Goal: Task Accomplishment & Management: Manage account settings

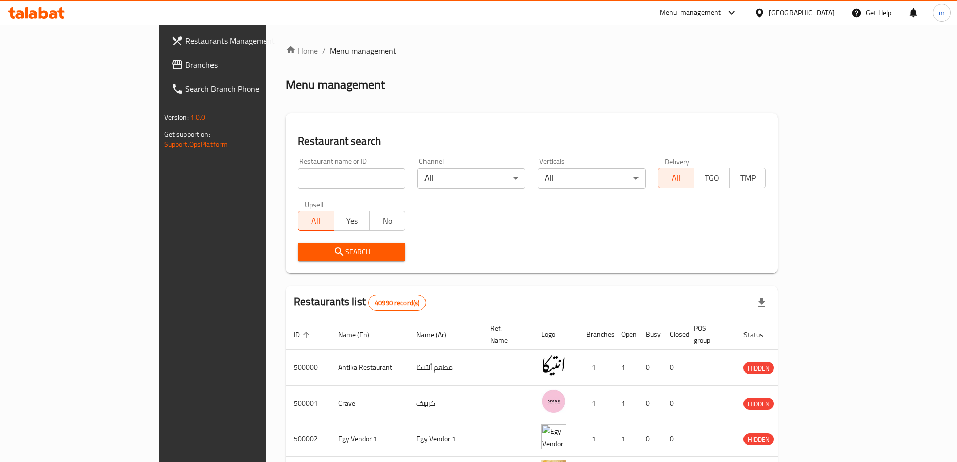
click at [185, 70] on span "Branches" at bounding box center [248, 65] width 126 height 12
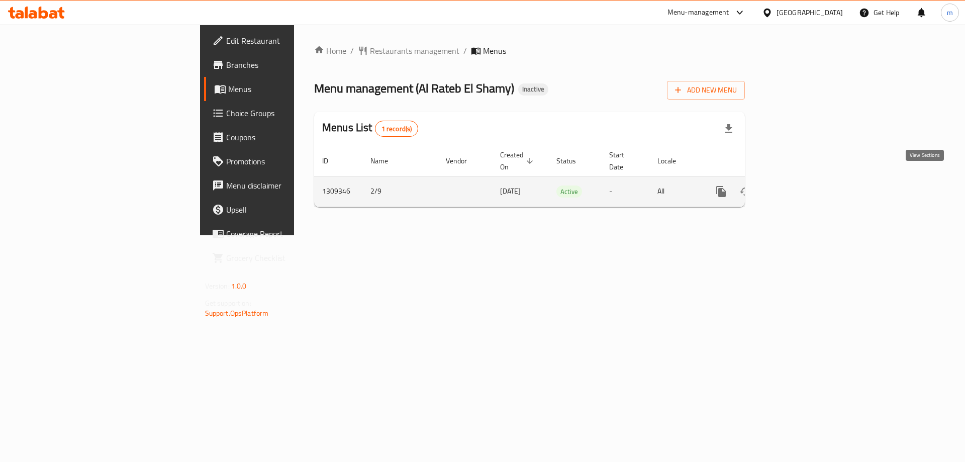
click at [799, 185] on icon "enhanced table" at bounding box center [793, 191] width 12 height 12
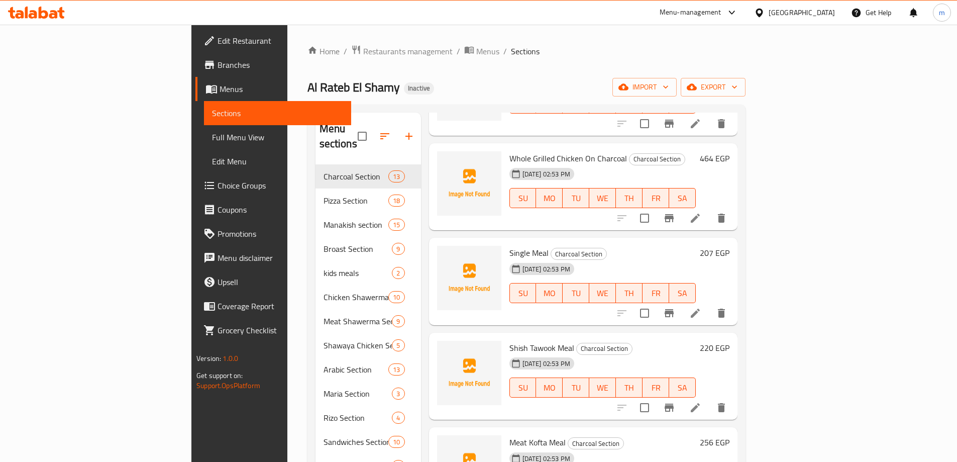
click at [212, 136] on span "Full Menu View" at bounding box center [277, 137] width 131 height 12
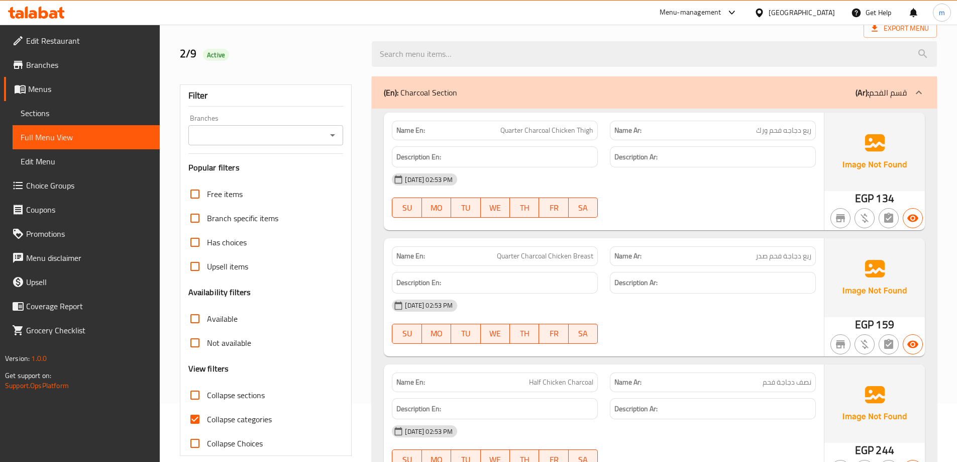
scroll to position [100, 0]
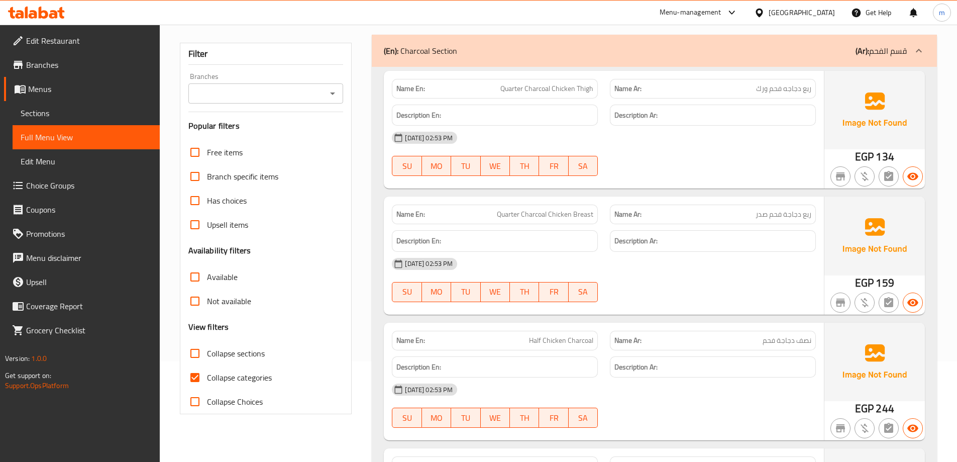
click at [221, 356] on span "Collapse sections" at bounding box center [236, 353] width 58 height 12
click at [207, 356] on input "Collapse sections" at bounding box center [195, 353] width 24 height 24
checkbox input "true"
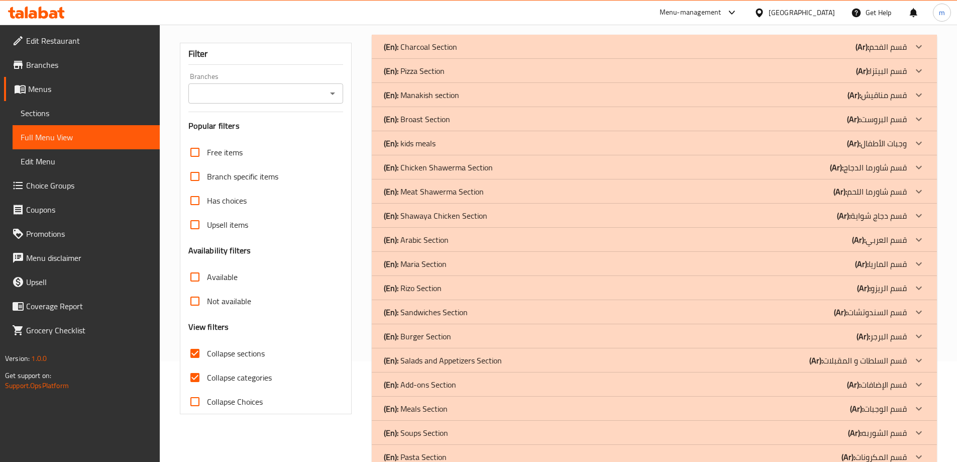
click at [228, 377] on span "Collapse categories" at bounding box center [239, 377] width 65 height 12
click at [207, 377] on input "Collapse categories" at bounding box center [195, 377] width 24 height 24
click at [228, 377] on span "Collapse categories" at bounding box center [239, 377] width 65 height 12
click at [207, 377] on input "Collapse categories" at bounding box center [195, 377] width 24 height 24
checkbox input "true"
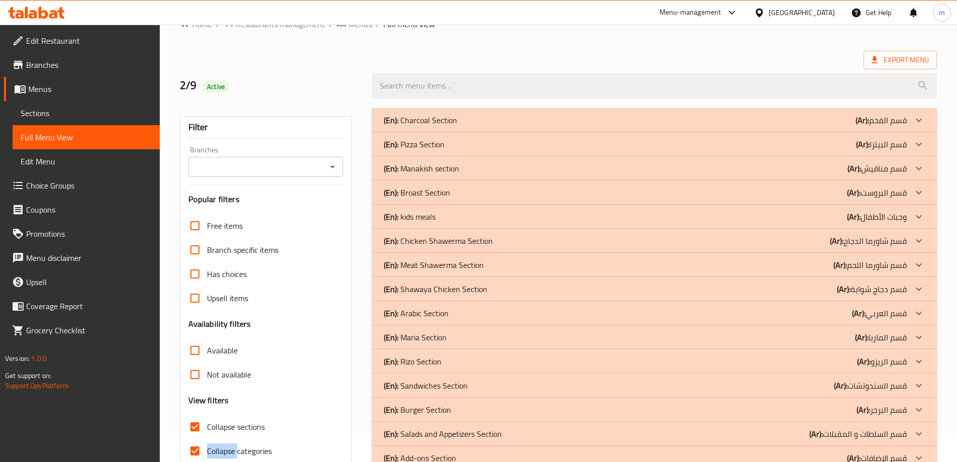
scroll to position [128, 0]
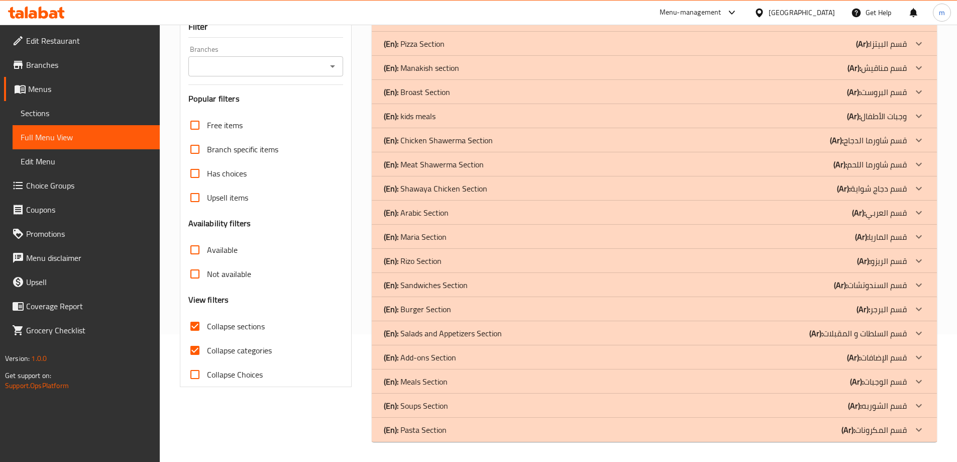
click at [245, 416] on div "Filter Branches Branches Popular filters Free items Branch specific items Has c…" at bounding box center [270, 225] width 192 height 446
click at [871, 26] on p "(Ar): قسم مناقيش" at bounding box center [881, 20] width 51 height 12
click at [845, 26] on div "(En): Manakish section (Ar): قسم [GEOGRAPHIC_DATA]" at bounding box center [645, 20] width 523 height 12
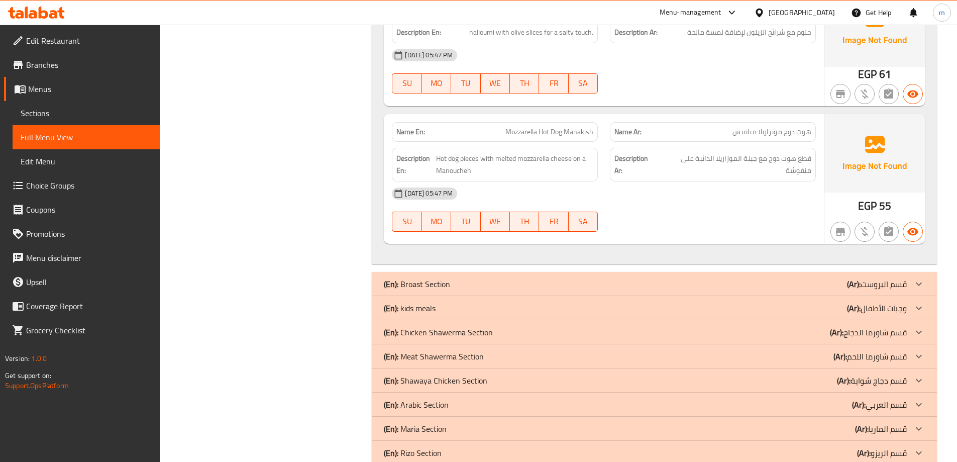
scroll to position [2023, 0]
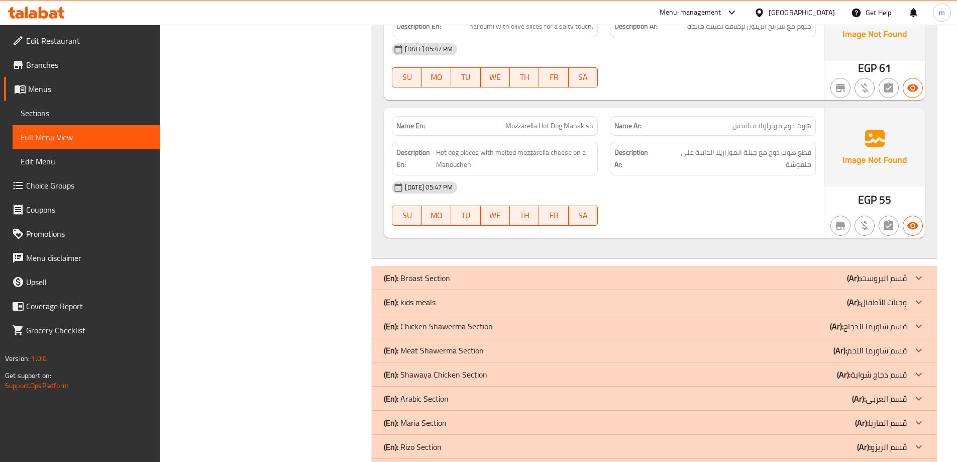
click at [37, 111] on span "Sections" at bounding box center [86, 113] width 131 height 12
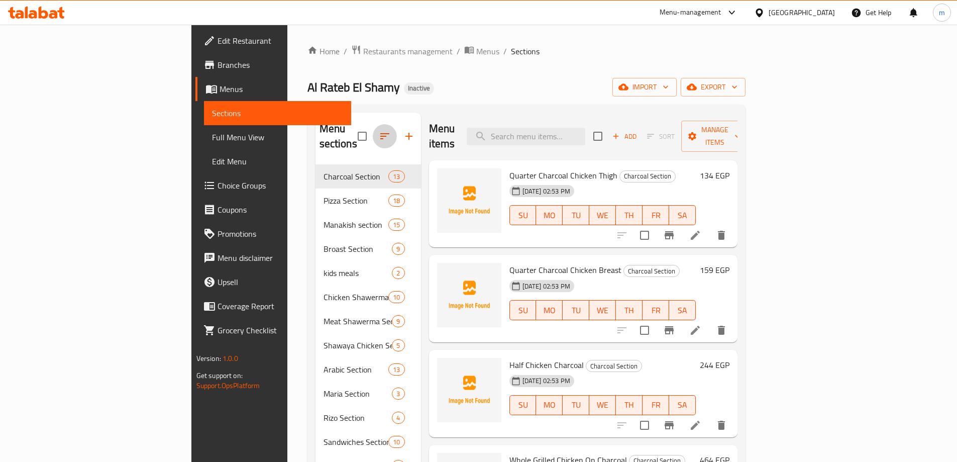
click at [379, 130] on icon "button" at bounding box center [385, 136] width 12 height 12
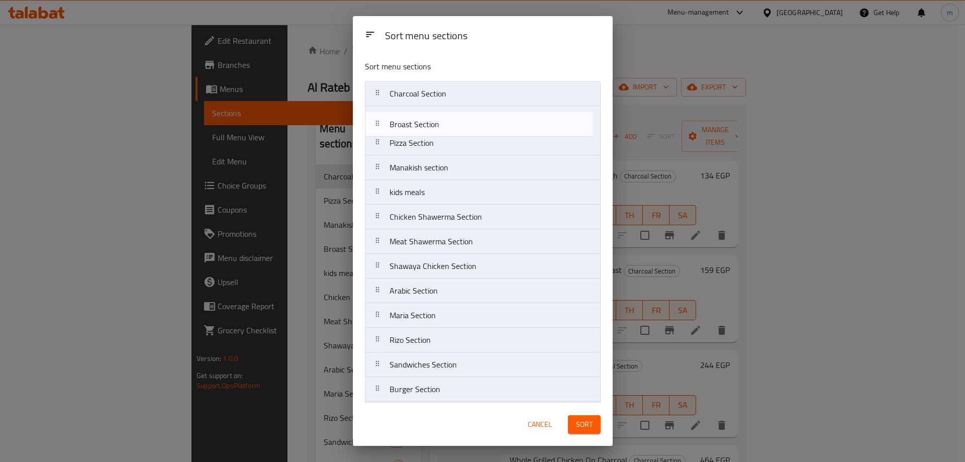
drag, startPoint x: 439, startPoint y: 169, endPoint x: 439, endPoint y: 123, distance: 46.7
click at [439, 123] on nav "Charcoal Section Pizza Section Manakish section Broast Section kids meals Chick…" at bounding box center [483, 303] width 236 height 444
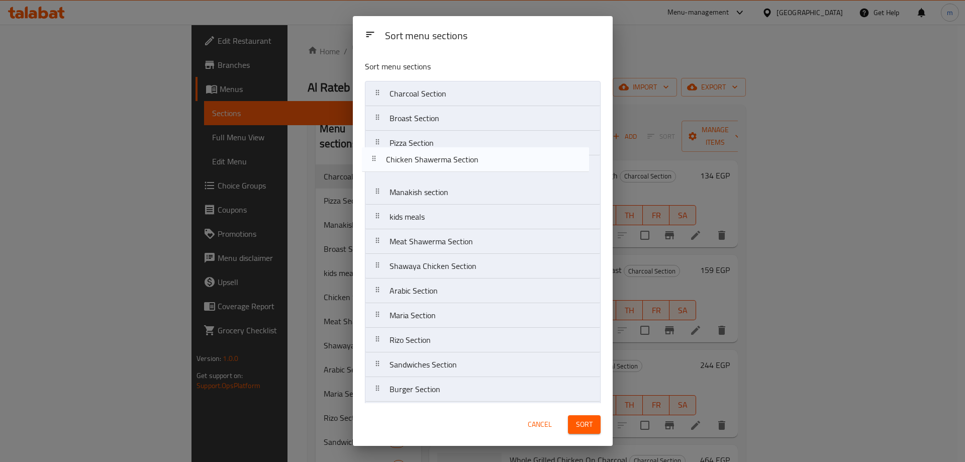
drag, startPoint x: 454, startPoint y: 215, endPoint x: 450, endPoint y: 146, distance: 69.5
click at [450, 148] on nav "Charcoal Section Broast Section Pizza Section Manakish section kids meals Chick…" at bounding box center [483, 303] width 236 height 444
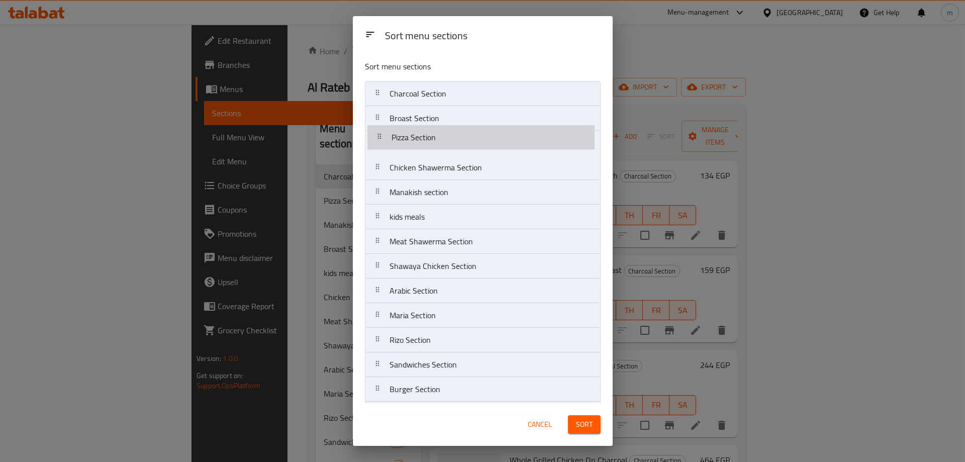
drag, startPoint x: 450, startPoint y: 146, endPoint x: 454, endPoint y: 137, distance: 9.2
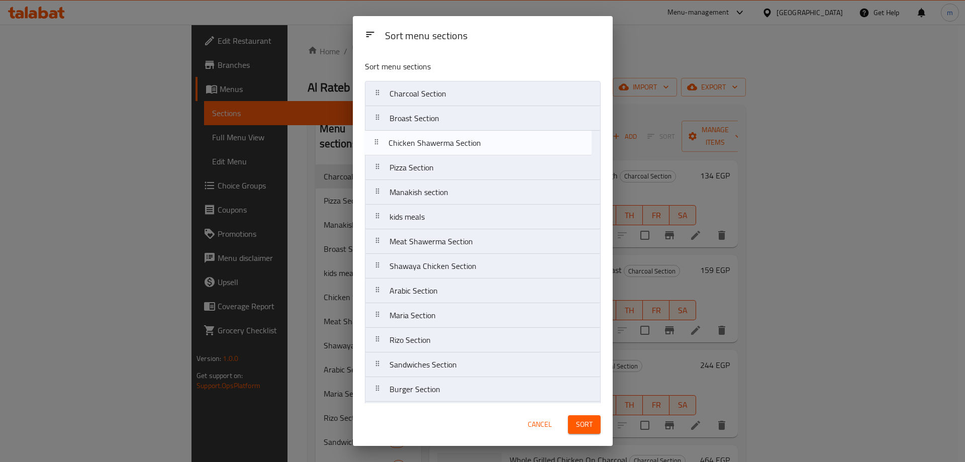
drag, startPoint x: 436, startPoint y: 172, endPoint x: 435, endPoint y: 144, distance: 28.2
click at [435, 144] on nav "Charcoal Section Broast Section Pizza Section Chicken Shawerma Section Manakish…" at bounding box center [483, 303] width 236 height 444
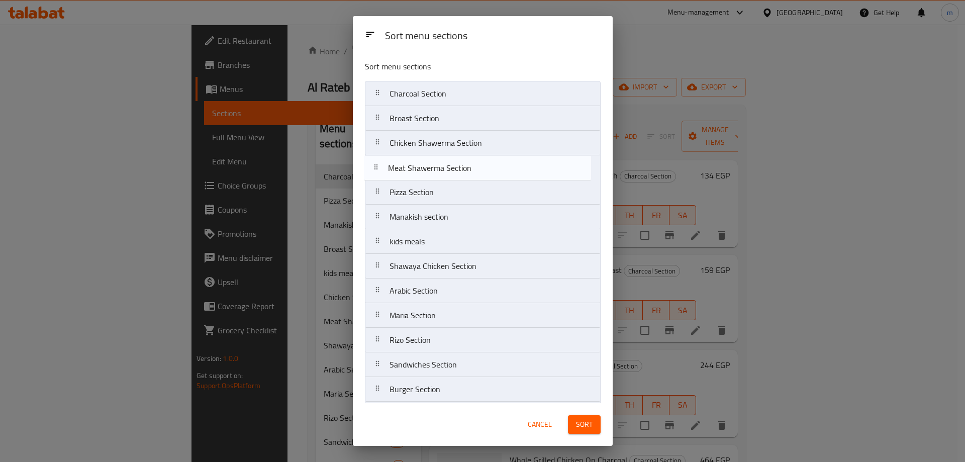
drag, startPoint x: 404, startPoint y: 253, endPoint x: 402, endPoint y: 174, distance: 78.4
click at [402, 174] on nav "Charcoal Section Broast Section Chicken Shawerma Section Pizza Section Manakish…" at bounding box center [483, 303] width 236 height 444
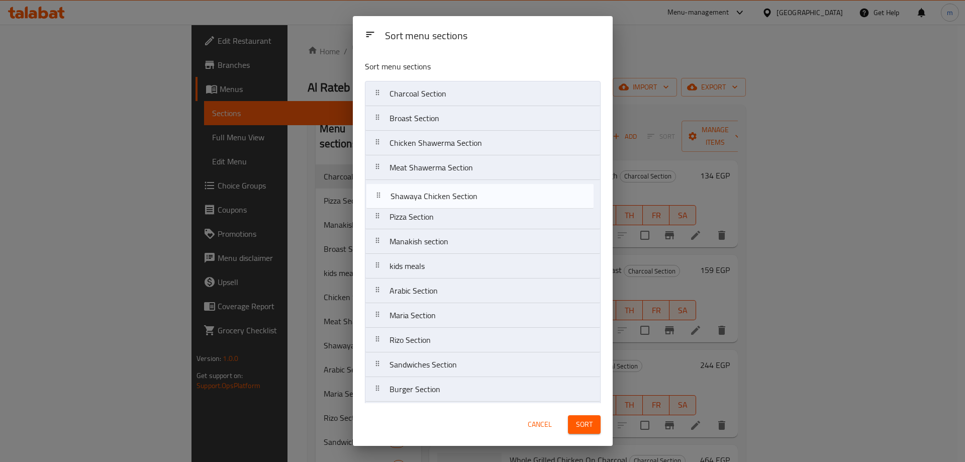
drag, startPoint x: 453, startPoint y: 271, endPoint x: 454, endPoint y: 193, distance: 77.4
click at [454, 193] on nav "Charcoal Section Broast Section Chicken Shawerma Section Meat Shawerma Section …" at bounding box center [483, 303] width 236 height 444
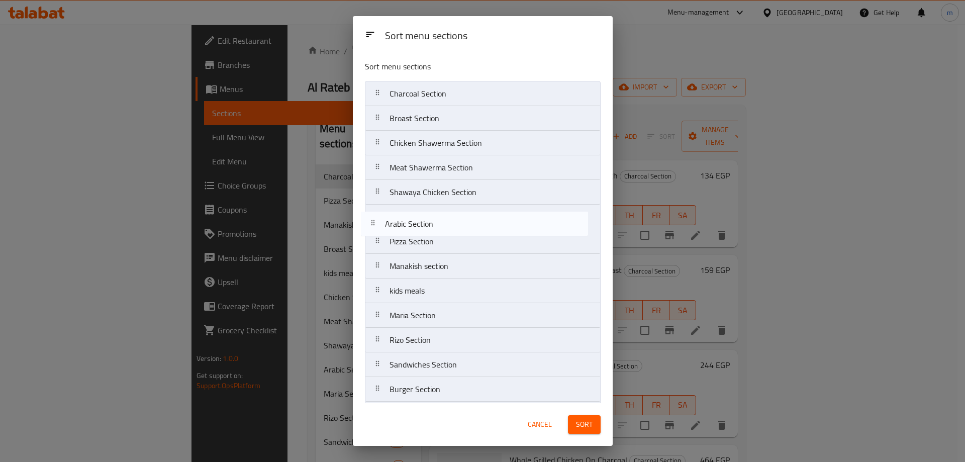
drag, startPoint x: 430, startPoint y: 297, endPoint x: 426, endPoint y: 223, distance: 74.5
click at [426, 223] on nav "Charcoal Section Broast Section Chicken Shawerma Section Meat Shawerma Section …" at bounding box center [483, 303] width 236 height 444
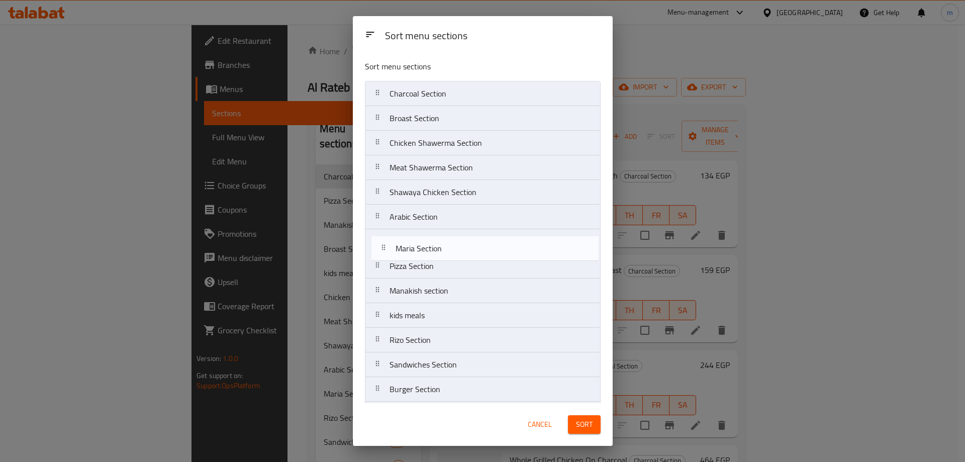
drag, startPoint x: 422, startPoint y: 318, endPoint x: 428, endPoint y: 247, distance: 71.1
click at [428, 247] on nav "Charcoal Section Broast Section Chicken Shawerma Section Meat Shawerma Section …" at bounding box center [483, 303] width 236 height 444
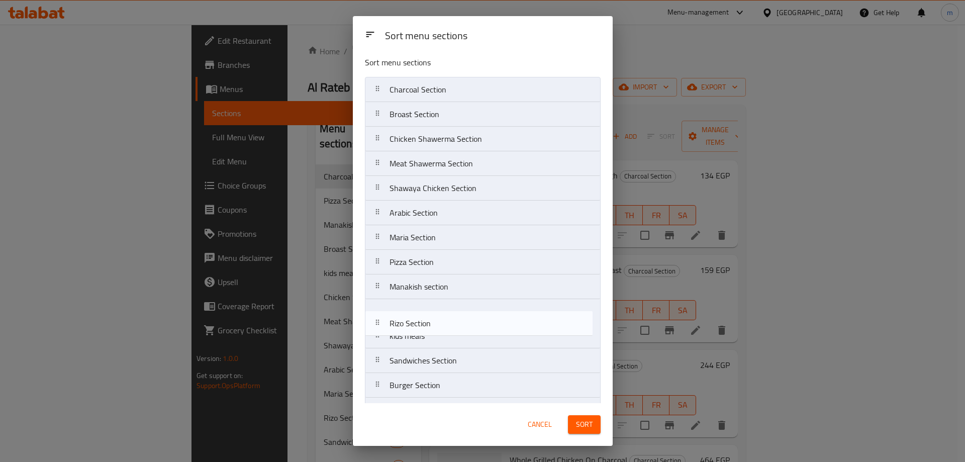
scroll to position [5, 0]
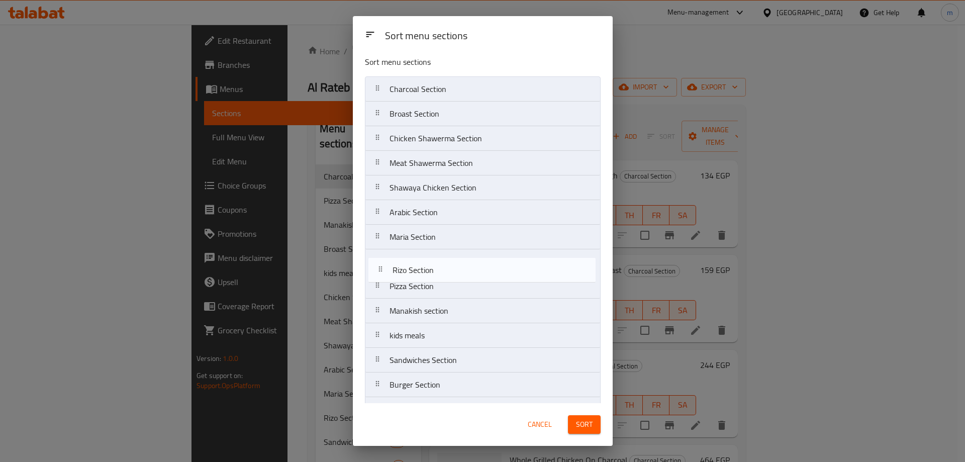
drag, startPoint x: 434, startPoint y: 343, endPoint x: 437, endPoint y: 269, distance: 73.4
click at [437, 269] on nav "Charcoal Section Broast Section Chicken Shawerma Section Meat Shawerma Section …" at bounding box center [483, 298] width 236 height 444
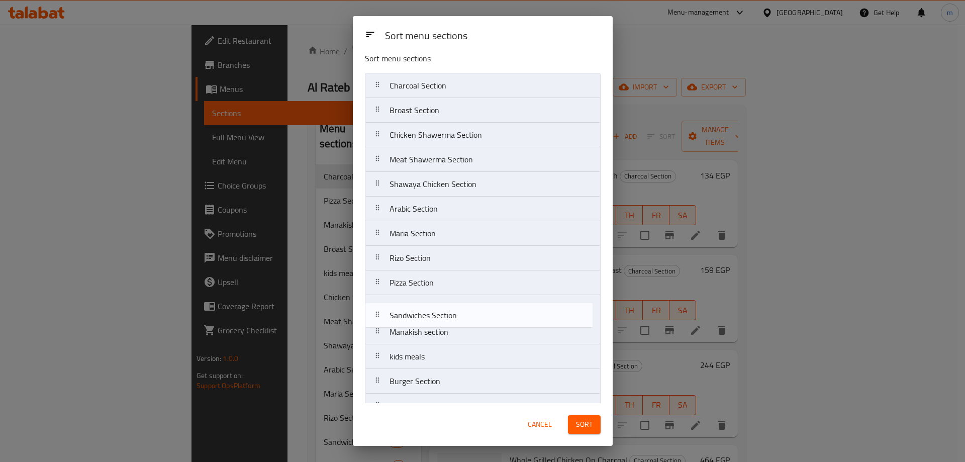
scroll to position [9, 0]
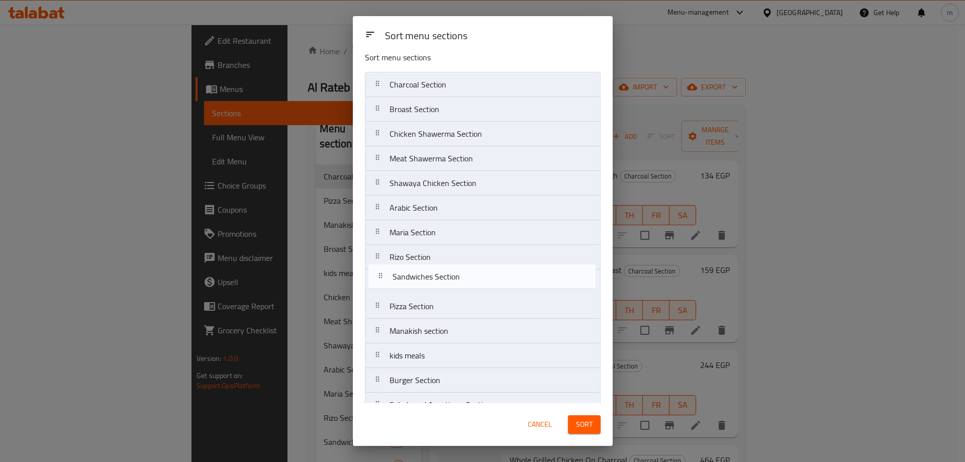
drag, startPoint x: 433, startPoint y: 366, endPoint x: 434, endPoint y: 282, distance: 83.9
click at [434, 282] on nav "Charcoal Section Broast Section Chicken Shawerma Section Meat Shawerma Section …" at bounding box center [483, 294] width 236 height 444
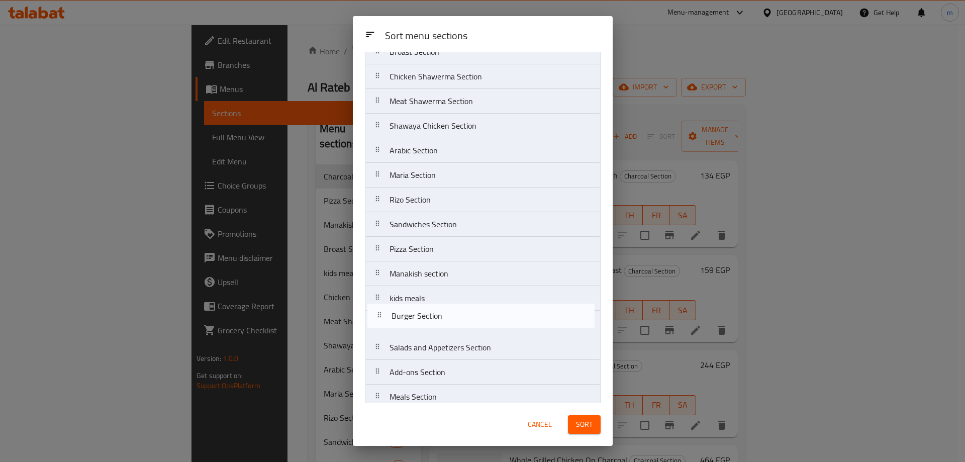
scroll to position [66, 0]
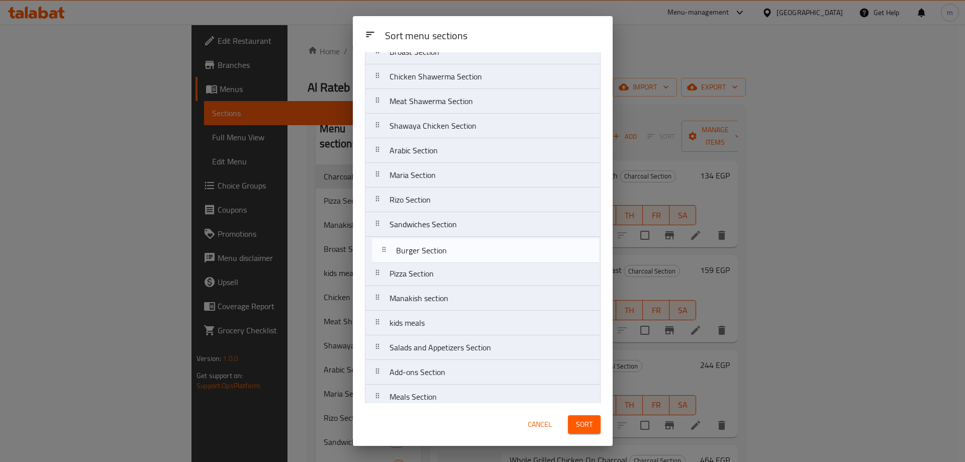
drag, startPoint x: 413, startPoint y: 335, endPoint x: 421, endPoint y: 255, distance: 80.7
click at [421, 255] on nav "Charcoal Section Broast Section Chicken Shawerma Section Meat Shawerma Section …" at bounding box center [483, 237] width 236 height 444
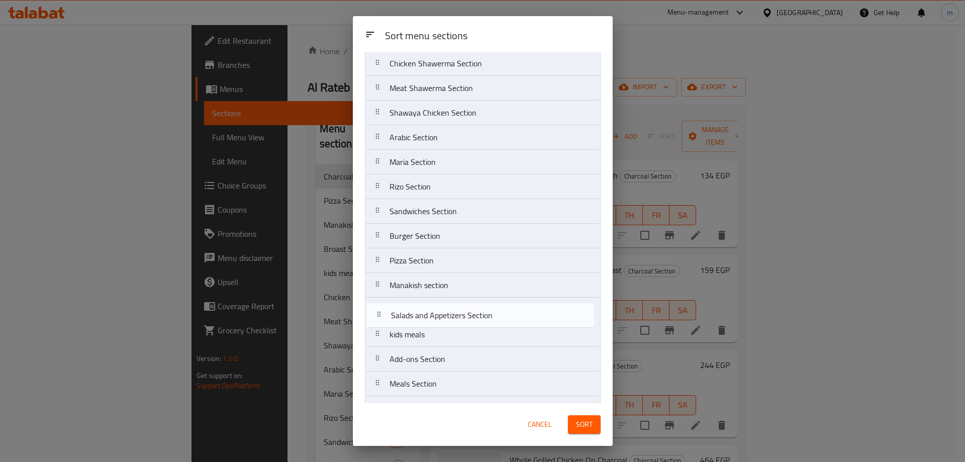
scroll to position [82, 0]
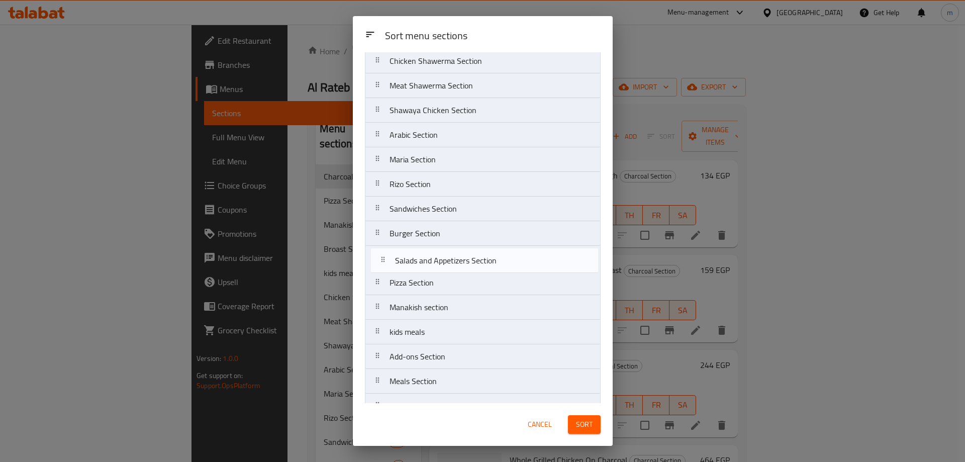
drag, startPoint x: 443, startPoint y: 349, endPoint x: 448, endPoint y: 259, distance: 90.1
click at [448, 259] on nav "Charcoal Section Broast Section Chicken Shawerma Section Meat Shawerma Section …" at bounding box center [483, 221] width 236 height 444
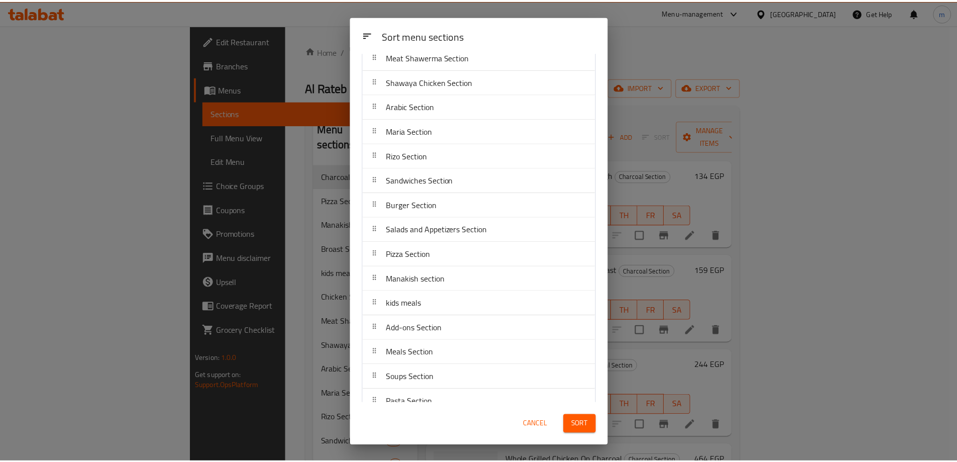
scroll to position [126, 0]
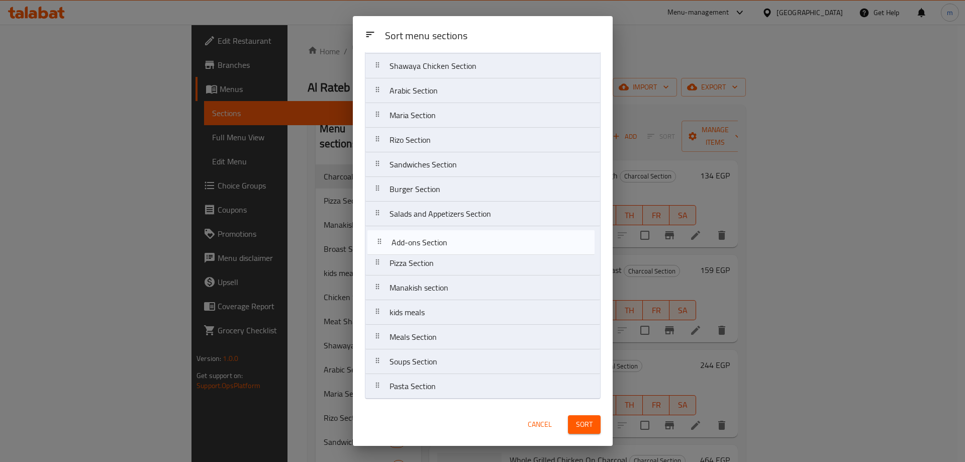
drag, startPoint x: 420, startPoint y: 312, endPoint x: 422, endPoint y: 238, distance: 74.4
click at [422, 238] on nav "Charcoal Section Broast Section Chicken Shawerma Section Meat Shawerma Section …" at bounding box center [483, 177] width 236 height 444
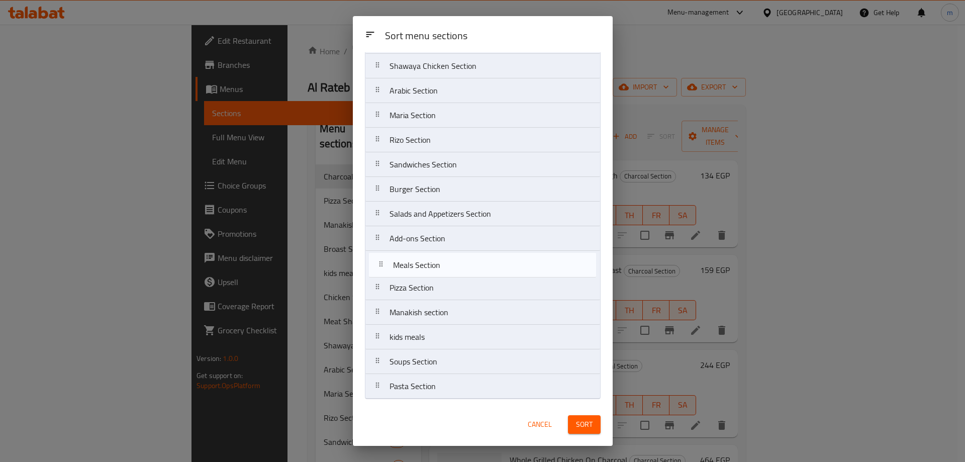
drag, startPoint x: 412, startPoint y: 344, endPoint x: 417, endPoint y: 265, distance: 78.5
click at [417, 265] on nav "Charcoal Section Broast Section Chicken Shawerma Section Meat Shawerma Section …" at bounding box center [483, 177] width 236 height 444
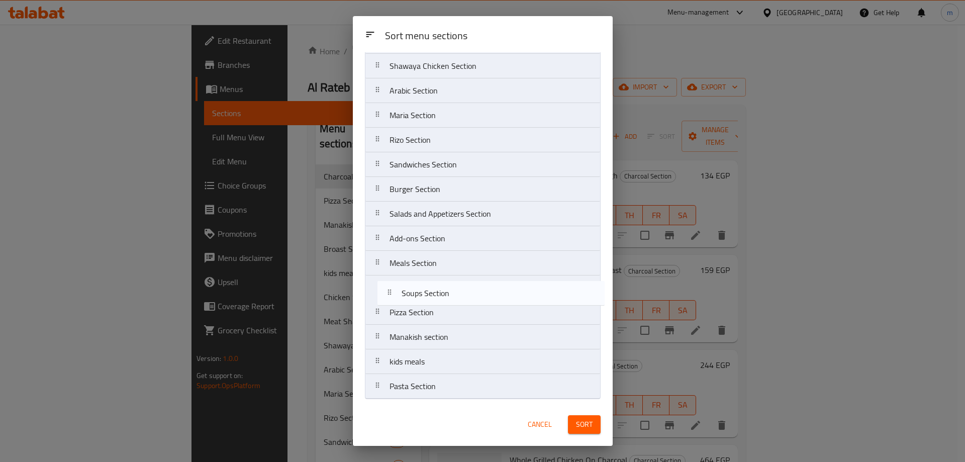
drag, startPoint x: 399, startPoint y: 364, endPoint x: 412, endPoint y: 289, distance: 75.6
click at [412, 289] on nav "Charcoal Section Broast Section Chicken Shawerma Section Meat Shawerma Section …" at bounding box center [483, 177] width 236 height 444
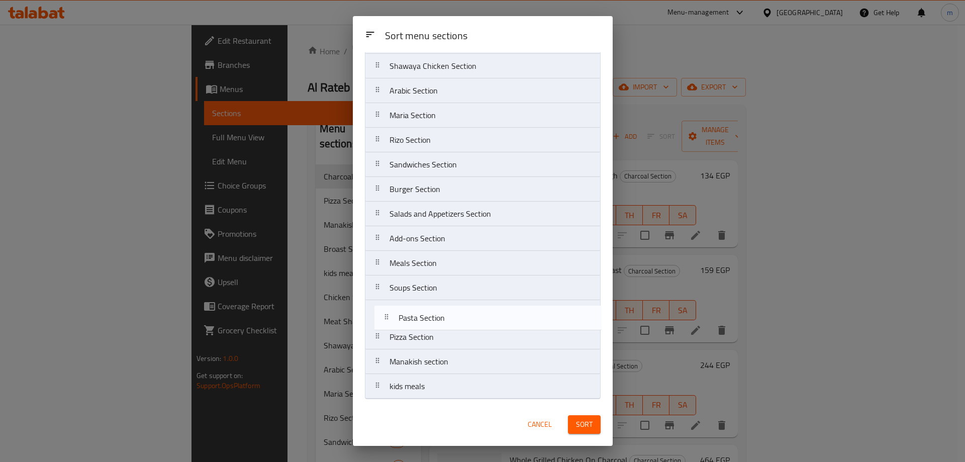
drag, startPoint x: 436, startPoint y: 387, endPoint x: 444, endPoint y: 315, distance: 72.3
click at [444, 315] on nav "Charcoal Section Broast Section Chicken Shawerma Section Meat Shawerma Section …" at bounding box center [483, 177] width 236 height 444
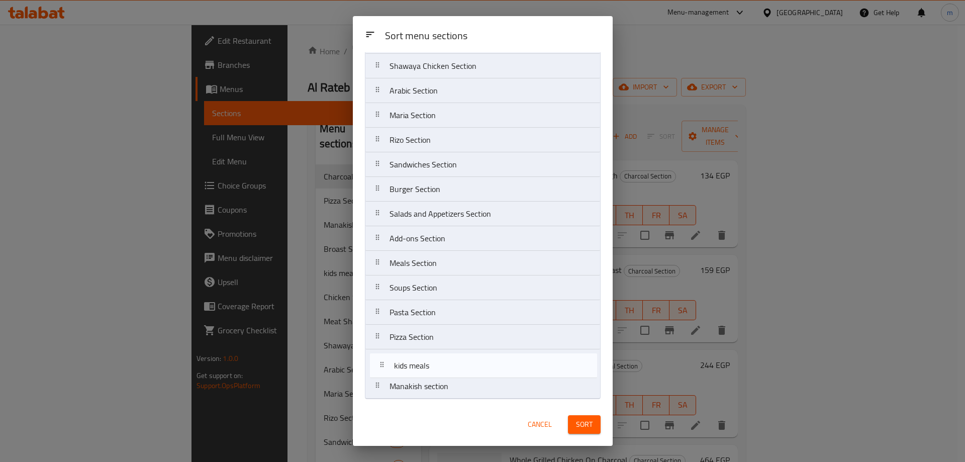
drag, startPoint x: 415, startPoint y: 391, endPoint x: 421, endPoint y: 368, distance: 24.0
click at [421, 368] on nav "Charcoal Section Broast Section Chicken Shawerma Section Meat Shawerma Section …" at bounding box center [483, 177] width 236 height 444
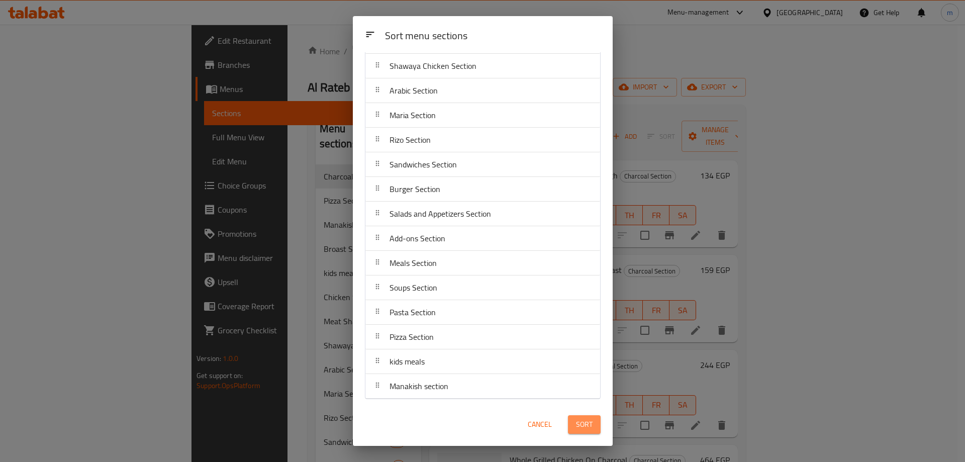
click at [592, 427] on button "Sort" at bounding box center [584, 424] width 33 height 19
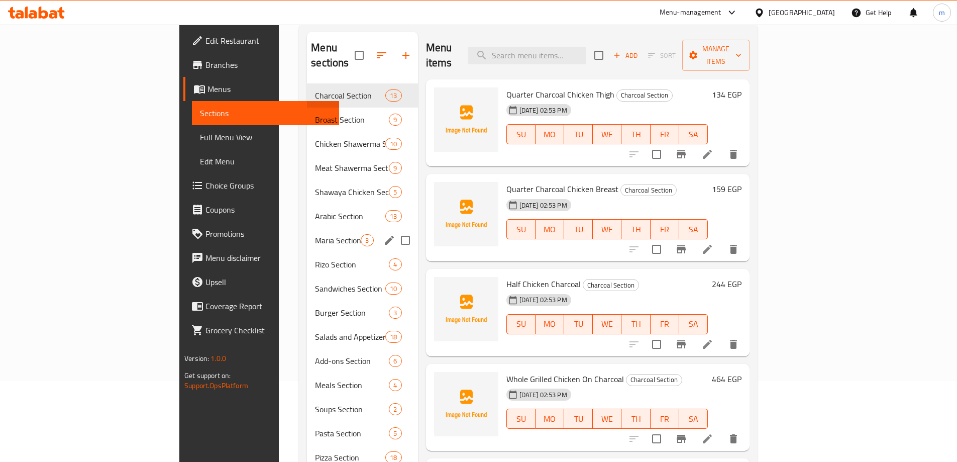
scroll to position [0, 0]
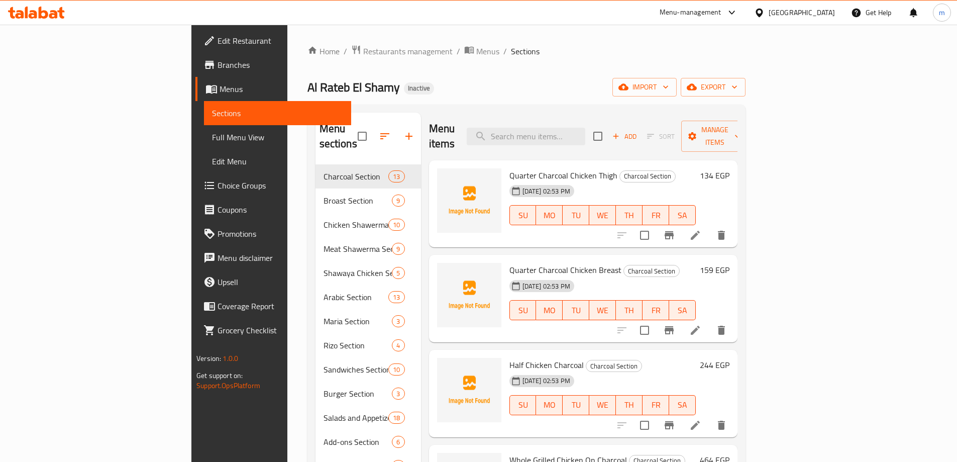
click at [307, 84] on span "Al Rateb El Shamy" at bounding box center [353, 87] width 92 height 23
copy span "Al Rateb El Shamy"
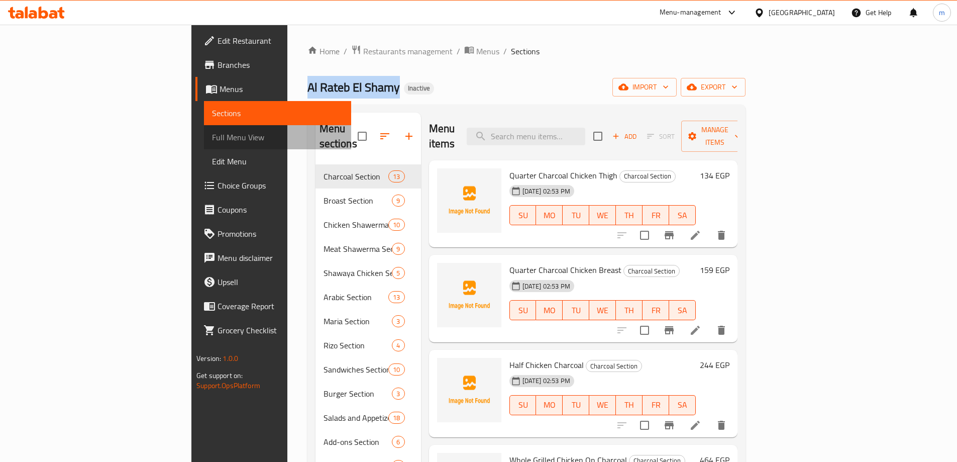
click at [212, 132] on span "Full Menu View" at bounding box center [277, 137] width 131 height 12
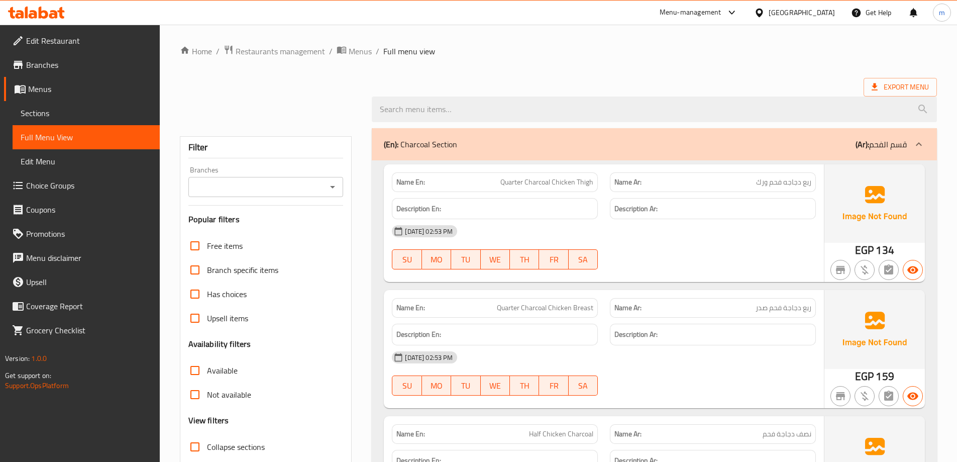
click at [296, 85] on div "Export Menu" at bounding box center [558, 87] width 757 height 19
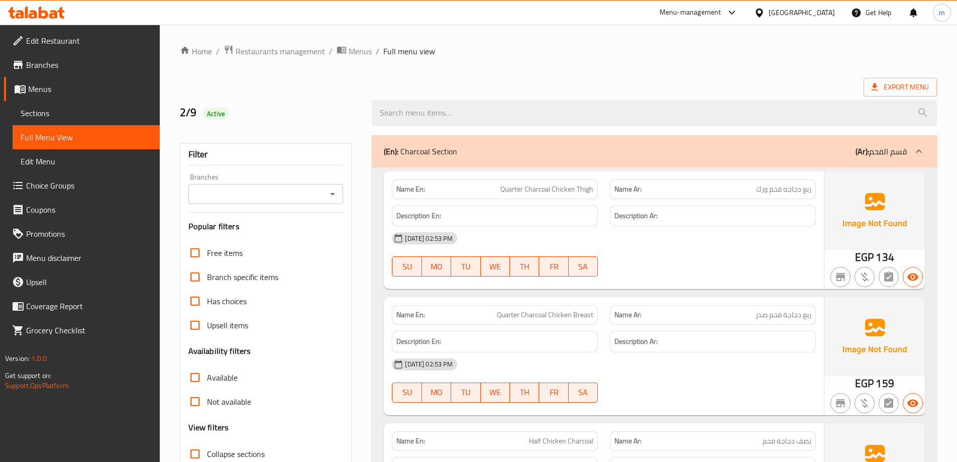
drag, startPoint x: 223, startPoint y: 339, endPoint x: 251, endPoint y: 69, distance: 271.3
click at [81, 114] on span "Sections" at bounding box center [86, 113] width 131 height 12
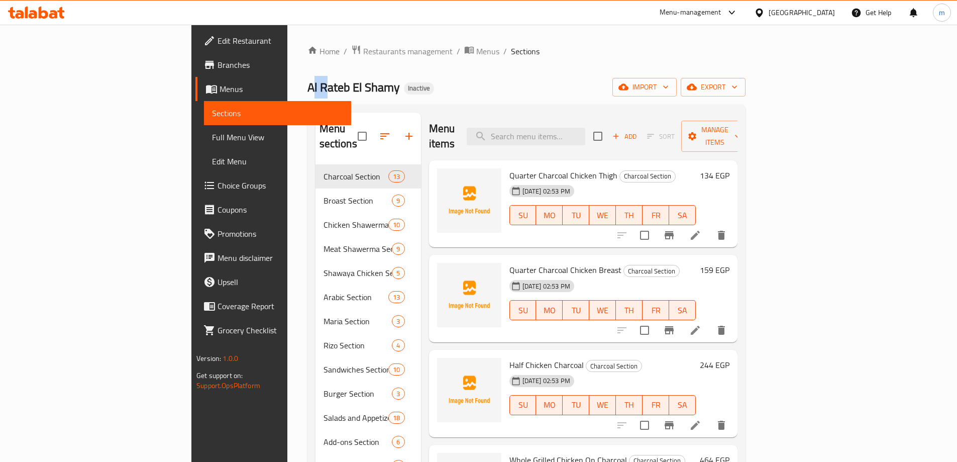
drag, startPoint x: 183, startPoint y: 86, endPoint x: 197, endPoint y: 87, distance: 14.1
click at [307, 87] on span "Al Rateb El Shamy" at bounding box center [353, 87] width 92 height 23
drag, startPoint x: 175, startPoint y: 87, endPoint x: 232, endPoint y: 91, distance: 56.4
click at [287, 91] on div "Home / Restaurants management / Menus / Sections Al Rateb El Shamy Inactive imp…" at bounding box center [526, 328] width 478 height 606
click at [307, 91] on span "Al Rateb El Shamy" at bounding box center [353, 87] width 92 height 23
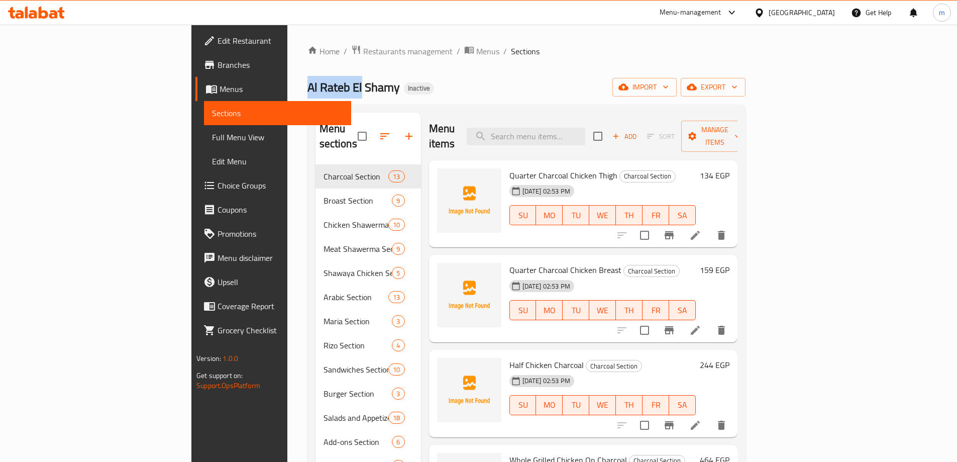
click at [307, 91] on span "Al Rateb El Shamy" at bounding box center [353, 87] width 92 height 23
click at [307, 92] on span "Al Rateb El Shamy" at bounding box center [353, 87] width 92 height 23
drag, startPoint x: 222, startPoint y: 90, endPoint x: 179, endPoint y: 84, distance: 43.1
click at [307, 84] on span "Al Rateb El Shamy" at bounding box center [353, 87] width 92 height 23
copy span "Al Rateb"
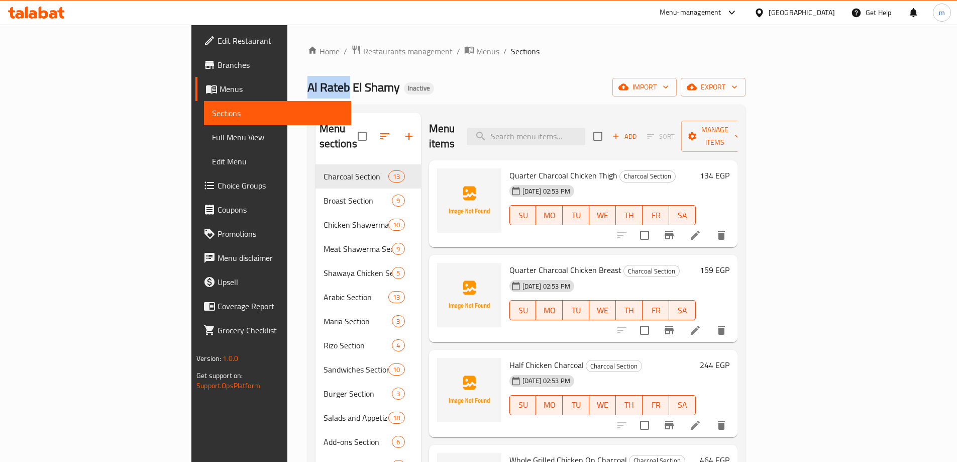
click at [307, 90] on span "Al Rateb El Shamy" at bounding box center [353, 87] width 92 height 23
click at [212, 134] on span "Full Menu View" at bounding box center [277, 137] width 131 height 12
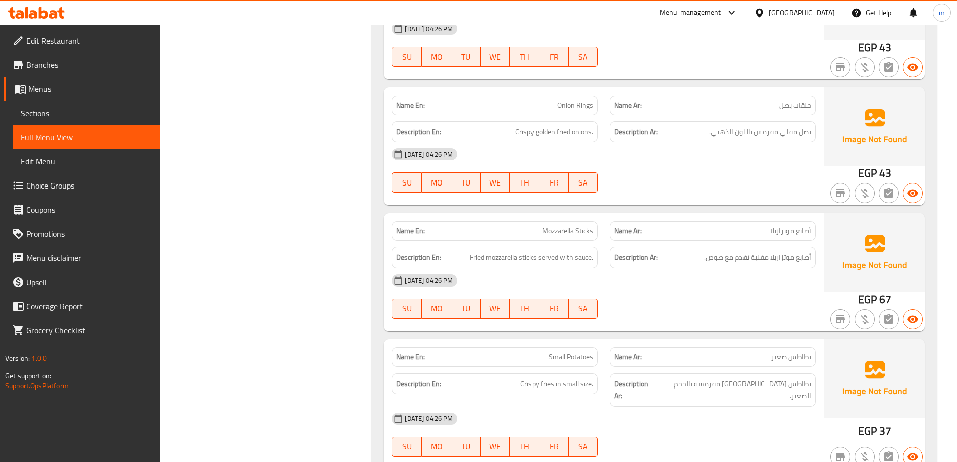
scroll to position [13435, 0]
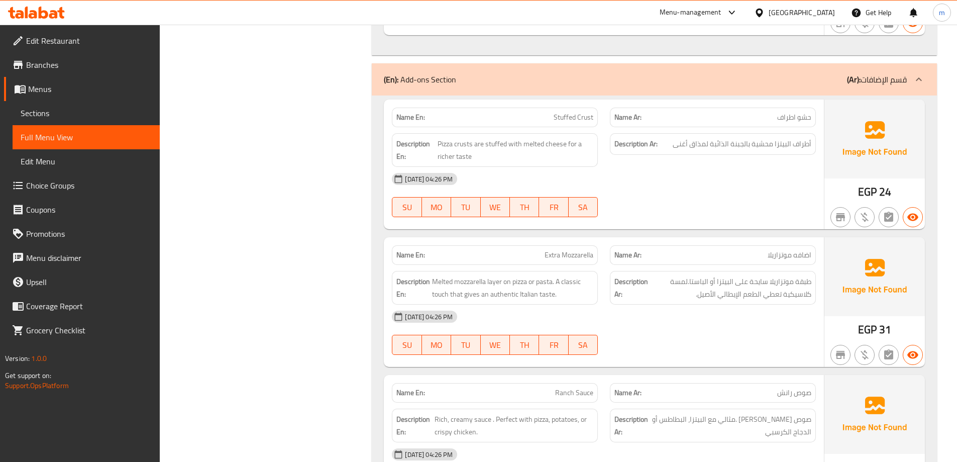
click at [84, 108] on span "Sections" at bounding box center [86, 113] width 131 height 12
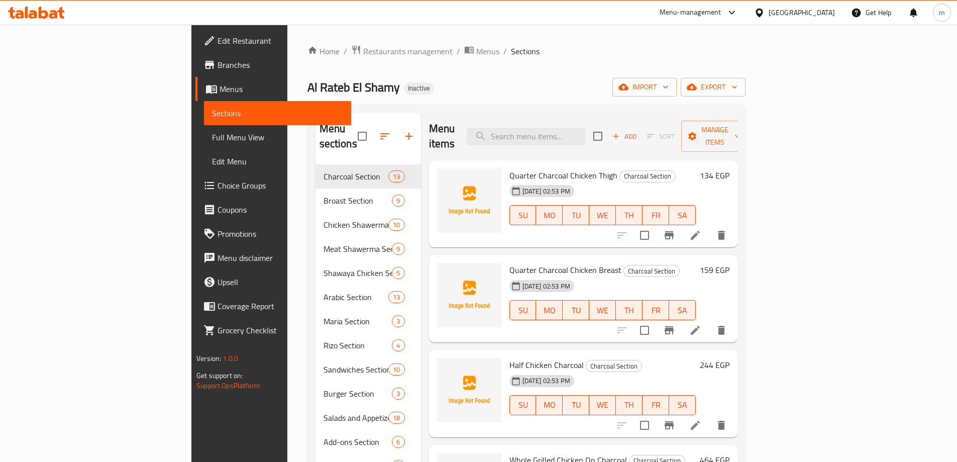
drag, startPoint x: 381, startPoint y: 296, endPoint x: 380, endPoint y: 171, distance: 125.1
click at [738, 89] on span "export" at bounding box center [713, 87] width 49 height 13
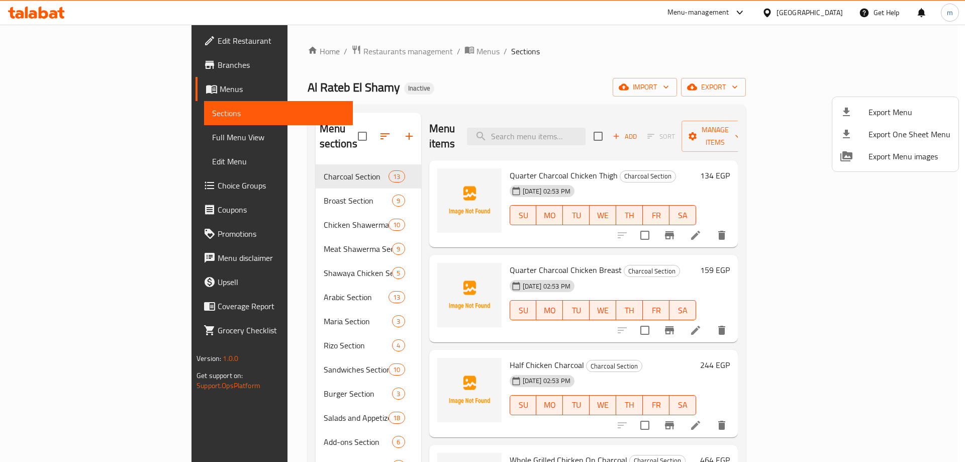
click at [857, 88] on div at bounding box center [482, 231] width 965 height 462
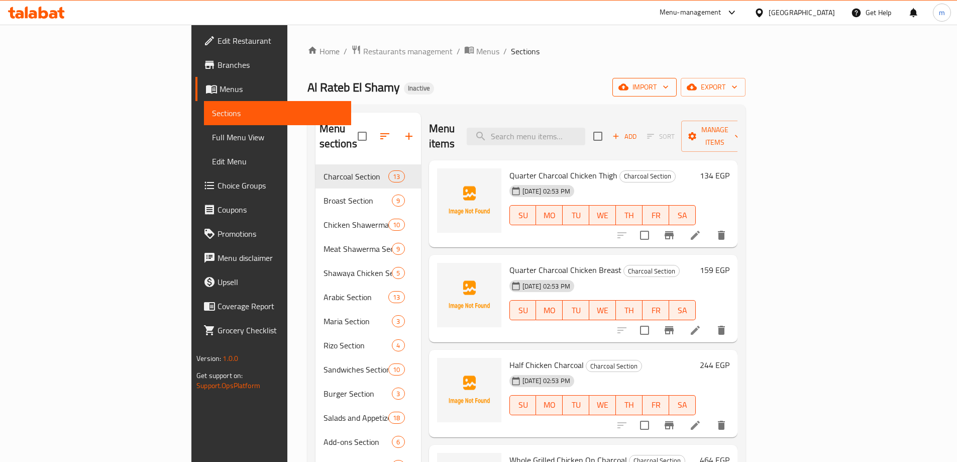
click at [669, 87] on span "import" at bounding box center [644, 87] width 48 height 13
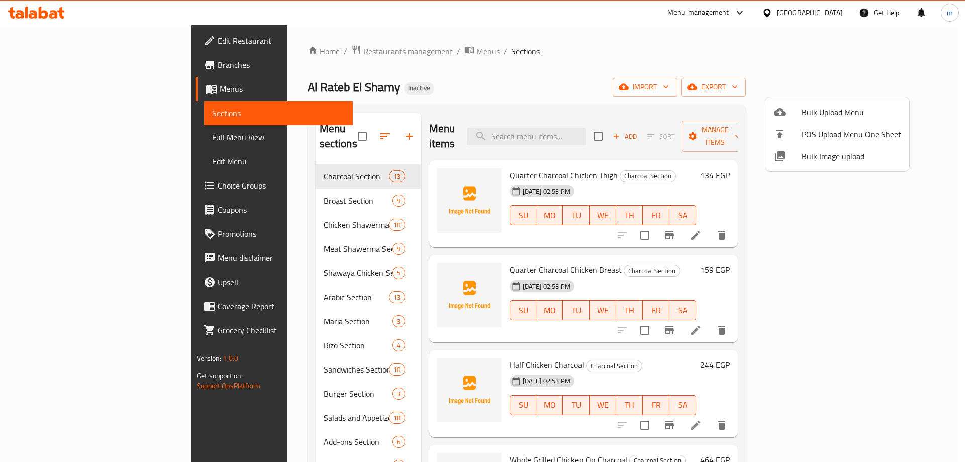
click at [837, 102] on li "Bulk Upload Menu" at bounding box center [837, 112] width 144 height 22
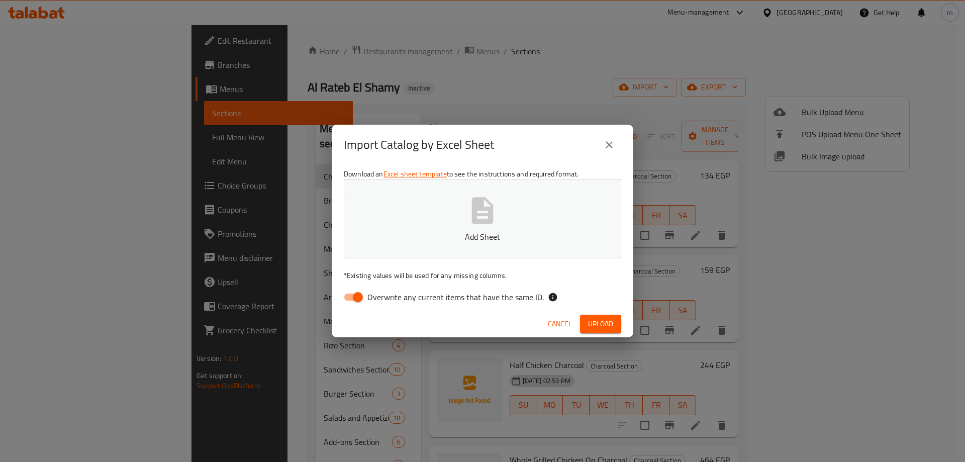
click at [446, 297] on span "Overwrite any current items that have the same ID." at bounding box center [455, 297] width 176 height 12
click at [386, 297] on input "Overwrite any current items that have the same ID." at bounding box center [357, 296] width 57 height 19
checkbox input "false"
drag, startPoint x: 607, startPoint y: 321, endPoint x: 601, endPoint y: 160, distance: 160.4
click at [607, 321] on span "Upload" at bounding box center [600, 324] width 25 height 13
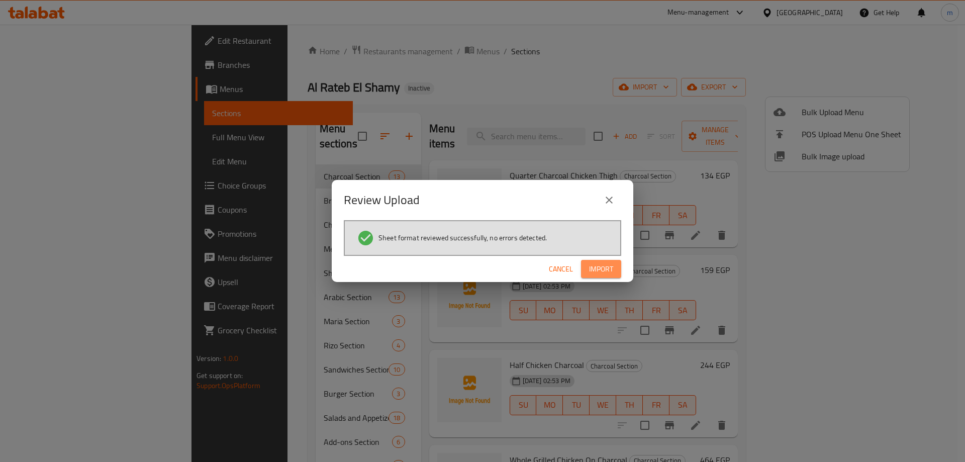
click at [600, 264] on span "Import" at bounding box center [601, 269] width 24 height 13
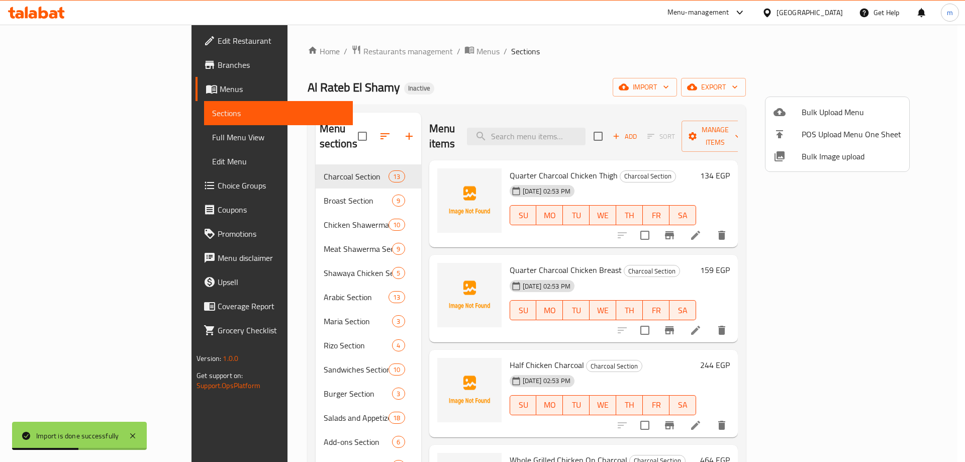
click at [477, 69] on div at bounding box center [482, 231] width 965 height 462
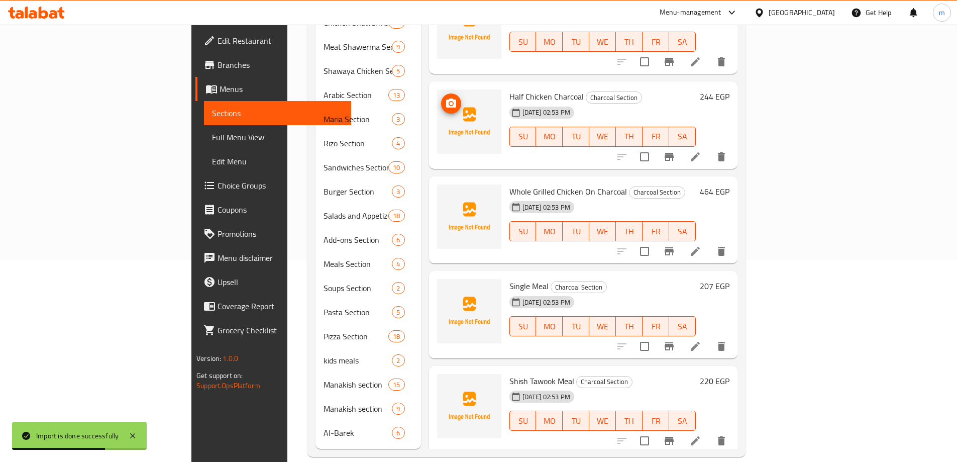
scroll to position [151, 0]
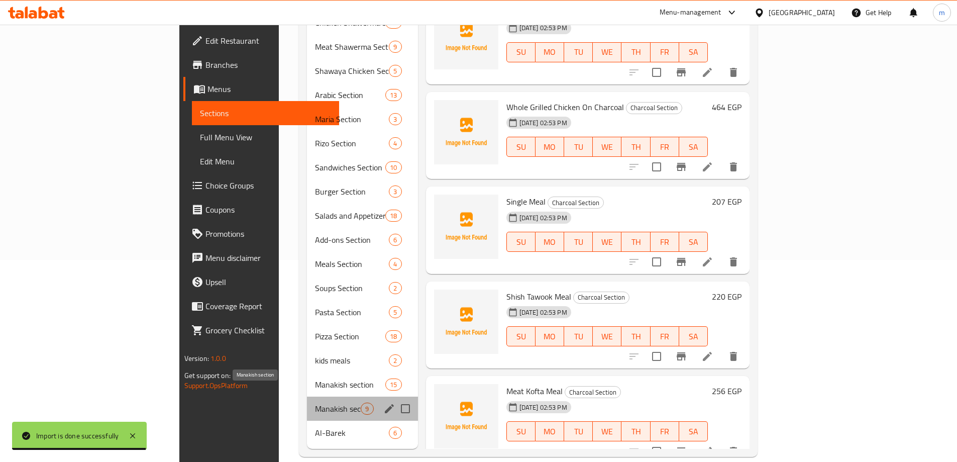
click at [315, 402] on span "Manakish section" at bounding box center [338, 408] width 46 height 12
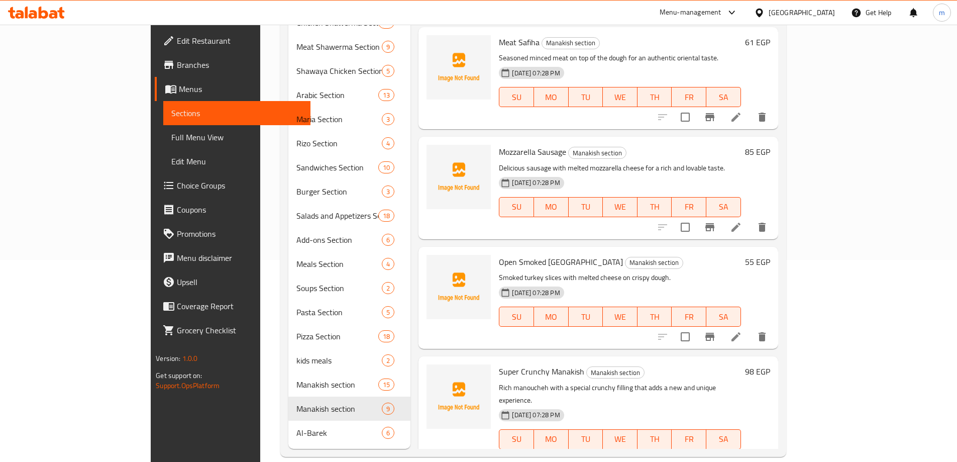
click at [742, 111] on icon at bounding box center [736, 117] width 12 height 12
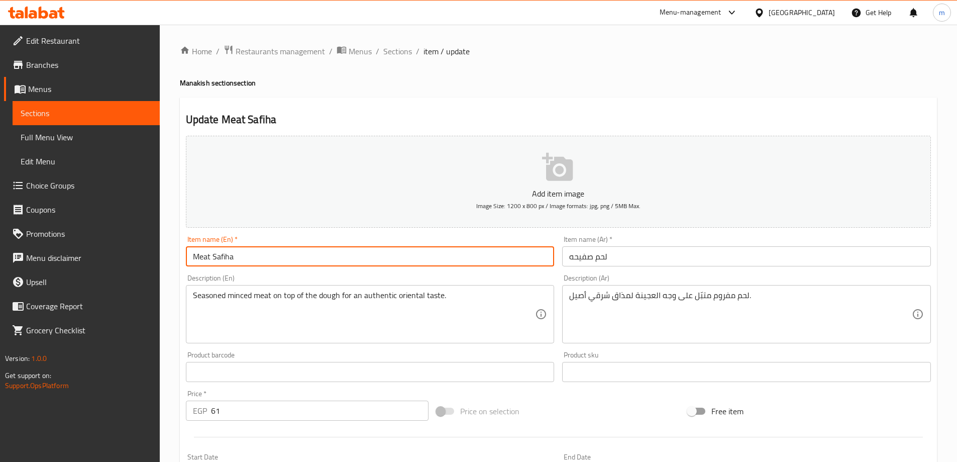
click at [475, 252] on input "Meat Safiha" at bounding box center [370, 256] width 369 height 20
paste input "Safiha"
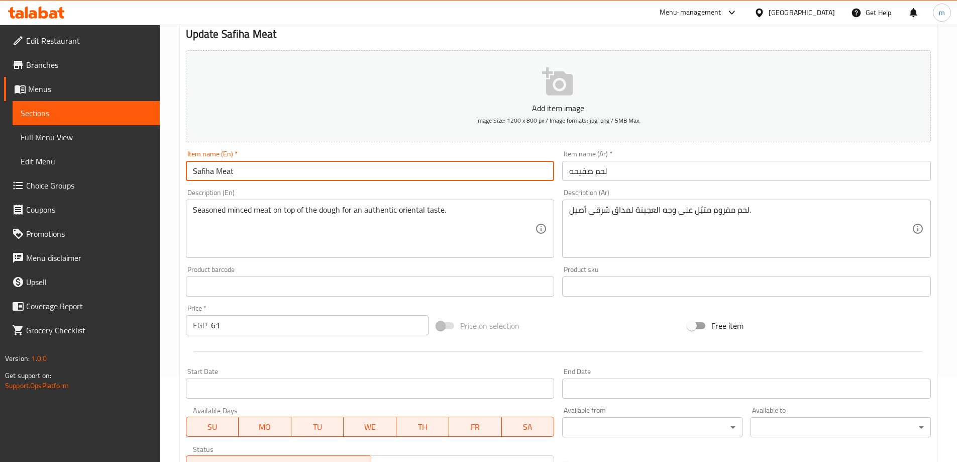
scroll to position [248, 0]
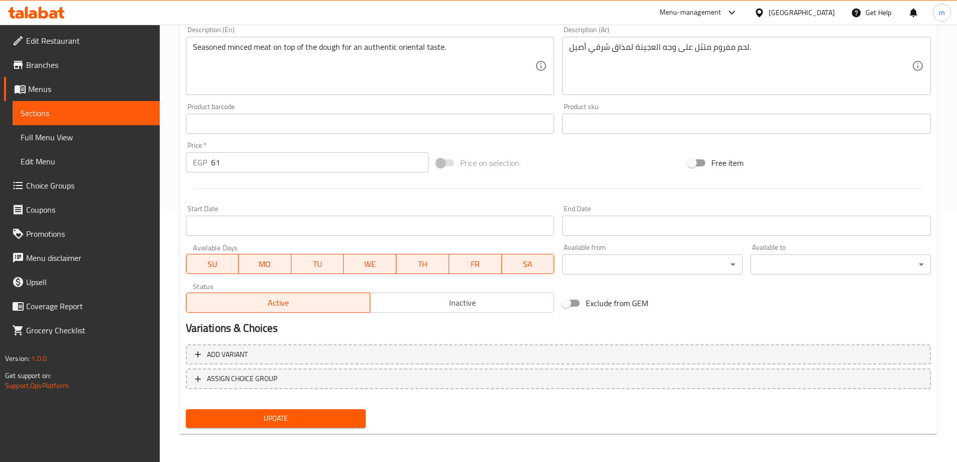
type input "Safiha Meat"
click at [333, 422] on span "Update" at bounding box center [276, 418] width 164 height 13
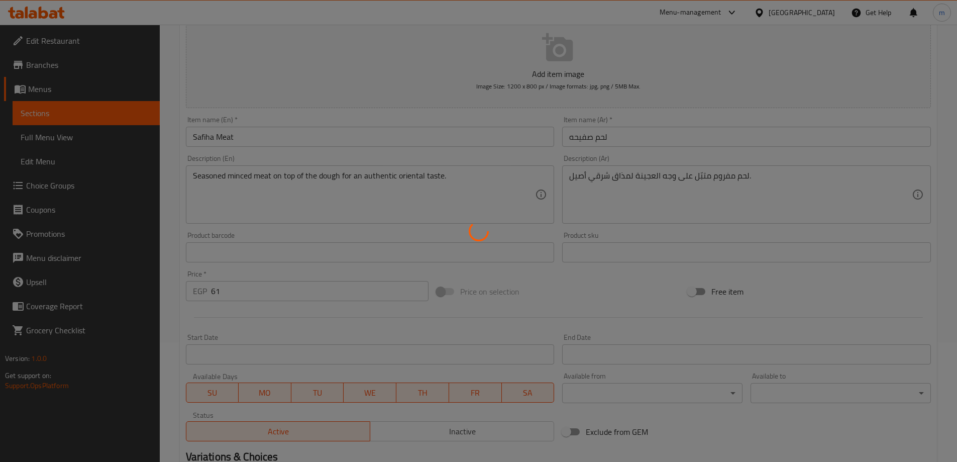
scroll to position [0, 0]
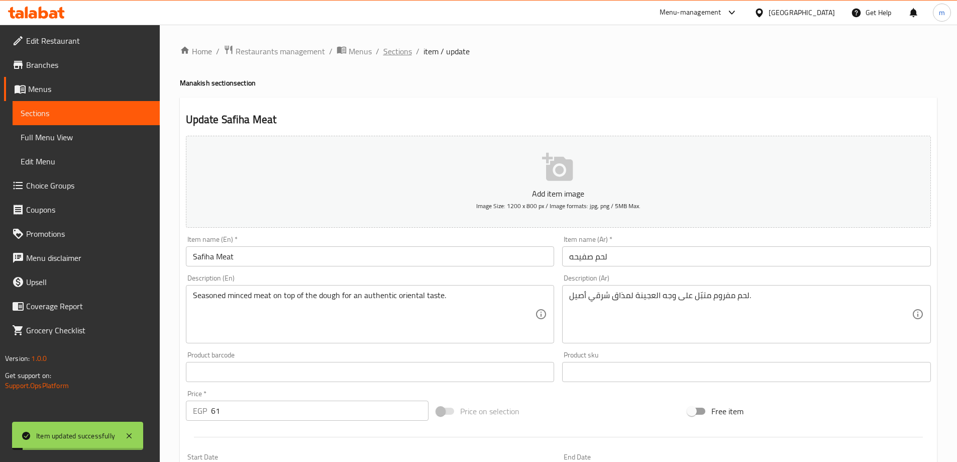
click at [401, 51] on span "Sections" at bounding box center [397, 51] width 29 height 12
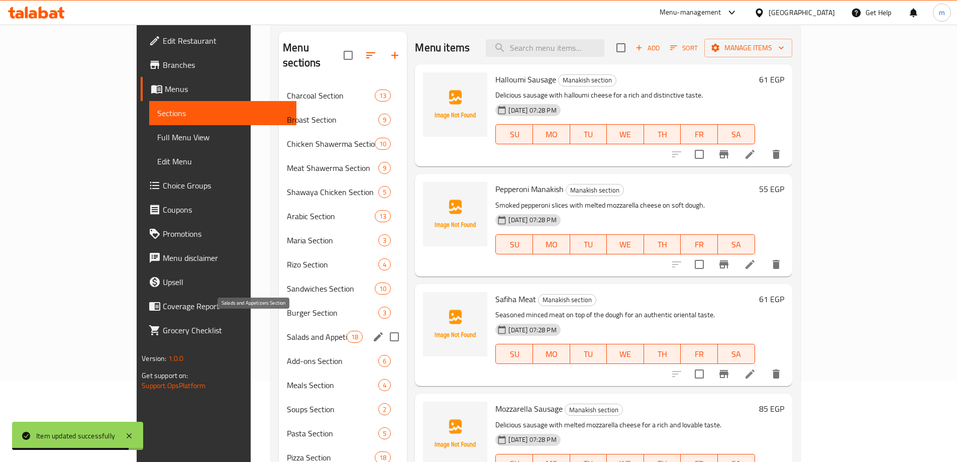
scroll to position [151, 0]
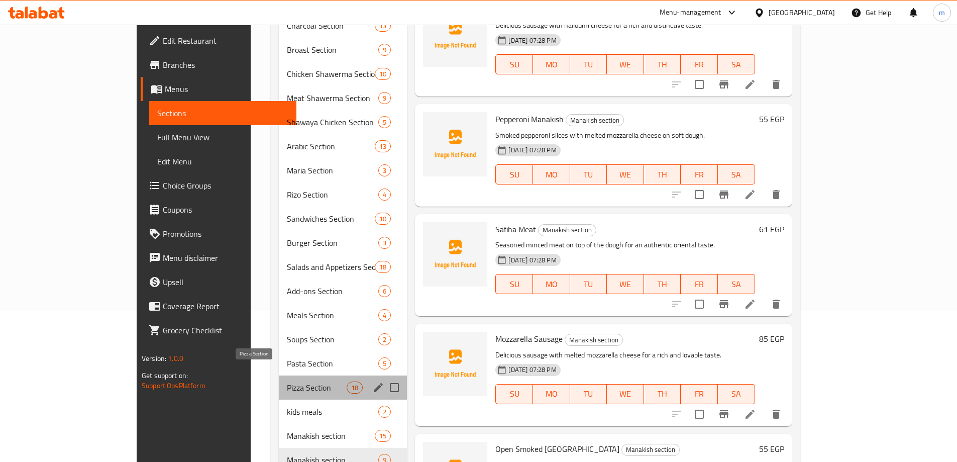
click at [287, 381] on span "Pizza Section" at bounding box center [317, 387] width 60 height 12
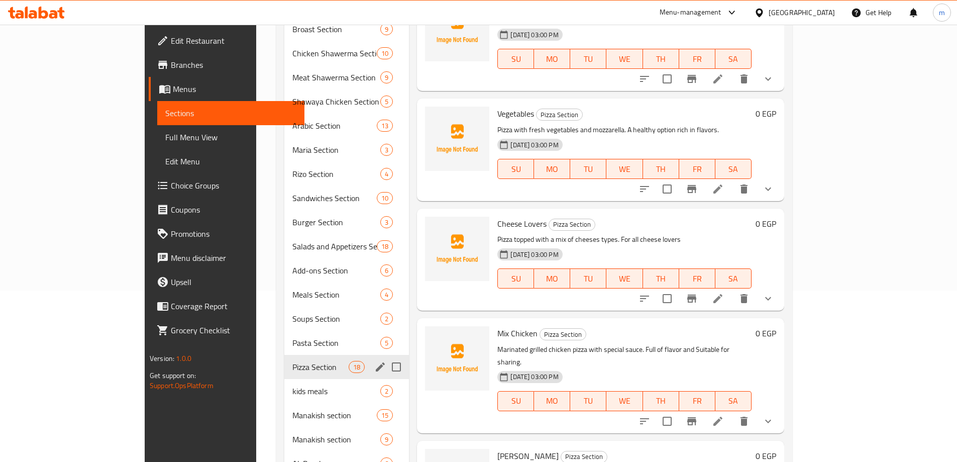
scroll to position [202, 0]
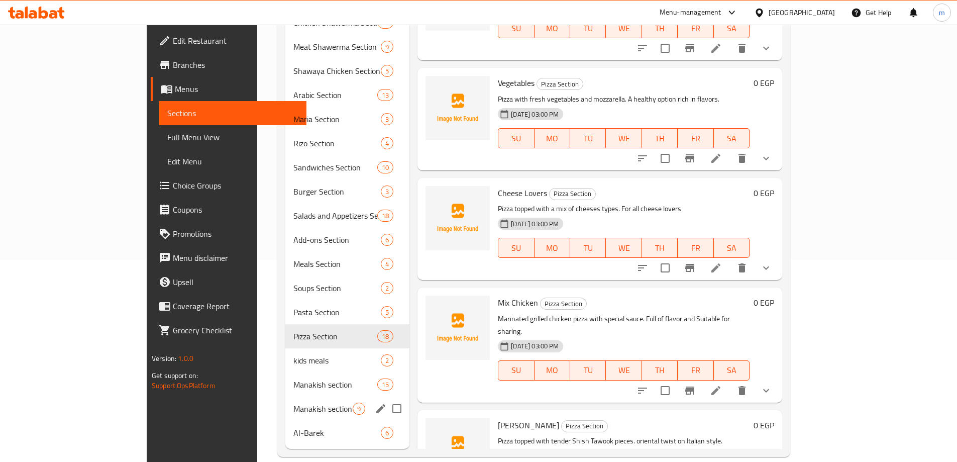
click at [285, 396] on div "Manakish section 9" at bounding box center [347, 408] width 124 height 24
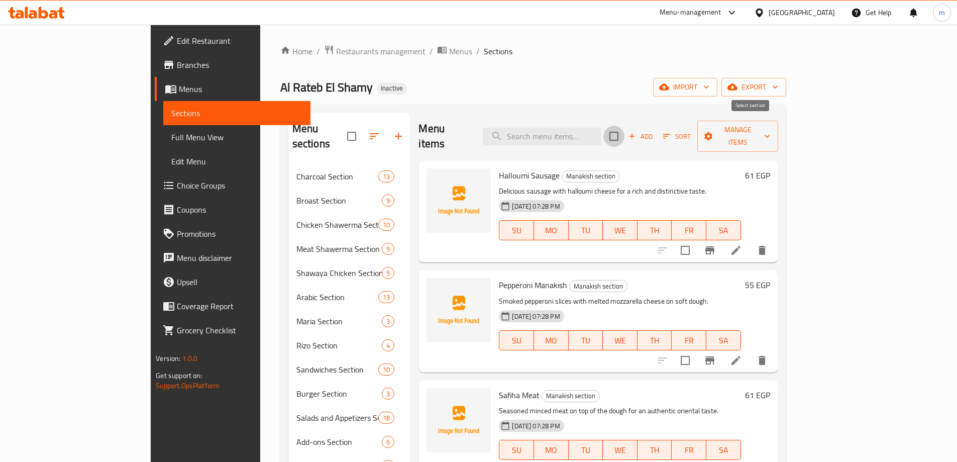
click at [625, 127] on input "checkbox" at bounding box center [613, 136] width 21 height 21
checkbox input "true"
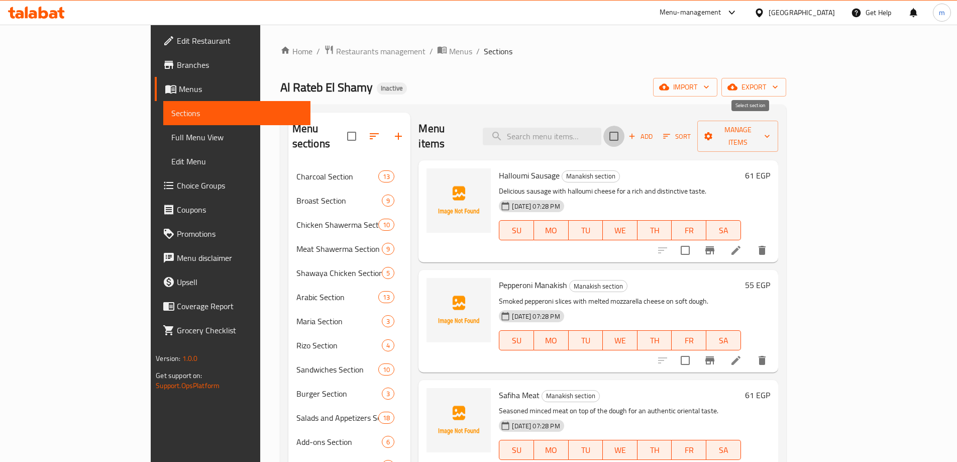
checkbox input "true"
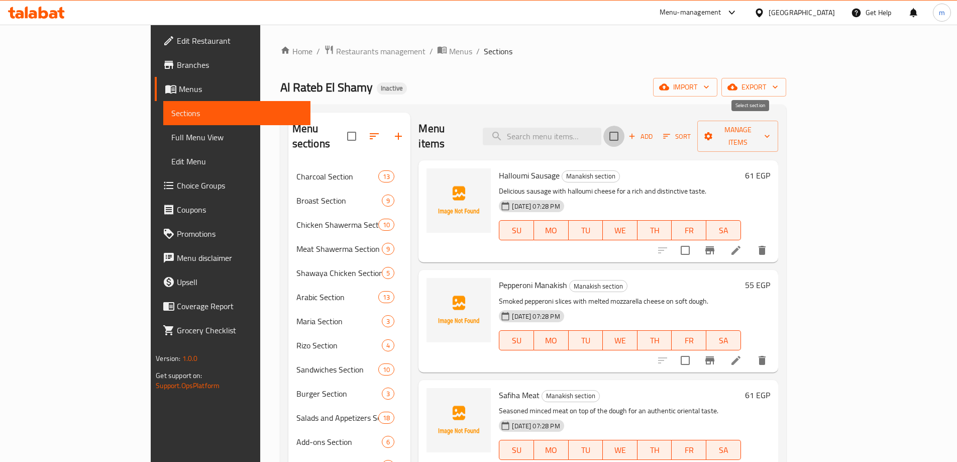
checkbox input "true"
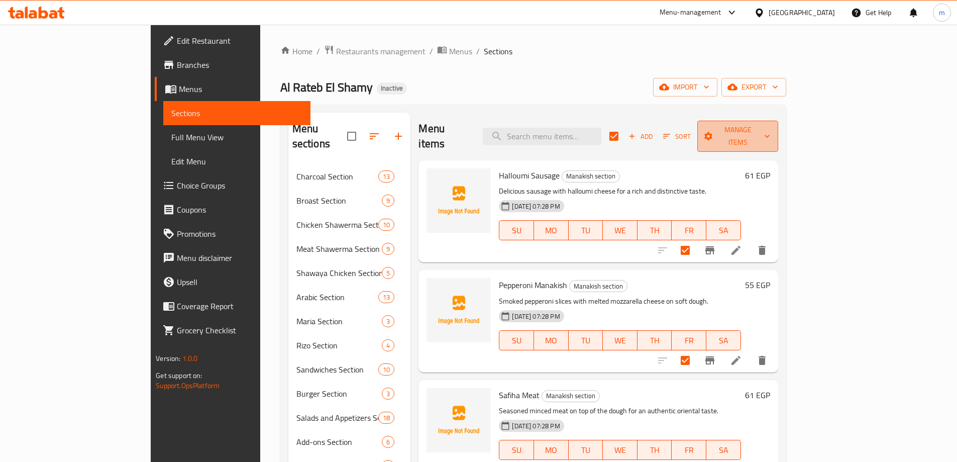
click at [713, 132] on icon "button" at bounding box center [709, 136] width 8 height 8
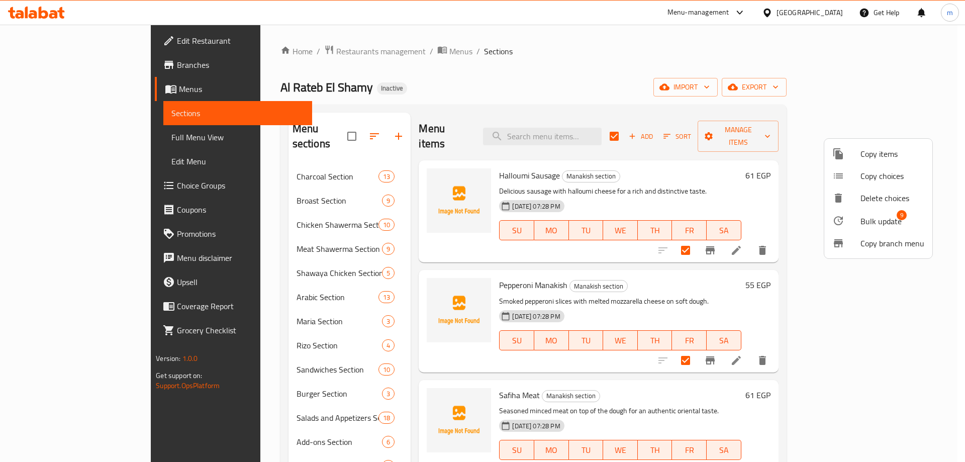
click at [858, 223] on div at bounding box center [846, 221] width 28 height 12
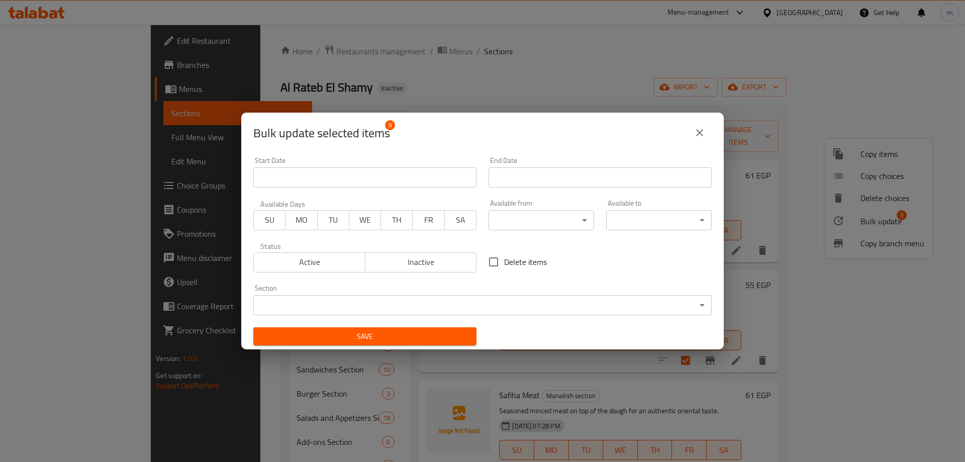
click at [467, 305] on body "​ Menu-management Egypt Get Help m Edit Restaurant Branches Menus Sections Full…" at bounding box center [482, 243] width 965 height 437
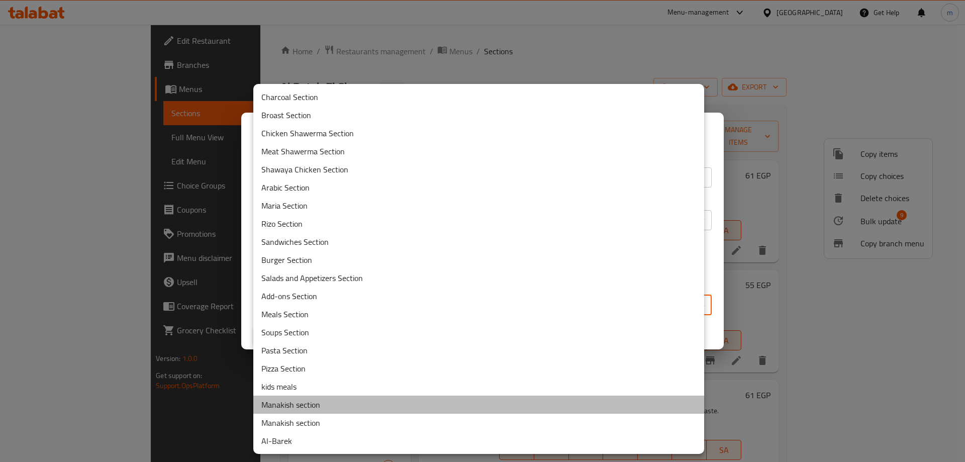
click at [387, 400] on li "Manakish section" at bounding box center [478, 404] width 451 height 18
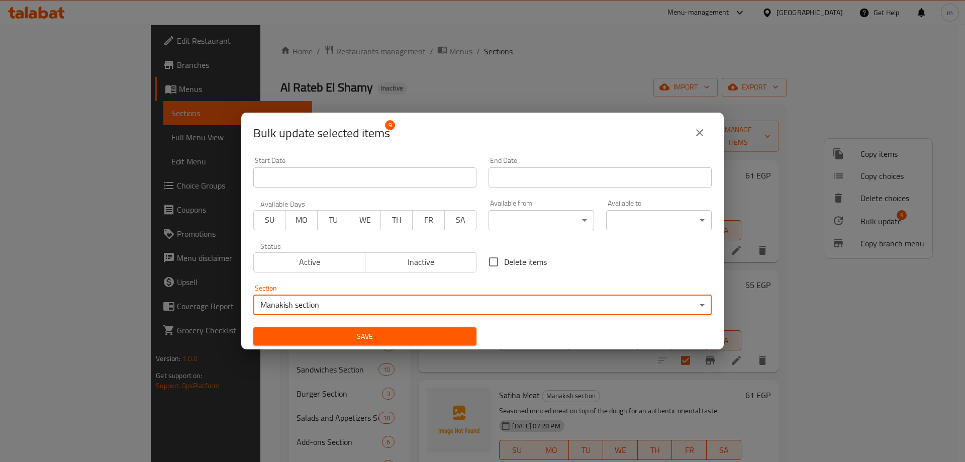
click at [373, 344] on button "Save" at bounding box center [364, 336] width 223 height 19
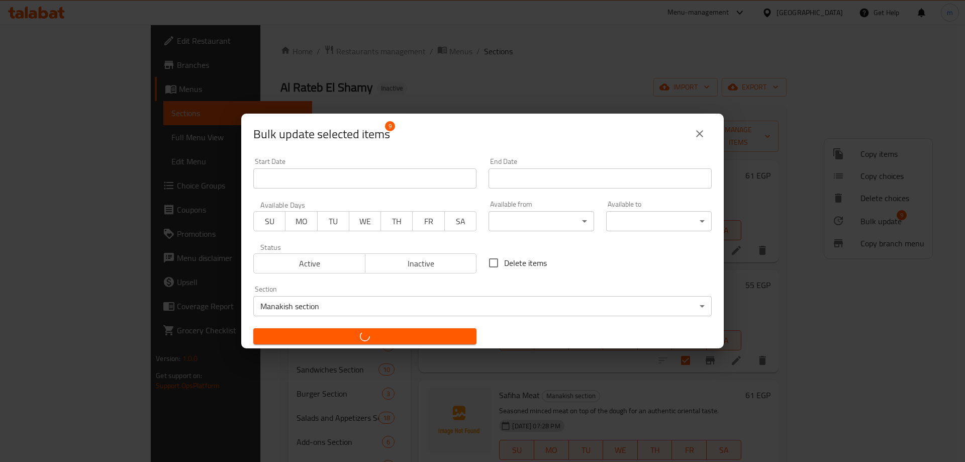
checkbox input "false"
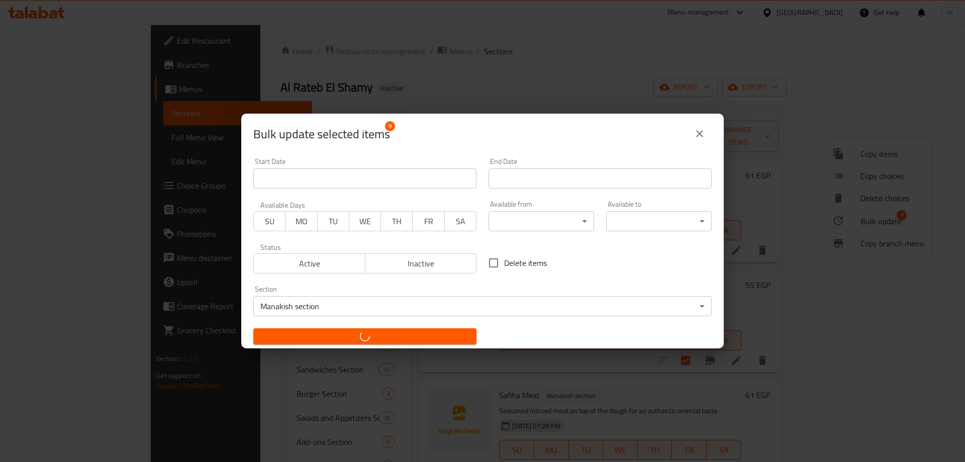
checkbox input "false"
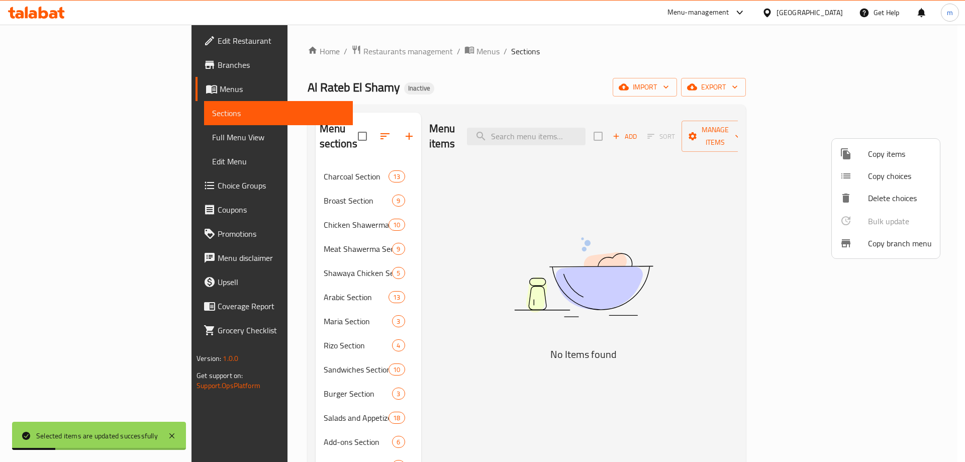
click at [440, 326] on div at bounding box center [482, 231] width 965 height 462
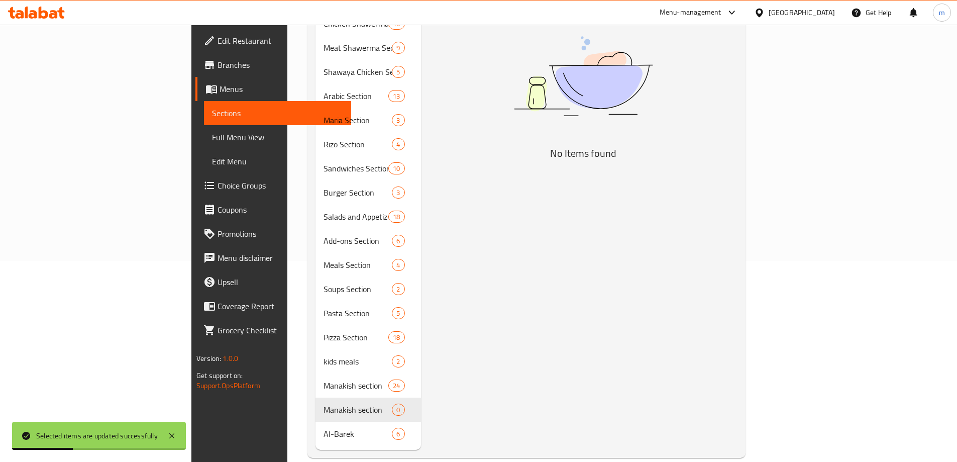
scroll to position [202, 0]
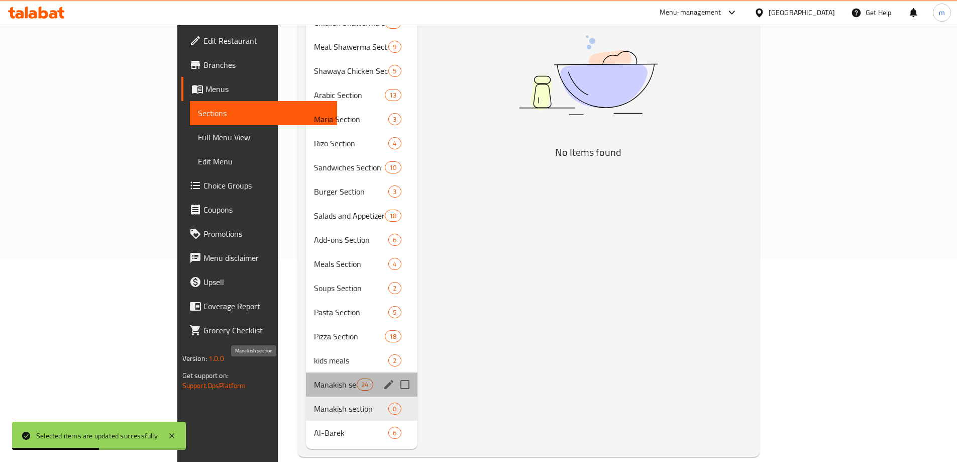
click at [314, 378] on span "Manakish section" at bounding box center [335, 384] width 43 height 12
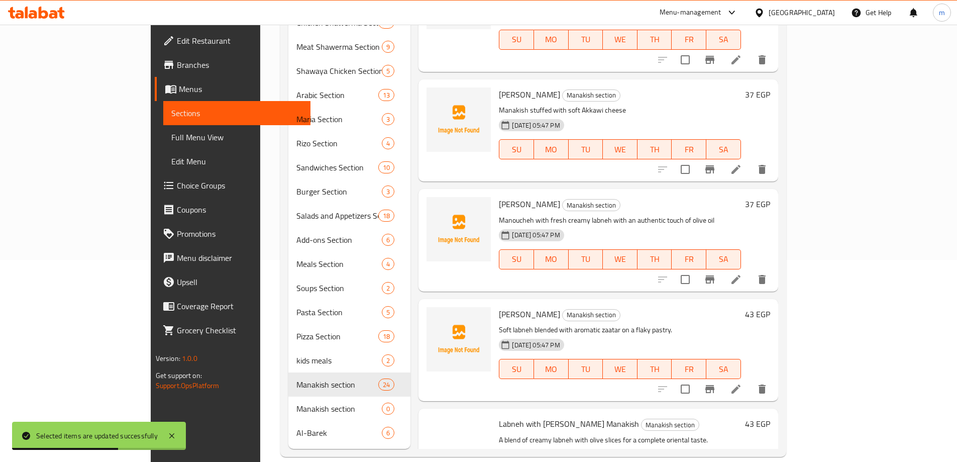
scroll to position [2136, 0]
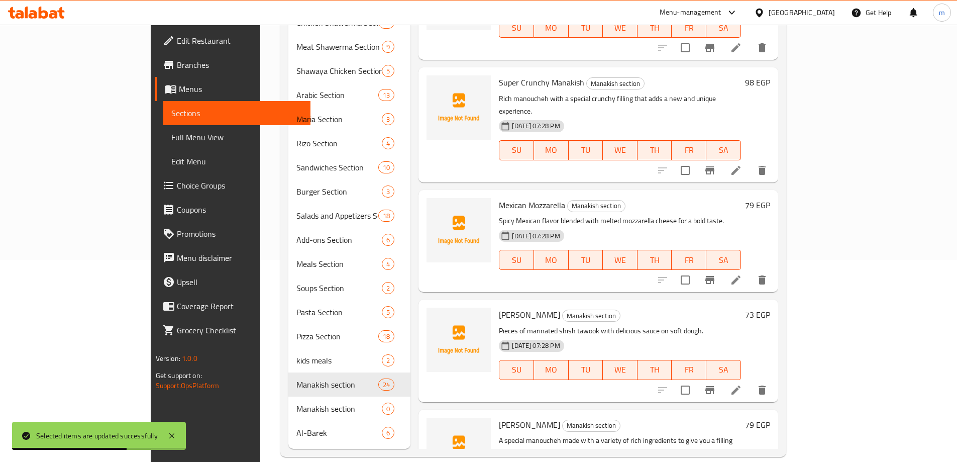
drag, startPoint x: 406, startPoint y: 282, endPoint x: 439, endPoint y: 481, distance: 201.7
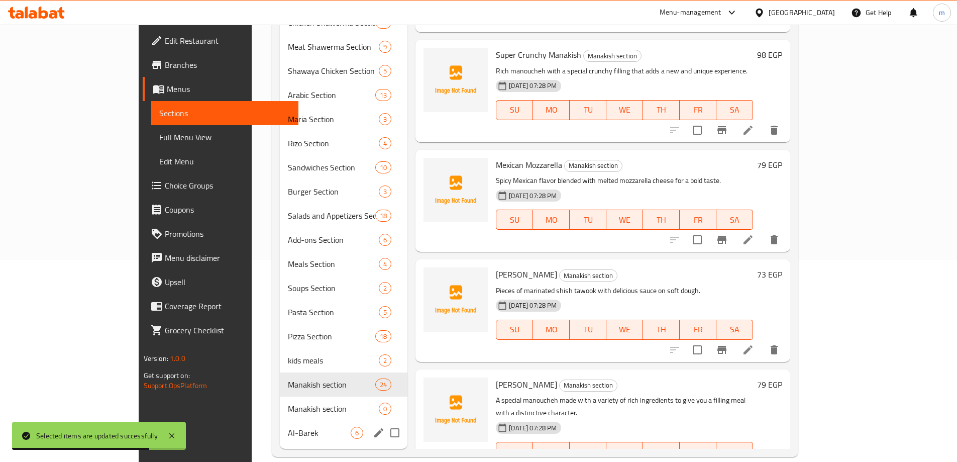
drag, startPoint x: 374, startPoint y: 322, endPoint x: 371, endPoint y: 416, distance: 94.5
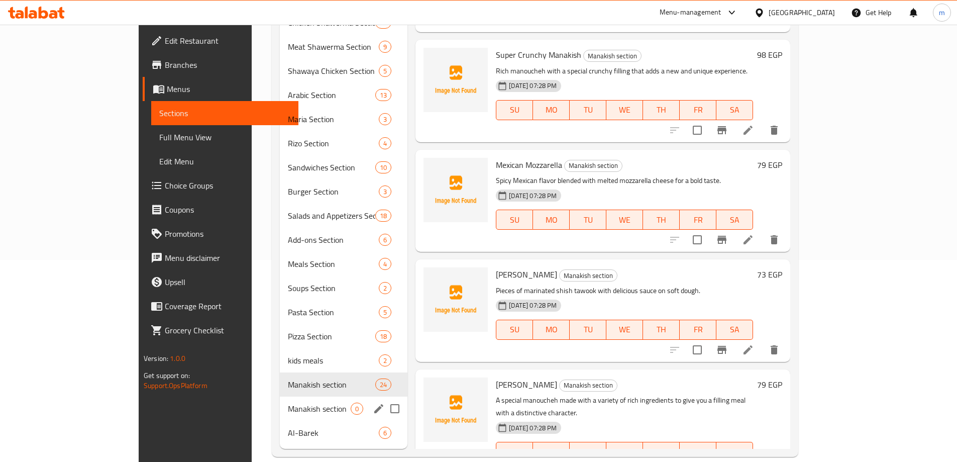
click at [384, 398] on input "Menu sections" at bounding box center [394, 408] width 21 height 21
checkbox input "true"
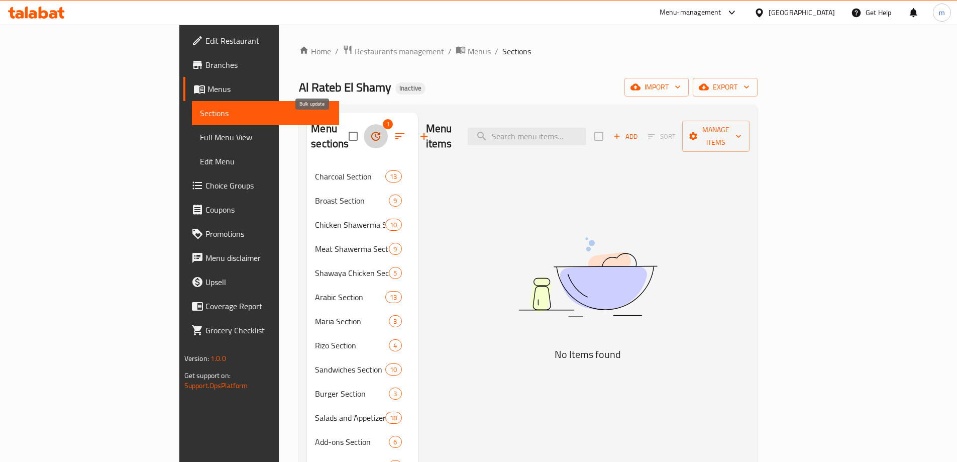
click at [364, 125] on button "button" at bounding box center [376, 136] width 24 height 24
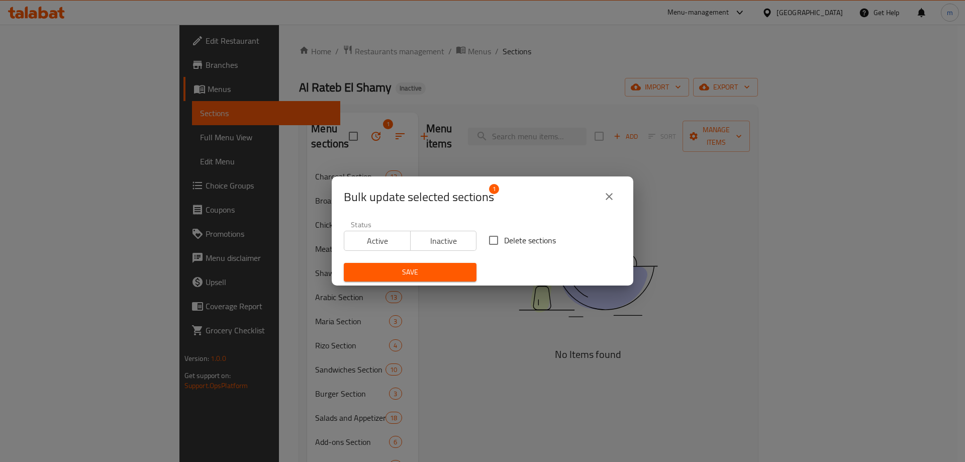
click at [505, 236] on span "Delete sections" at bounding box center [530, 240] width 52 height 12
click at [504, 236] on input "Delete sections" at bounding box center [493, 240] width 21 height 21
checkbox input "true"
click at [438, 269] on span "Save" at bounding box center [410, 272] width 117 height 13
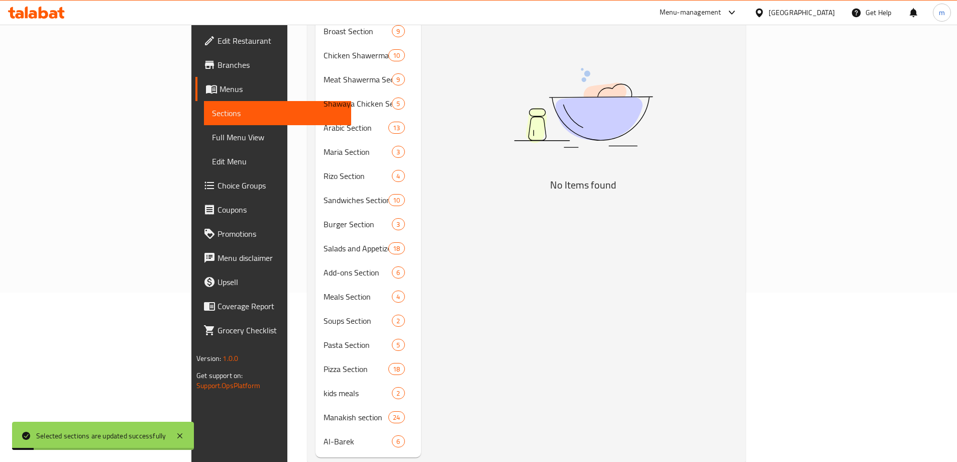
scroll to position [178, 0]
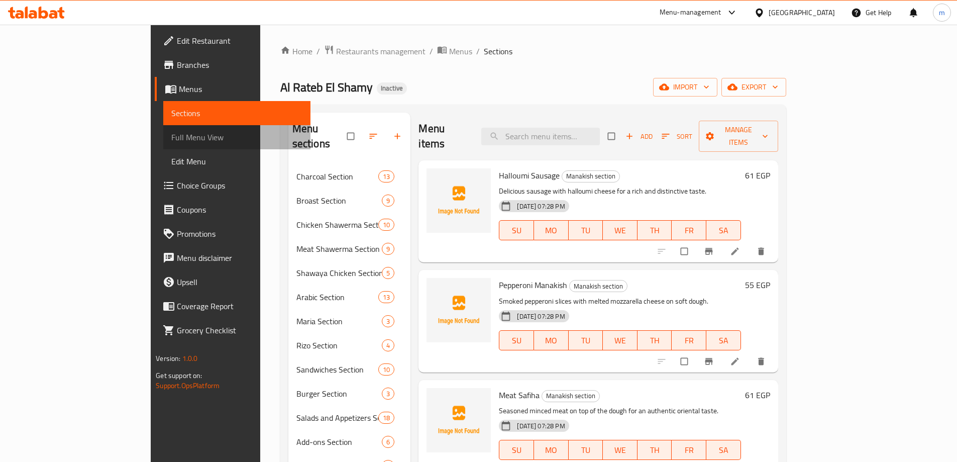
click at [171, 133] on span "Full Menu View" at bounding box center [236, 137] width 131 height 12
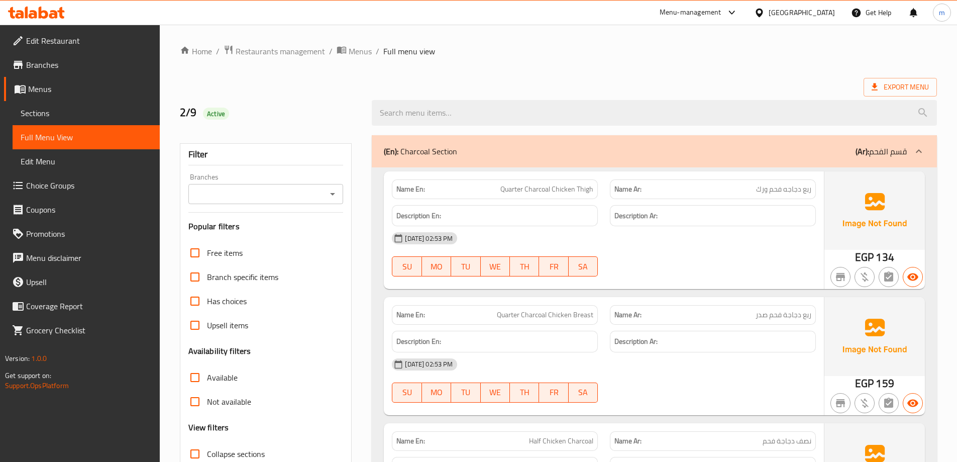
click at [225, 448] on span "Collapse sections" at bounding box center [236, 454] width 58 height 12
click at [207, 442] on input "Collapse sections" at bounding box center [195, 454] width 24 height 24
checkbox input "true"
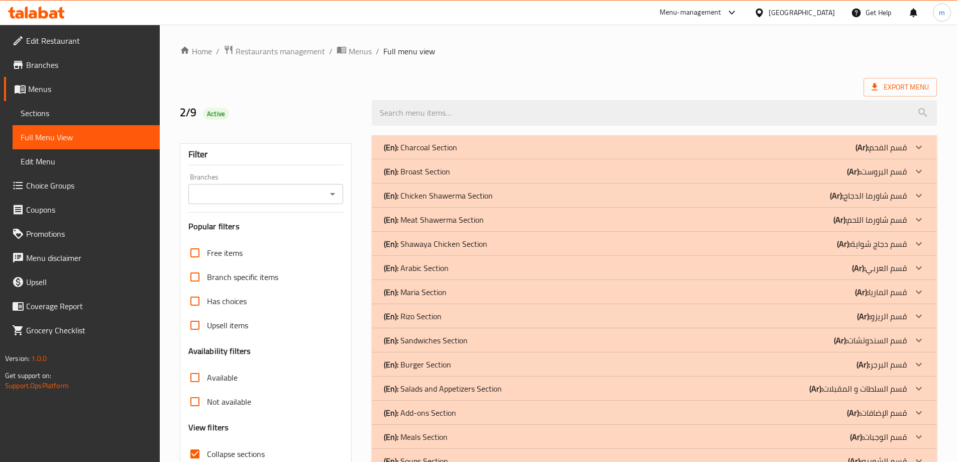
scroll to position [251, 0]
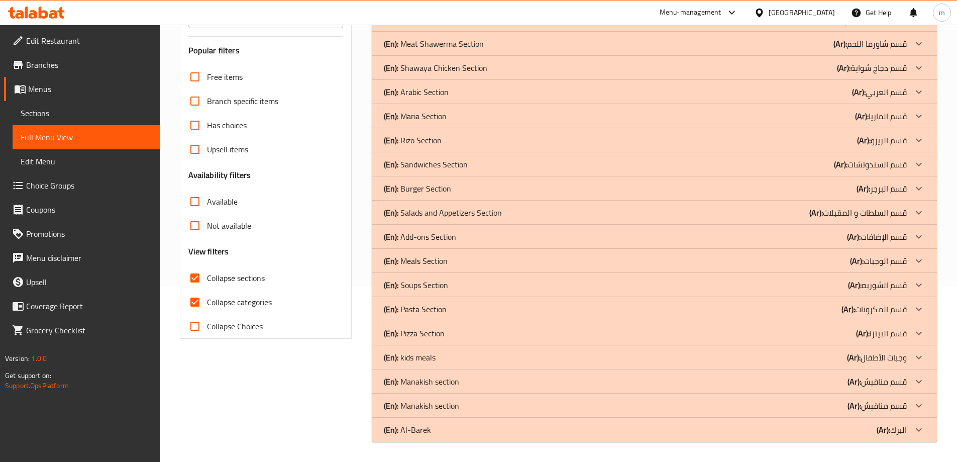
click at [230, 296] on span "Collapse categories" at bounding box center [239, 302] width 65 height 12
click at [207, 290] on input "Collapse categories" at bounding box center [195, 302] width 24 height 24
checkbox input "false"
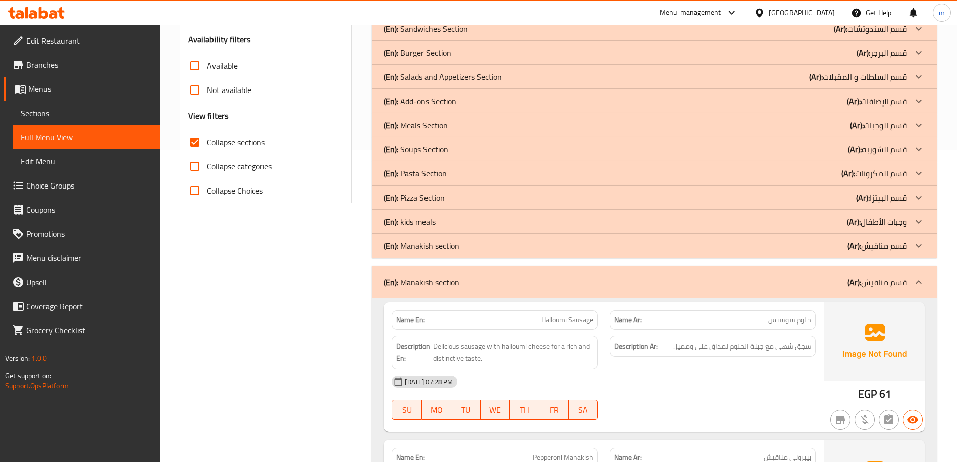
scroll to position [377, 0]
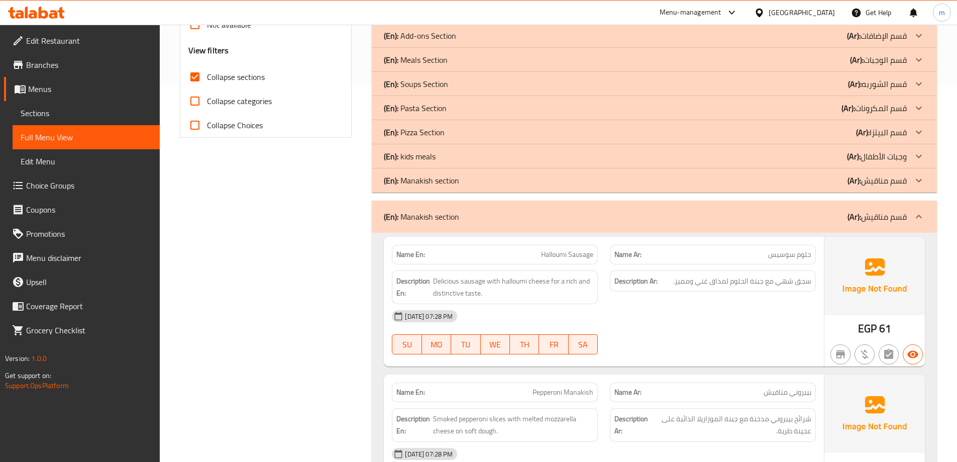
click at [830, 265] on img at bounding box center [874, 276] width 100 height 78
click at [719, 248] on div "Name Ar: حلوم سوسيس" at bounding box center [713, 255] width 206 height 20
copy span "حلوم سوسيس"
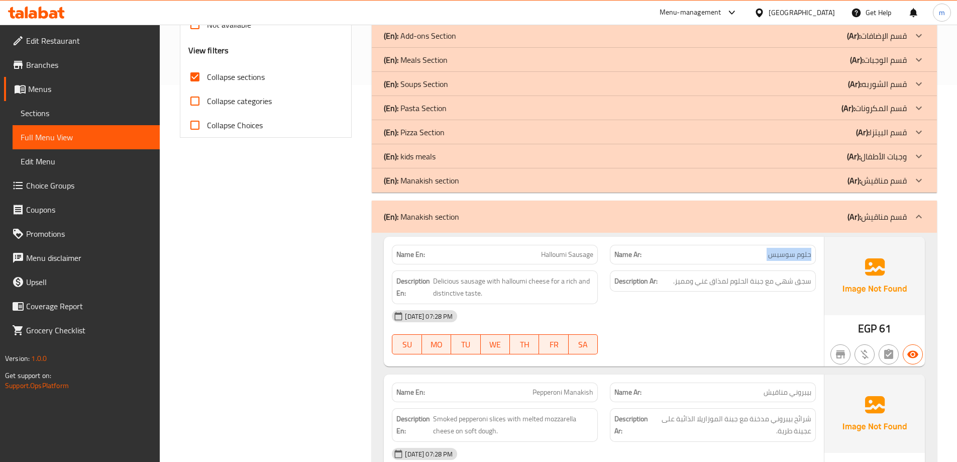
click at [822, 259] on div "Name En: Halloumi Sausage Name Ar: حلوم سوسيس Description En: Delicious sausage…" at bounding box center [604, 302] width 440 height 130
drag, startPoint x: 796, startPoint y: 254, endPoint x: 810, endPoint y: 254, distance: 14.1
click at [810, 254] on span "حلوم سوسيس" at bounding box center [789, 254] width 43 height 11
copy span "حلوم"
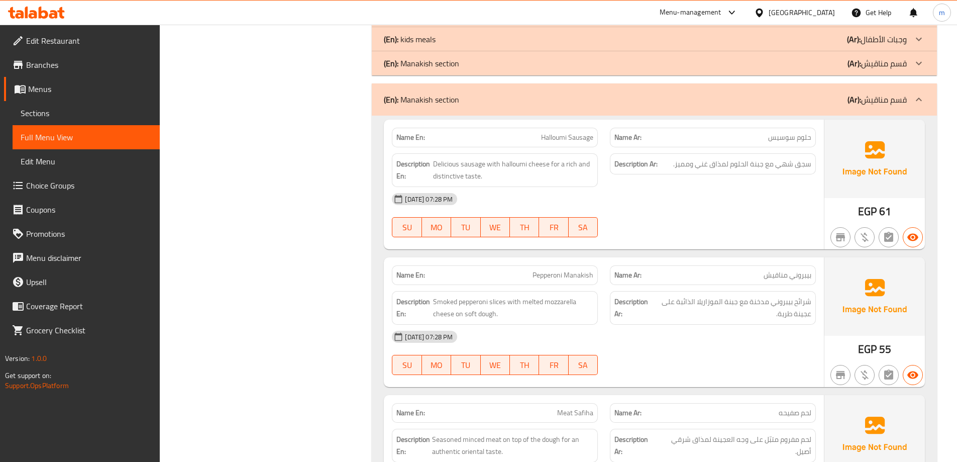
scroll to position [477, 0]
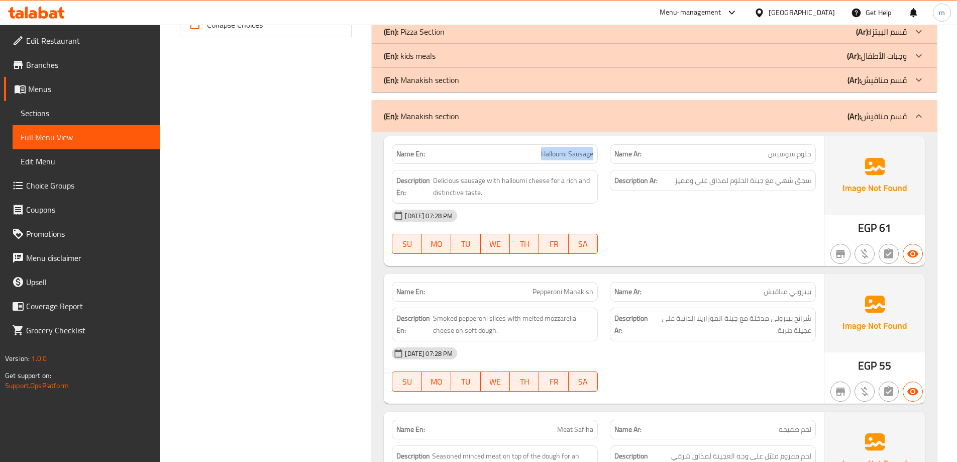
drag, startPoint x: 526, startPoint y: 156, endPoint x: 594, endPoint y: 152, distance: 68.4
click at [594, 152] on div "Name En: Halloumi Sausage" at bounding box center [495, 154] width 206 height 20
drag, startPoint x: 485, startPoint y: 181, endPoint x: 470, endPoint y: 199, distance: 23.6
click at [470, 199] on div "Description En: Delicious sausage with halloumi cheese for a rich and distincti…" at bounding box center [495, 187] width 206 height 34
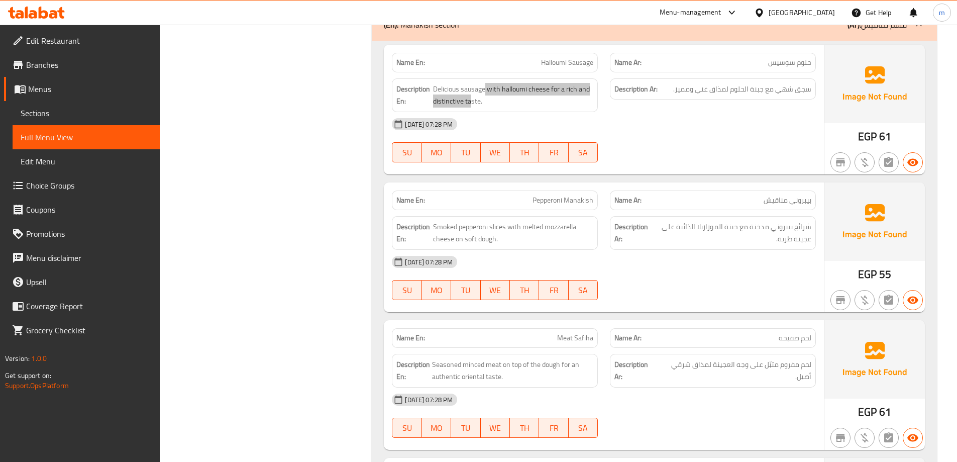
scroll to position [578, 0]
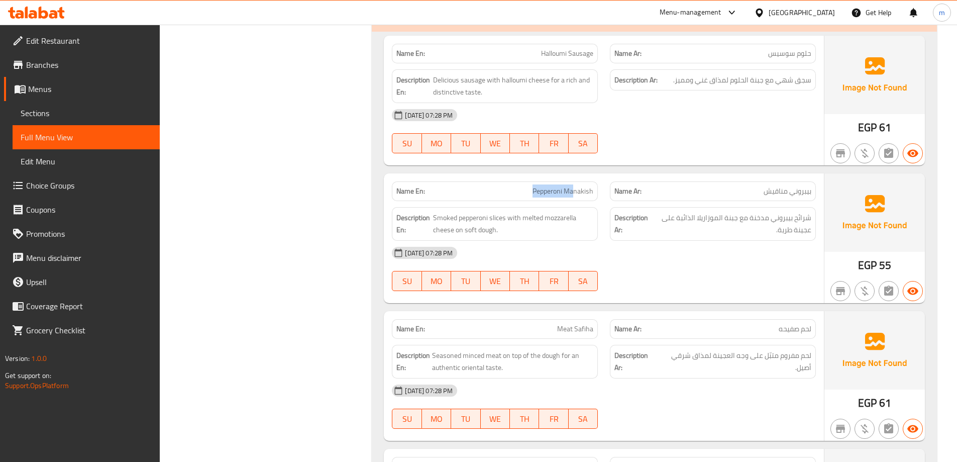
drag, startPoint x: 570, startPoint y: 186, endPoint x: 576, endPoint y: 185, distance: 6.1
click at [576, 186] on p "Name En: Pepperoni Manakish" at bounding box center [494, 191] width 197 height 11
drag, startPoint x: 505, startPoint y: 218, endPoint x: 475, endPoint y: 217, distance: 29.6
click at [468, 217] on span "Smoked pepperoni slices with melted mozzarella cheese on soft dough." at bounding box center [513, 224] width 161 height 25
drag, startPoint x: 439, startPoint y: 229, endPoint x: 511, endPoint y: 229, distance: 72.9
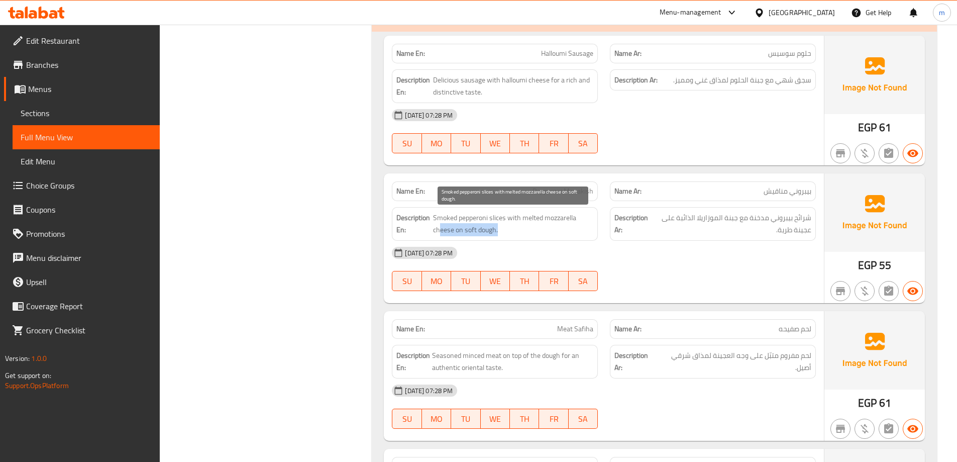
click at [511, 229] on span "Smoked pepperoni slices with melted mozzarella cheese on soft dough." at bounding box center [513, 224] width 161 height 25
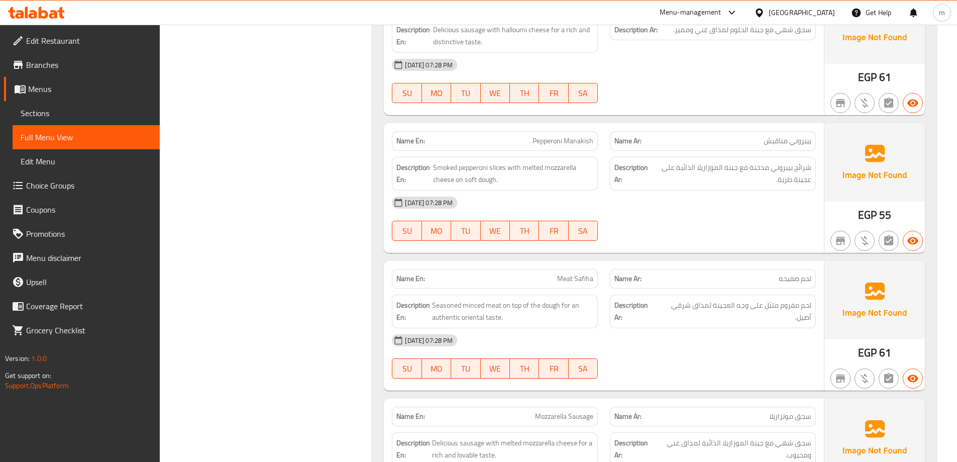
click at [577, 273] on span "Meat Safiha" at bounding box center [575, 278] width 36 height 11
click at [571, 271] on div "Name En: Meat Safiha" at bounding box center [495, 279] width 206 height 20
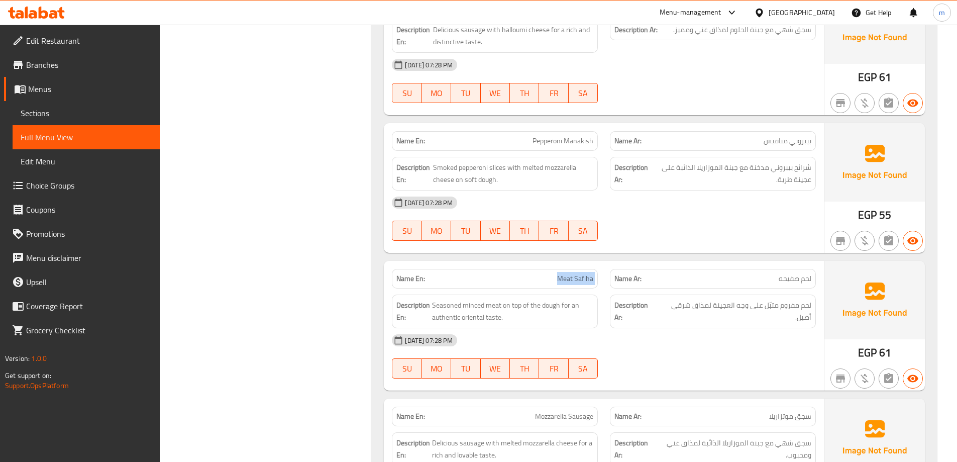
click at [571, 271] on div "Name En: Meat Safiha" at bounding box center [495, 279] width 206 height 20
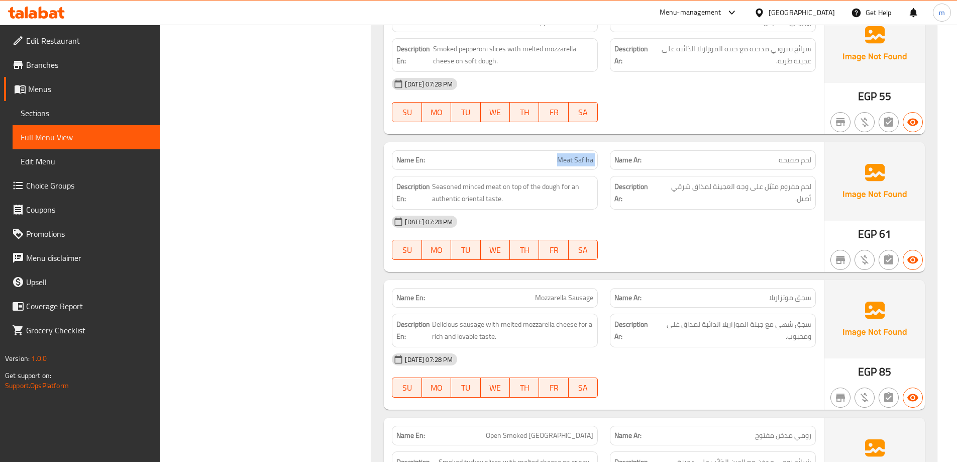
scroll to position [729, 0]
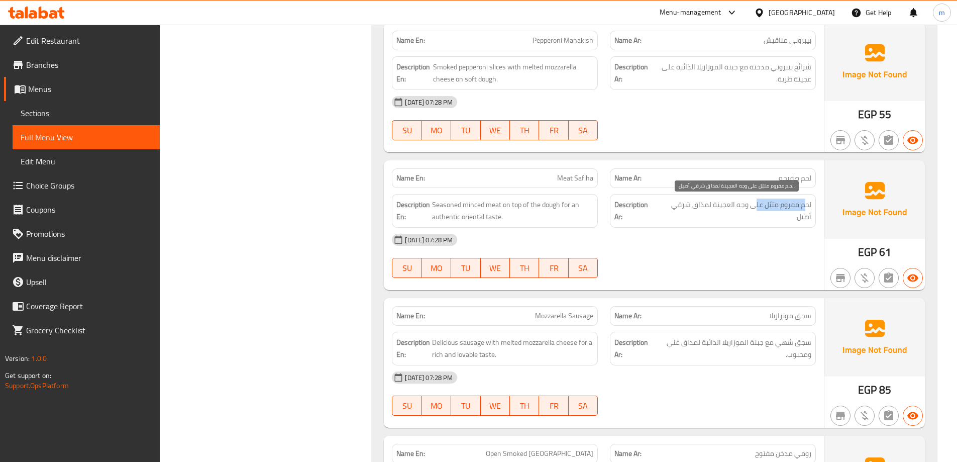
drag, startPoint x: 803, startPoint y: 202, endPoint x: 756, endPoint y: 205, distance: 47.3
click at [756, 205] on span "لحم مفروم متبّل على وجه العجينة لمذاق شرقي أصيل." at bounding box center [735, 210] width 153 height 25
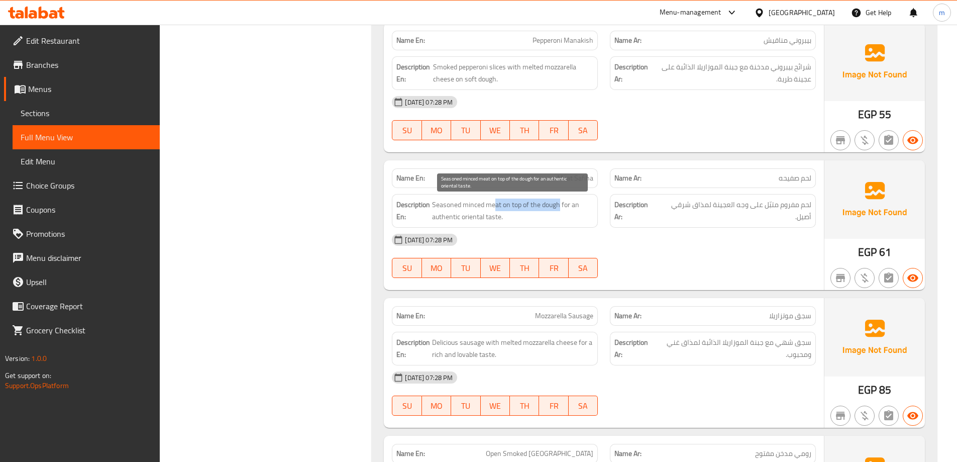
drag, startPoint x: 495, startPoint y: 204, endPoint x: 561, endPoint y: 209, distance: 66.0
click at [561, 209] on span "Seasoned minced meat on top of the dough for an authentic oriental taste." at bounding box center [512, 210] width 161 height 25
drag, startPoint x: 501, startPoint y: 217, endPoint x: 438, endPoint y: 216, distance: 63.3
click at [441, 216] on span "Seasoned minced meat on top of the dough for an authentic oriental taste." at bounding box center [512, 210] width 161 height 25
drag, startPoint x: 438, startPoint y: 216, endPoint x: 443, endPoint y: 219, distance: 6.3
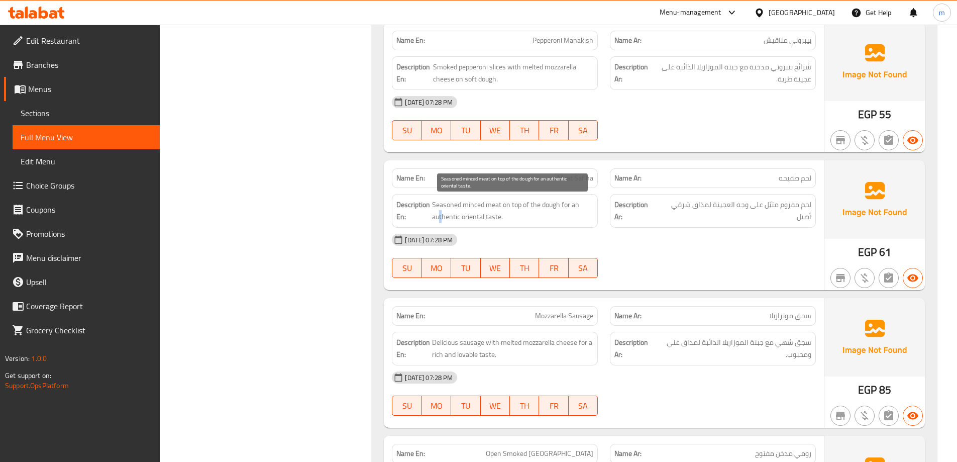
click at [443, 219] on span "Seasoned minced meat on top of the dough for an authentic oriental taste." at bounding box center [512, 210] width 161 height 25
click at [439, 209] on span "Seasoned minced meat on top of the dough for an authentic oriental taste." at bounding box center [512, 210] width 161 height 25
click at [445, 220] on span "Seasoned minced meat on top of the dough for an authentic oriental taste." at bounding box center [512, 210] width 161 height 25
click at [614, 239] on div "02-09-2025 07:28 PM" at bounding box center [604, 240] width 436 height 24
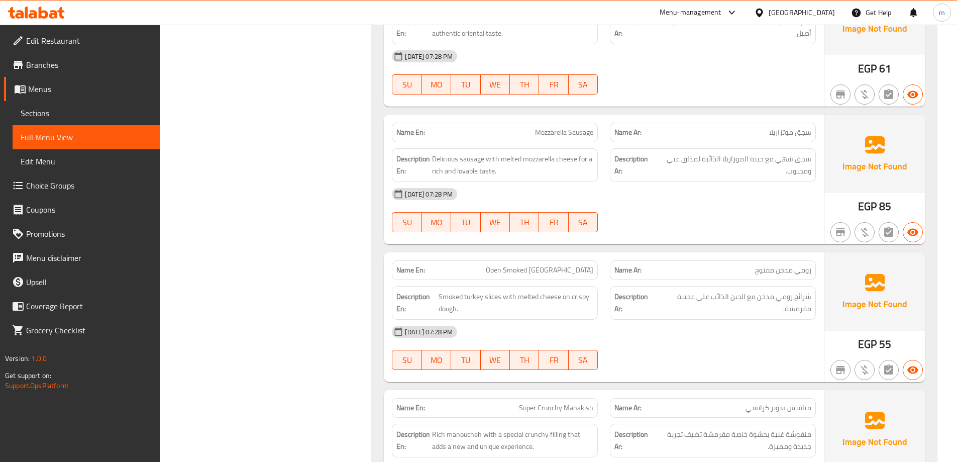
scroll to position [929, 0]
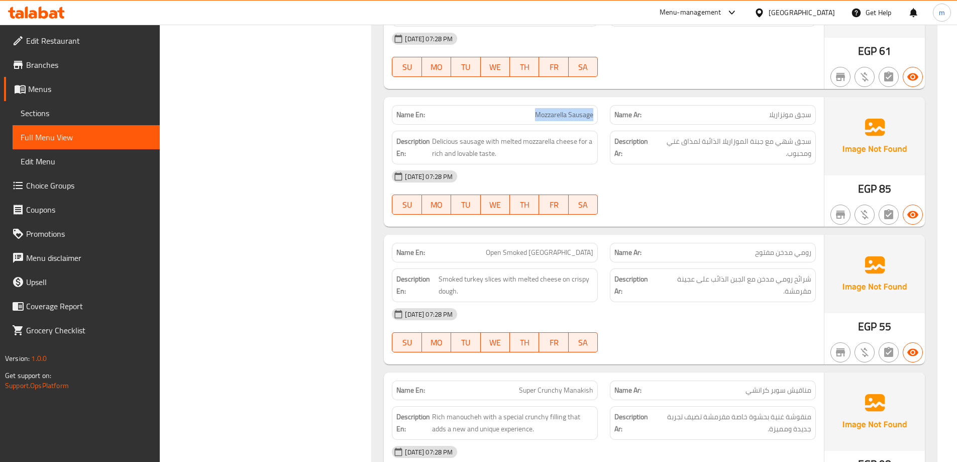
drag, startPoint x: 531, startPoint y: 113, endPoint x: 597, endPoint y: 107, distance: 66.6
click at [597, 107] on div "Name En: Mozzarella Sausage" at bounding box center [495, 115] width 218 height 32
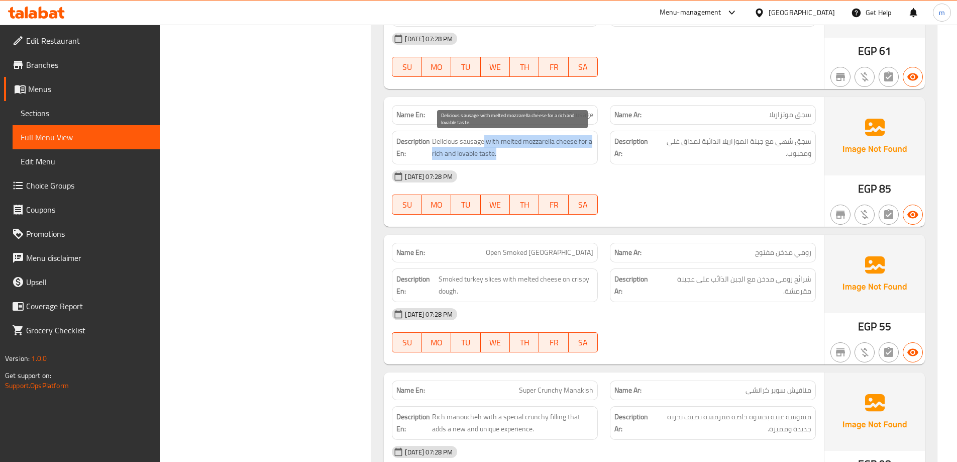
drag, startPoint x: 484, startPoint y: 138, endPoint x: 579, endPoint y: 155, distance: 96.0
click at [579, 155] on span "Delicious sausage with melted mozzarella cheese for a rich and lovable taste." at bounding box center [512, 147] width 161 height 25
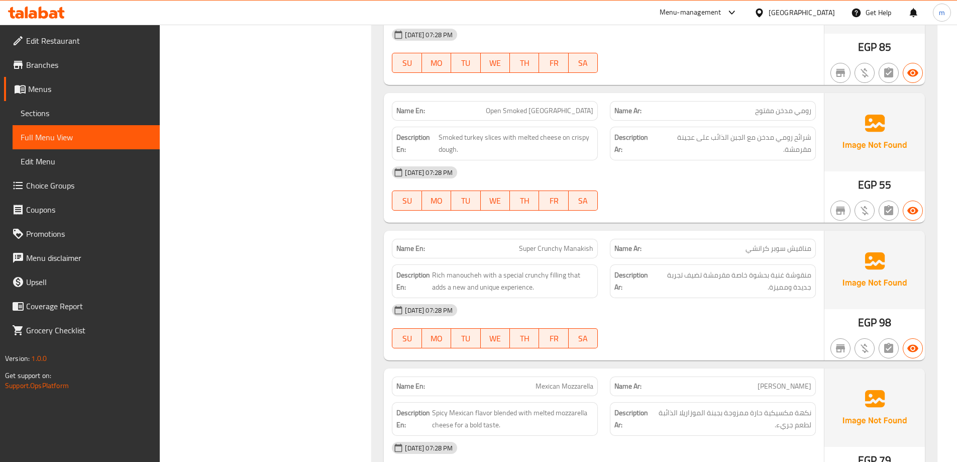
scroll to position [1080, 0]
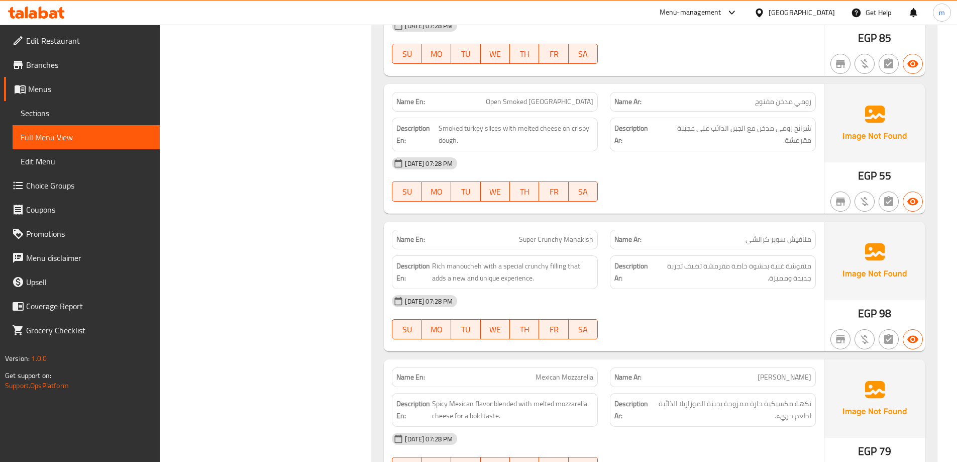
click at [557, 105] on span "Open Smoked Turkey" at bounding box center [540, 101] width 108 height 11
click at [603, 149] on div "Description En: Smoked turkey slices with melted cheese on crispy dough." at bounding box center [495, 135] width 218 height 46
drag, startPoint x: 498, startPoint y: 129, endPoint x: 428, endPoint y: 127, distance: 70.4
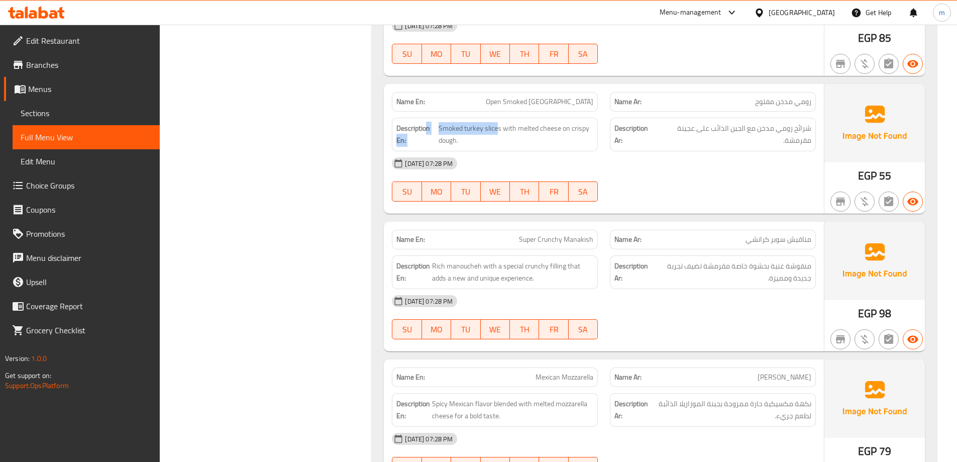
click at [428, 127] on h6 "Description En: Smoked turkey slices with melted cheese on crispy dough." at bounding box center [494, 134] width 197 height 25
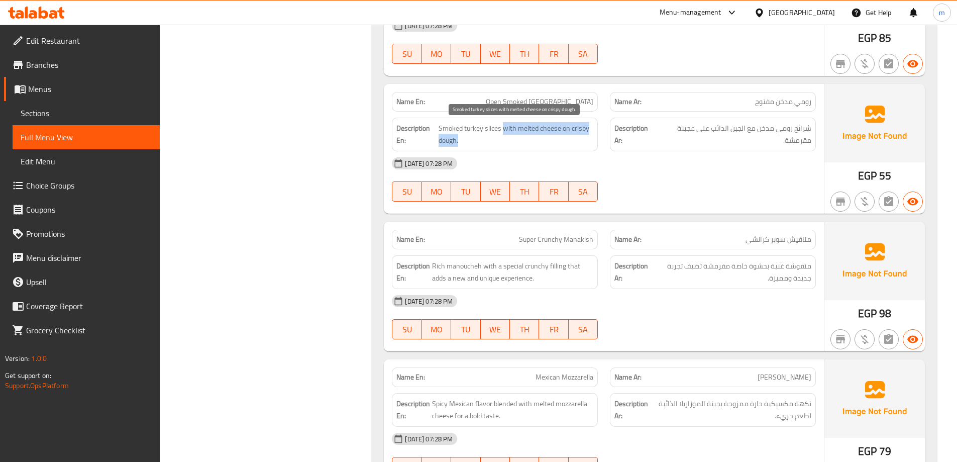
drag, startPoint x: 502, startPoint y: 126, endPoint x: 570, endPoint y: 139, distance: 68.7
click at [570, 139] on span "Smoked turkey slices with melted cheese on crispy dough." at bounding box center [516, 134] width 155 height 25
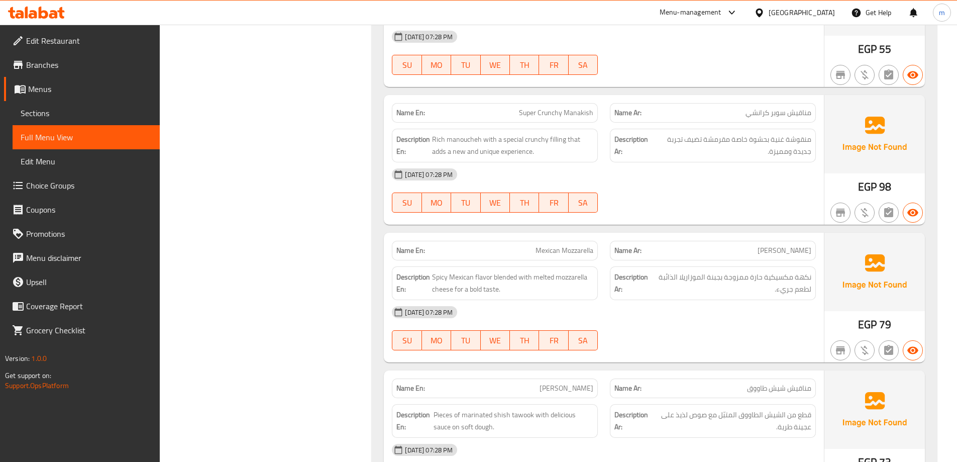
scroll to position [1231, 0]
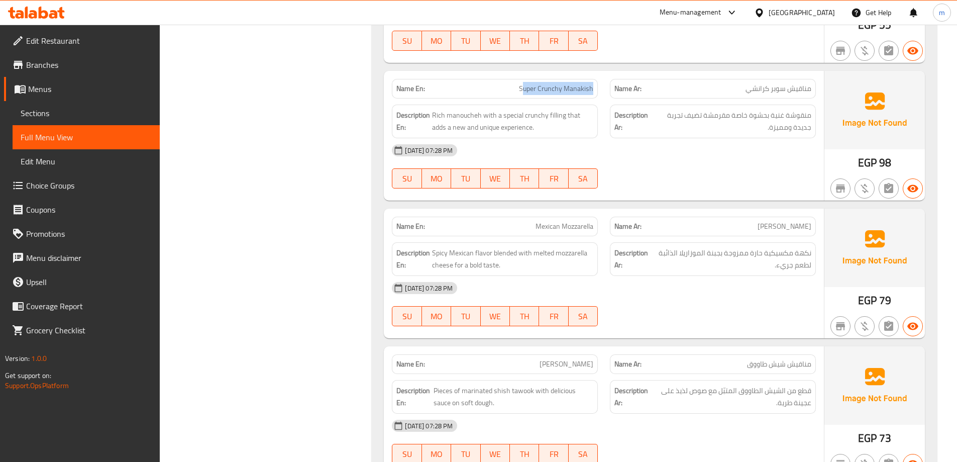
drag, startPoint x: 523, startPoint y: 88, endPoint x: 598, endPoint y: 90, distance: 75.9
click at [598, 90] on div "Name En: Super Crunchy Manakish" at bounding box center [495, 89] width 218 height 32
drag, startPoint x: 475, startPoint y: 114, endPoint x: 547, endPoint y: 118, distance: 72.5
click at [547, 118] on span "Rich manoucheh with a special crunchy filling that adds a new and unique experi…" at bounding box center [512, 121] width 161 height 25
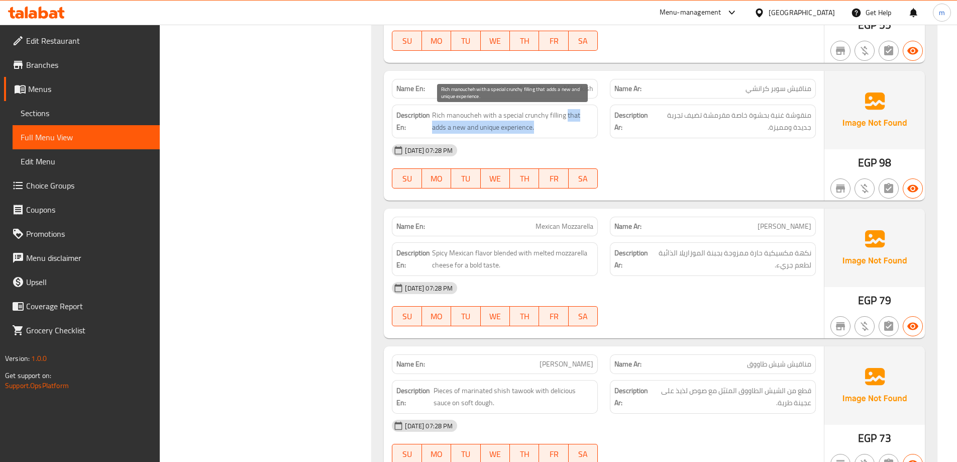
drag, startPoint x: 567, startPoint y: 114, endPoint x: 542, endPoint y: 130, distance: 29.8
click at [542, 130] on span "Rich manoucheh with a special crunchy filling that adds a new and unique experi…" at bounding box center [512, 121] width 161 height 25
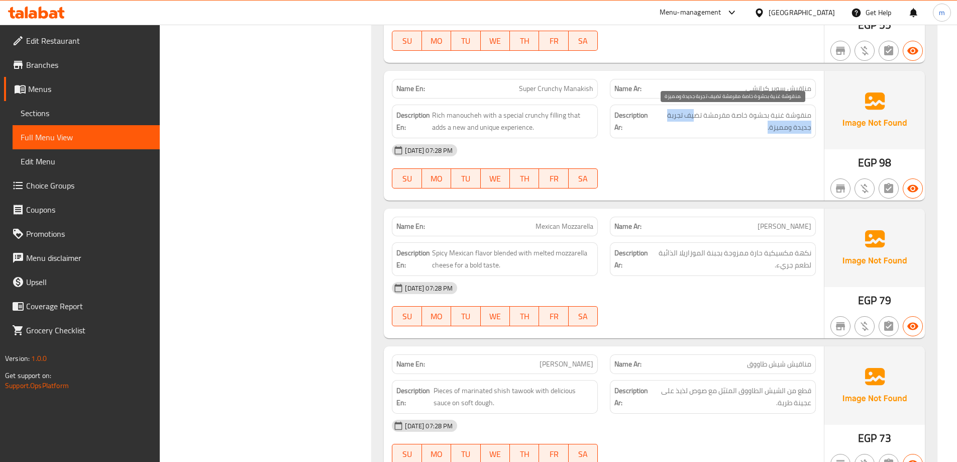
drag, startPoint x: 694, startPoint y: 115, endPoint x: 681, endPoint y: 124, distance: 16.2
click at [681, 124] on span "منقوشة غنية بحشوة خاصة مقرمشة تضيف تجربة جديدة ومميزة." at bounding box center [732, 121] width 159 height 25
click at [653, 165] on div "02-09-2025 07:28 PM SU MO TU WE TH FR SA" at bounding box center [604, 166] width 436 height 56
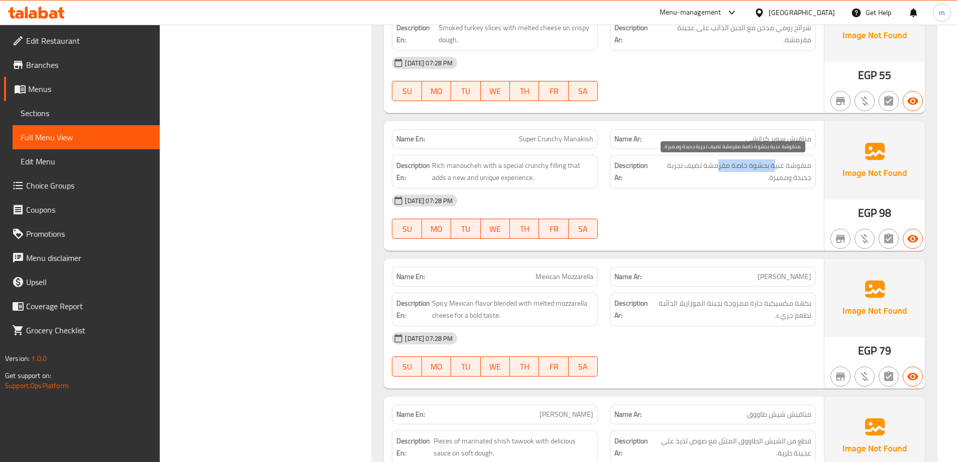
drag, startPoint x: 763, startPoint y: 164, endPoint x: 717, endPoint y: 165, distance: 45.2
click at [717, 165] on span "منقوشة غنية بحشوة خاصة مقرمشة تضيف تجربة جديدة ومميزة." at bounding box center [732, 171] width 159 height 25
drag, startPoint x: 513, startPoint y: 138, endPoint x: 563, endPoint y: 136, distance: 49.8
click at [563, 137] on p "Name En: Super Crunchy Manakish" at bounding box center [494, 139] width 197 height 11
drag, startPoint x: 578, startPoint y: 135, endPoint x: 528, endPoint y: 137, distance: 50.3
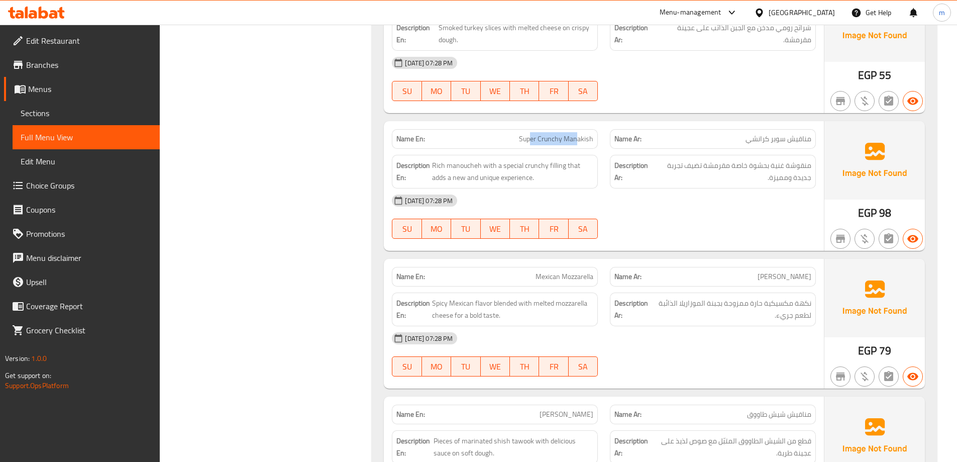
click at [529, 137] on span "Super Crunchy Manakish" at bounding box center [556, 139] width 74 height 11
click at [527, 138] on span "Super Crunchy Manakish" at bounding box center [556, 139] width 74 height 11
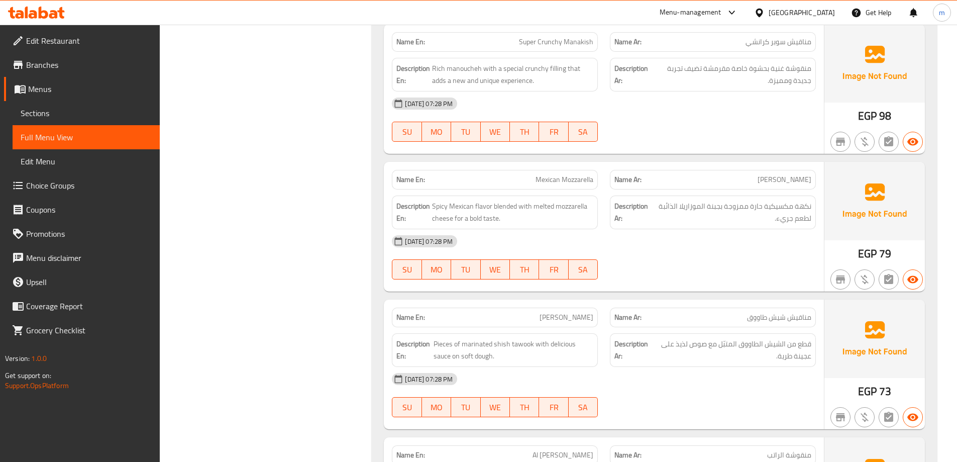
scroll to position [1331, 0]
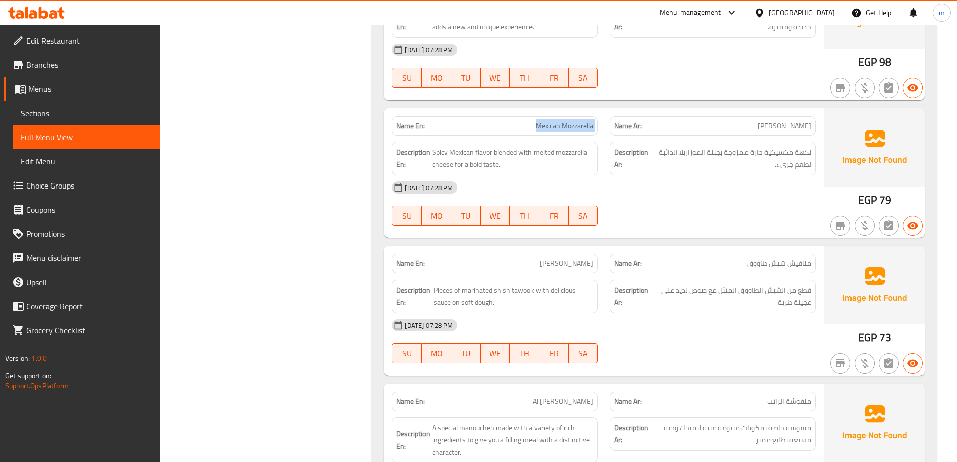
drag, startPoint x: 531, startPoint y: 129, endPoint x: 604, endPoint y: 123, distance: 73.6
click at [604, 123] on div "Name En: Mexican Mozzarella Name Ar: ميكسيكان موتزاريلا" at bounding box center [604, 126] width 436 height 32
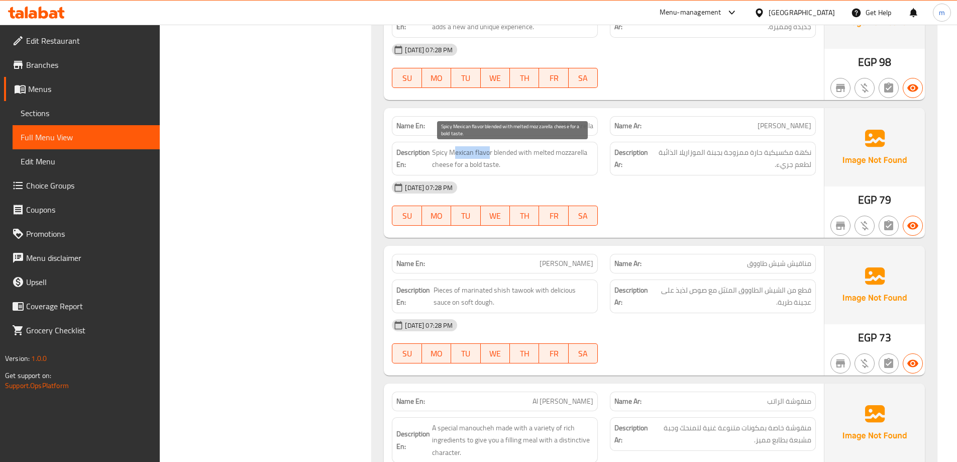
drag, startPoint x: 488, startPoint y: 151, endPoint x: 452, endPoint y: 147, distance: 35.8
click at [452, 147] on span "Spicy Mexican flavor blended with melted mozzarella cheese for a bold taste." at bounding box center [512, 158] width 161 height 25
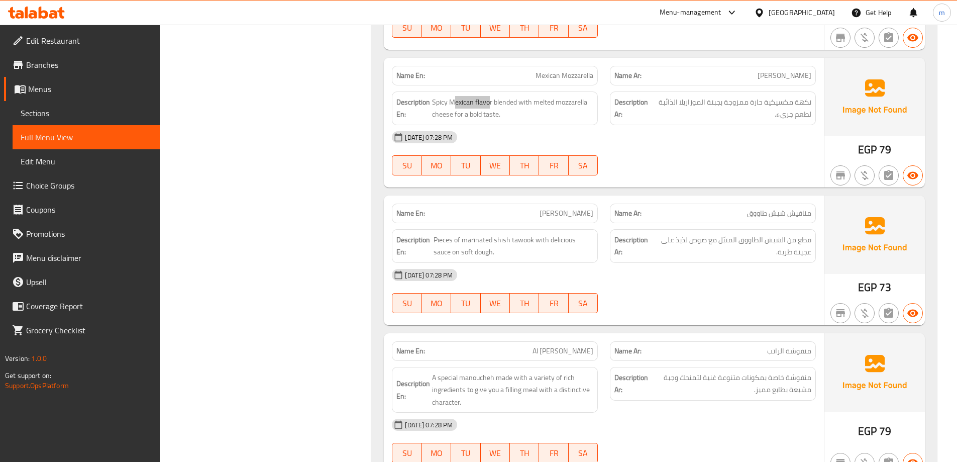
scroll to position [1432, 0]
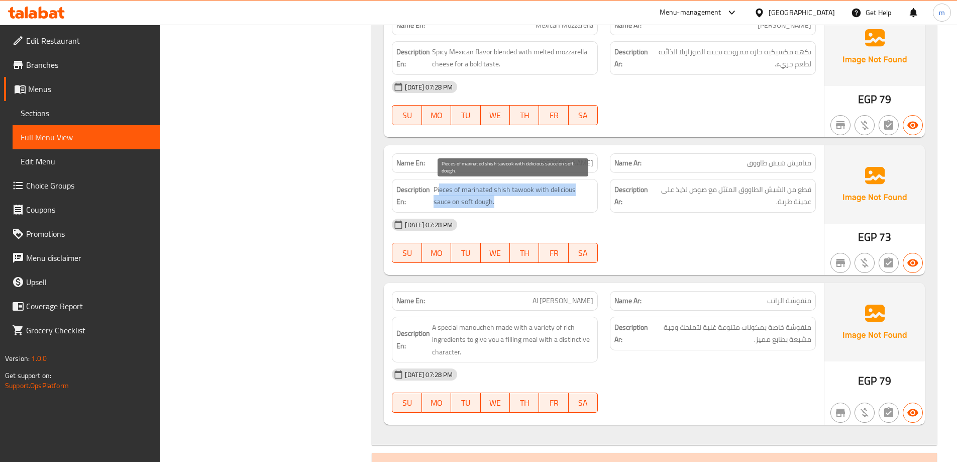
drag, startPoint x: 440, startPoint y: 189, endPoint x: 577, endPoint y: 197, distance: 137.4
click at [577, 197] on span "Pieces of marinated shish tawook with delicious sauce on soft dough." at bounding box center [514, 195] width 160 height 25
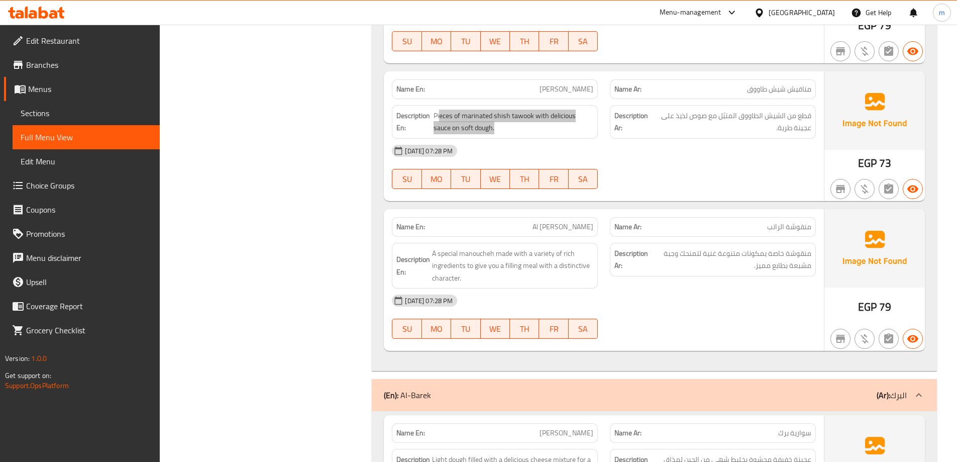
scroll to position [1532, 0]
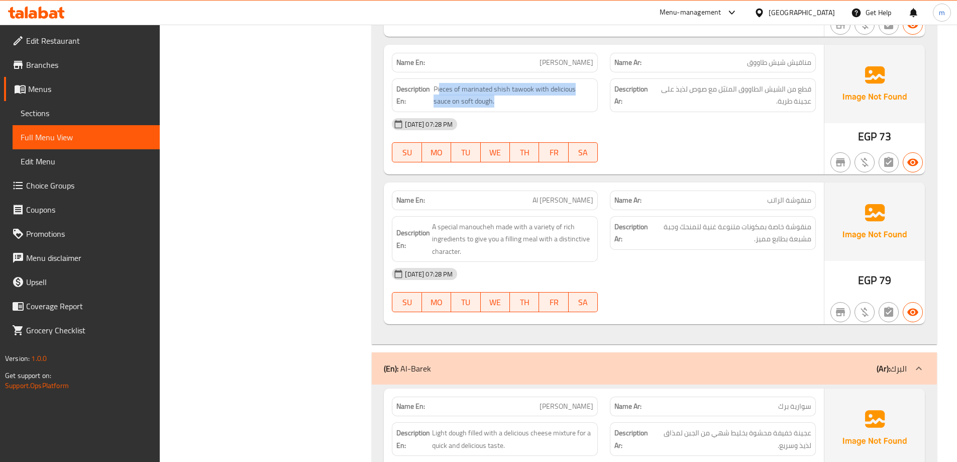
drag, startPoint x: 524, startPoint y: 198, endPoint x: 602, endPoint y: 192, distance: 78.7
click at [602, 192] on div "Name En: Al Rateb Manoucheh" at bounding box center [495, 200] width 218 height 32
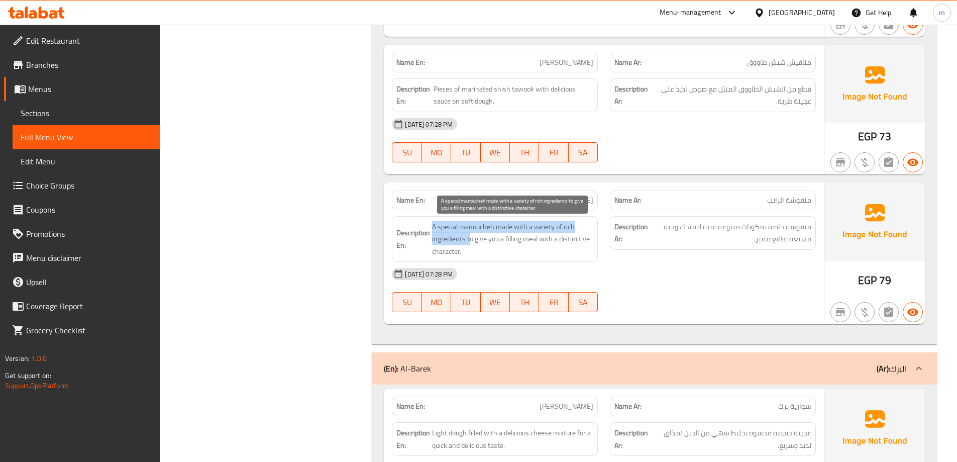
drag, startPoint x: 464, startPoint y: 225, endPoint x: 468, endPoint y: 245, distance: 20.6
click at [468, 245] on h6 "Description En: A special manoucheh made with a variety of rich ingredients to …" at bounding box center [494, 239] width 197 height 37
click at [498, 238] on span "A special manoucheh made with a variety of rich ingredients to give you a filli…" at bounding box center [512, 239] width 161 height 37
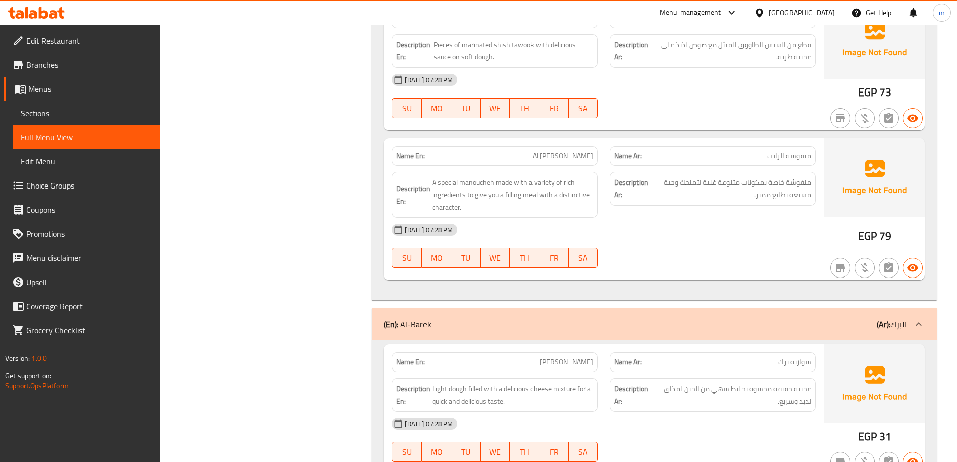
scroll to position [1583, 0]
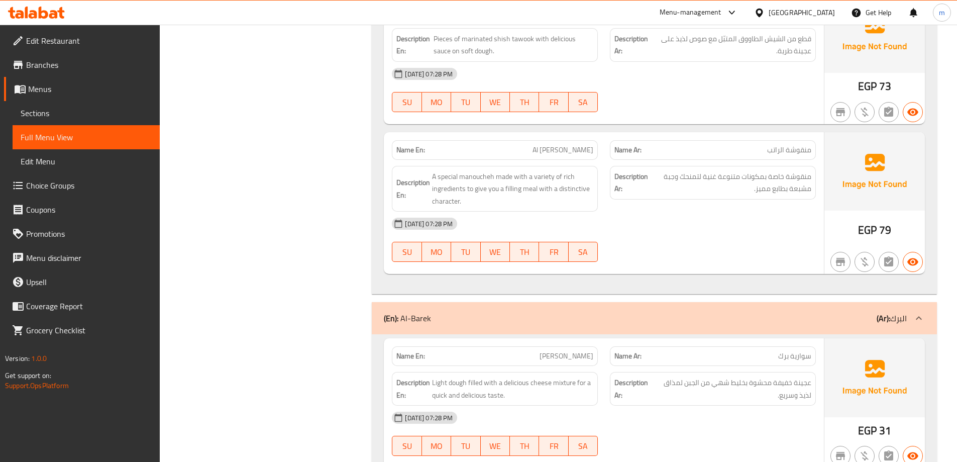
click at [749, 165] on div "Description Ar: منقوشة خاصة بمكونات متنوعة غنية لتمنحك وجبة مشبعة بطابع مميز." at bounding box center [713, 189] width 218 height 58
copy div "منقوشة خاصة بمكونات متنوعة غنية لتمنحك وجبة مشبعة بطابع مميز."
click at [754, 206] on div "Description Ar: منقوشة خاصة بمكونات متنوعة غنية لتمنحك وجبة مشبعة بطابع مميز." at bounding box center [713, 189] width 218 height 58
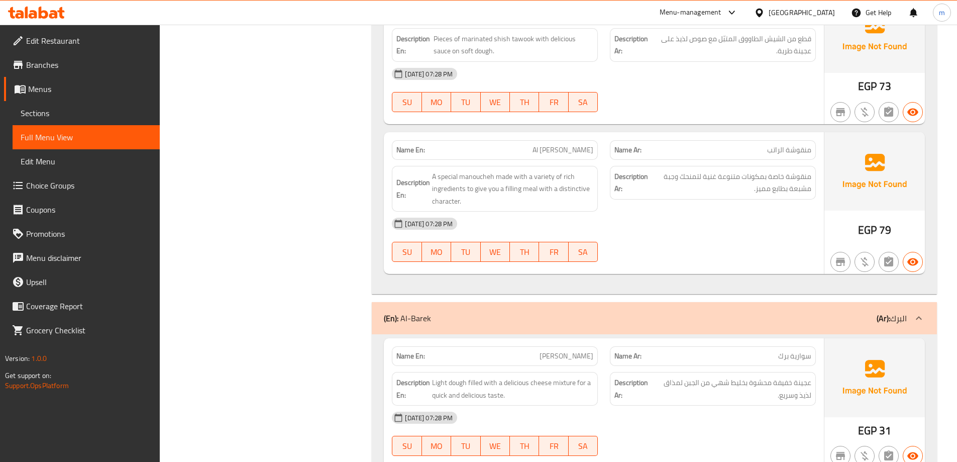
click at [544, 151] on span "Al Rateb Manoucheh" at bounding box center [563, 150] width 61 height 11
click at [689, 231] on div "02-09-2025 07:28 PM" at bounding box center [604, 224] width 436 height 24
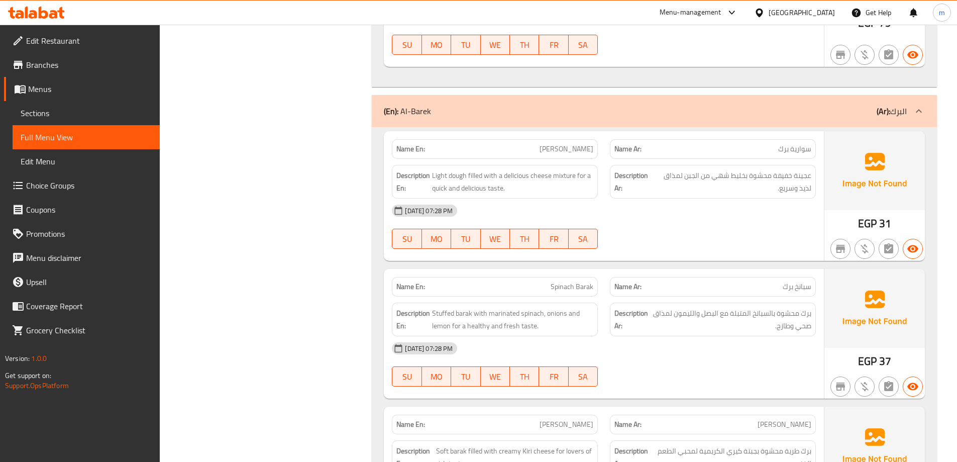
scroll to position [1784, 0]
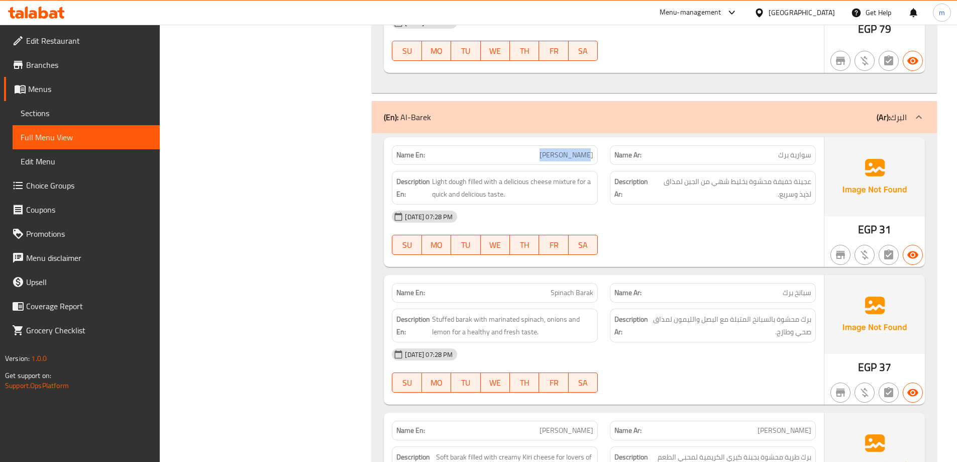
drag, startPoint x: 552, startPoint y: 157, endPoint x: 598, endPoint y: 154, distance: 46.8
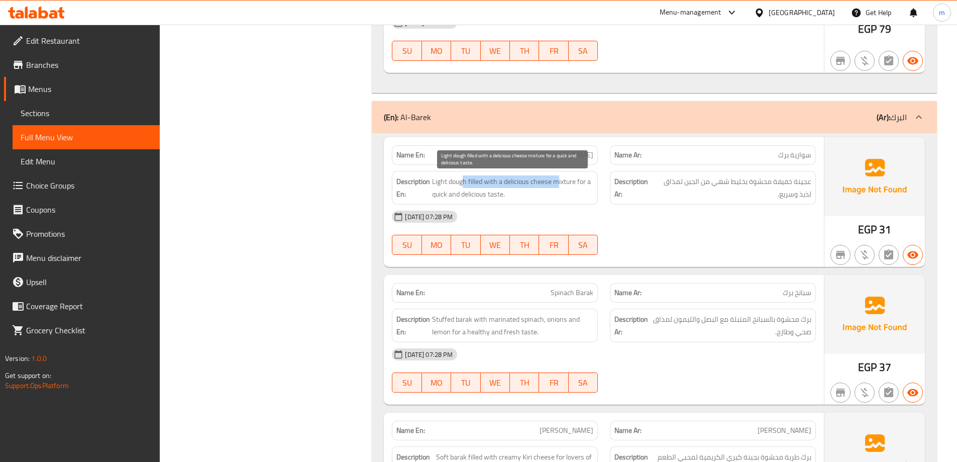
drag, startPoint x: 464, startPoint y: 181, endPoint x: 558, endPoint y: 186, distance: 94.1
click at [558, 186] on span "Light dough filled with a delicious cheese mixture for a quick and delicious ta…" at bounding box center [512, 187] width 161 height 25
click at [557, 188] on span "Light dough filled with a delicious cheese mixture for a quick and delicious ta…" at bounding box center [512, 187] width 161 height 25
drag, startPoint x: 557, startPoint y: 188, endPoint x: 569, endPoint y: 183, distance: 13.1
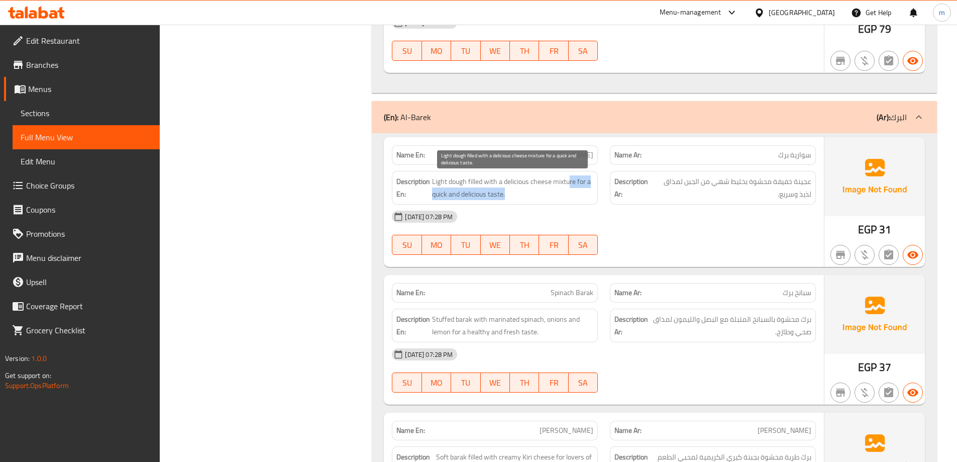
click at [569, 183] on span "Light dough filled with a delicious cheese mixture for a quick and delicious ta…" at bounding box center [512, 187] width 161 height 25
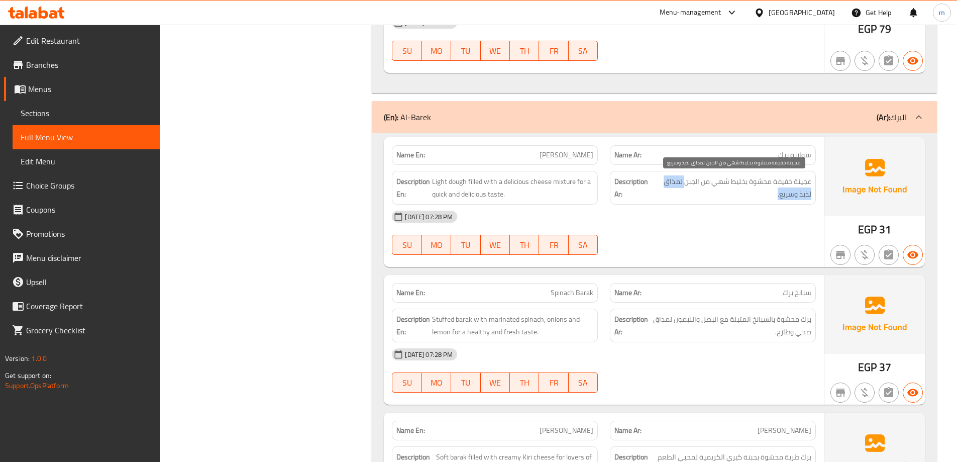
drag, startPoint x: 686, startPoint y: 188, endPoint x: 693, endPoint y: 194, distance: 9.3
click at [693, 194] on span "عجينة خفيفة محشوة بخليط شهي من الجبن لمذاق لذيذ وسريع." at bounding box center [733, 187] width 158 height 25
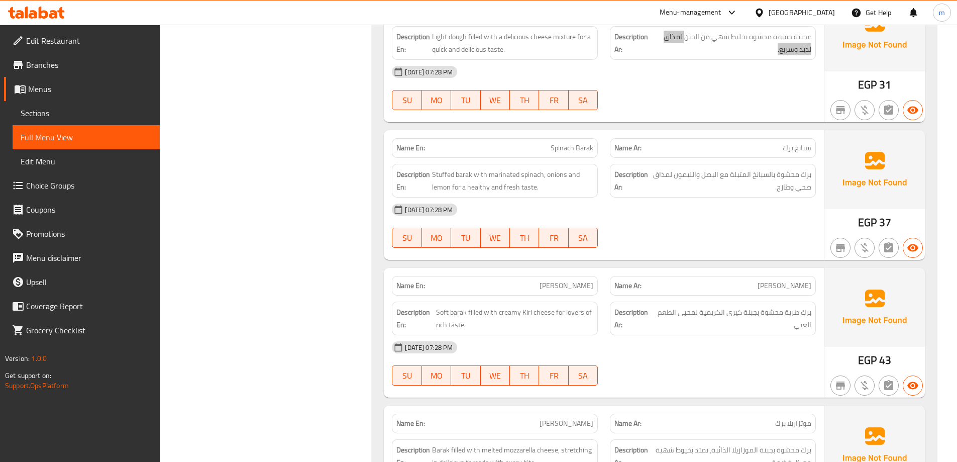
scroll to position [1934, 0]
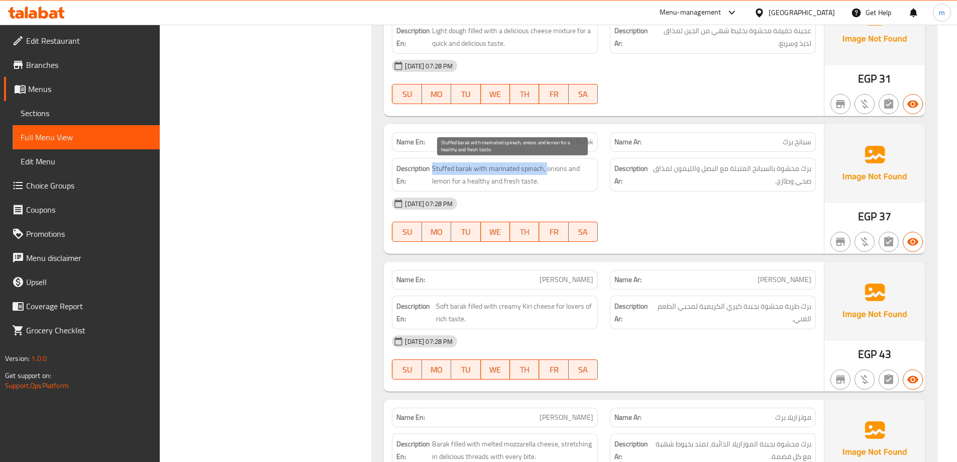
drag, startPoint x: 438, startPoint y: 167, endPoint x: 546, endPoint y: 166, distance: 108.5
click at [546, 166] on span "Stuffed barak with marinated spinach, onions and lemon for a healthy and fresh …" at bounding box center [512, 174] width 161 height 25
drag, startPoint x: 550, startPoint y: 166, endPoint x: 458, endPoint y: 185, distance: 93.4
click at [453, 185] on span "Stuffed barak with marinated spinach, onions and lemon for a healthy and fresh …" at bounding box center [512, 174] width 161 height 25
drag, startPoint x: 458, startPoint y: 185, endPoint x: 540, endPoint y: 183, distance: 81.9
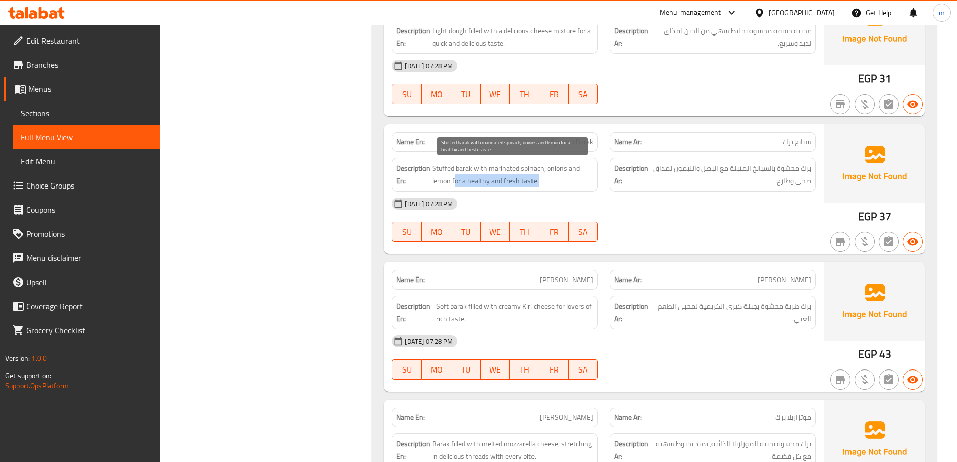
click at [540, 183] on span "Stuffed barak with marinated spinach, onions and lemon for a healthy and fresh …" at bounding box center [512, 174] width 161 height 25
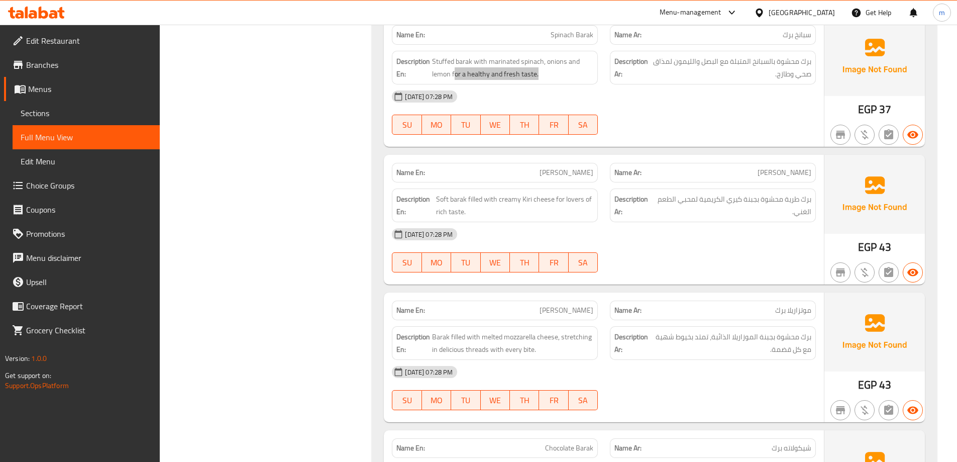
scroll to position [2085, 0]
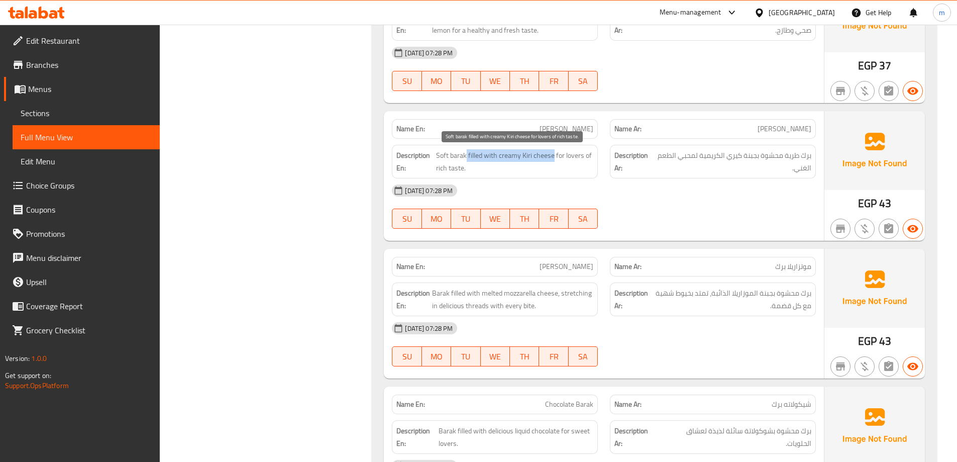
drag, startPoint x: 465, startPoint y: 152, endPoint x: 554, endPoint y: 153, distance: 88.4
click at [554, 153] on span "Soft barak filled with creamy Kiri cheese for lovers of rich taste." at bounding box center [514, 161] width 157 height 25
drag, startPoint x: 568, startPoint y: 154, endPoint x: 570, endPoint y: 162, distance: 8.8
click at [570, 162] on span "Soft barak filled with creamy Kiri cheese for lovers of rich taste." at bounding box center [514, 161] width 157 height 25
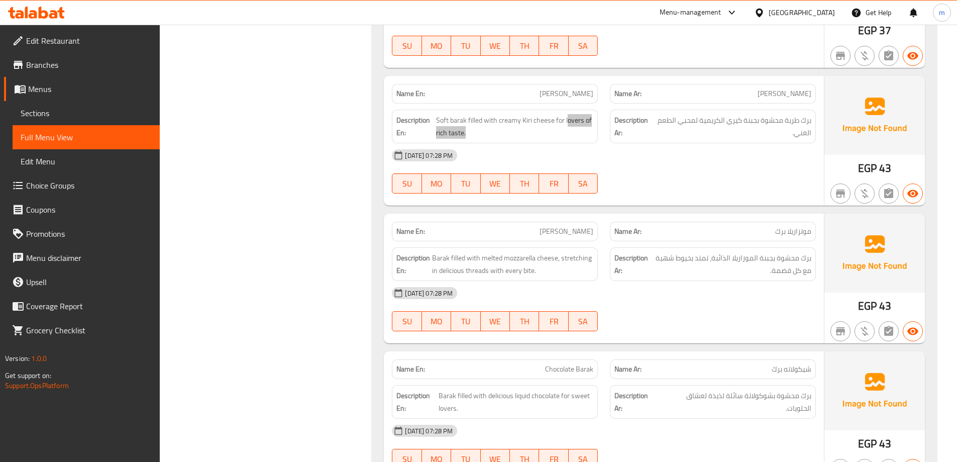
scroll to position [2186, 0]
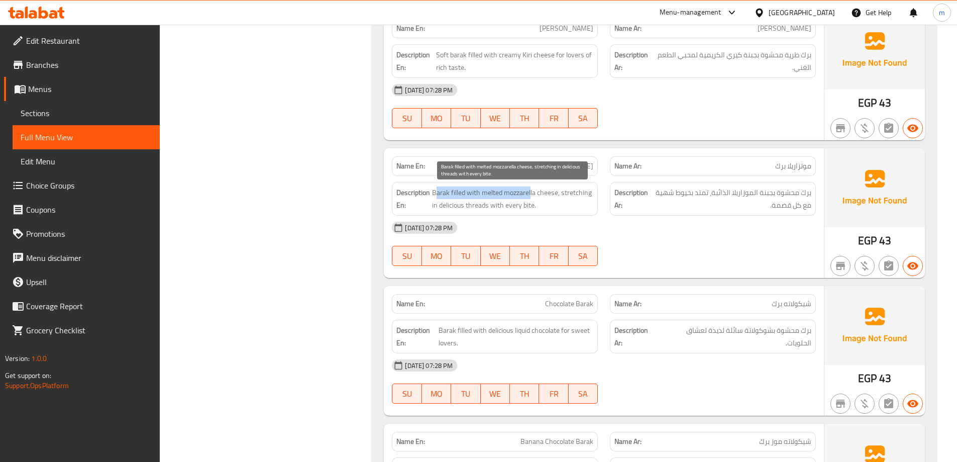
drag, startPoint x: 438, startPoint y: 191, endPoint x: 531, endPoint y: 193, distance: 93.0
click at [531, 193] on span "Barak filled with melted mozzarella cheese, stretching in delicious threads wit…" at bounding box center [512, 198] width 161 height 25
drag, startPoint x: 556, startPoint y: 192, endPoint x: 476, endPoint y: 192, distance: 79.9
click at [476, 192] on span "Barak filled with melted mozzarella cheese, stretching in delicious threads wit…" at bounding box center [512, 198] width 161 height 25
drag, startPoint x: 568, startPoint y: 197, endPoint x: 546, endPoint y: 209, distance: 24.3
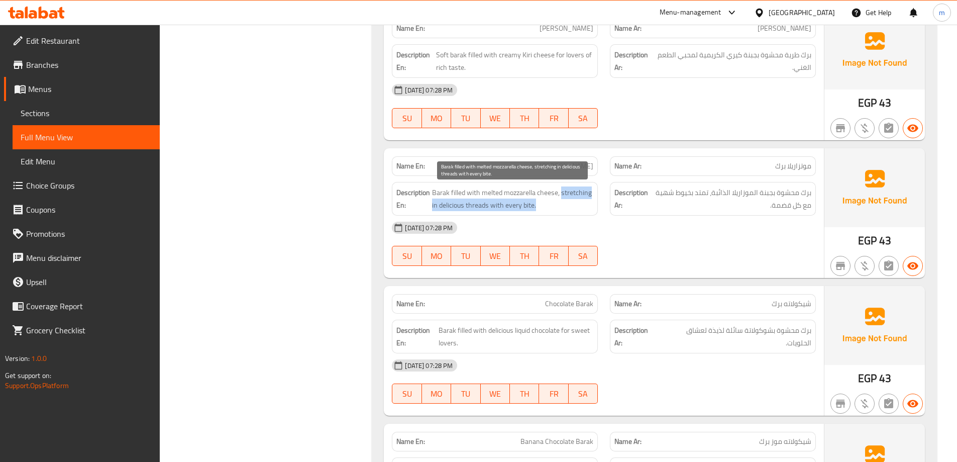
click at [546, 209] on span "Barak filled with melted mozzarella cheese, stretching in delicious threads wit…" at bounding box center [512, 198] width 161 height 25
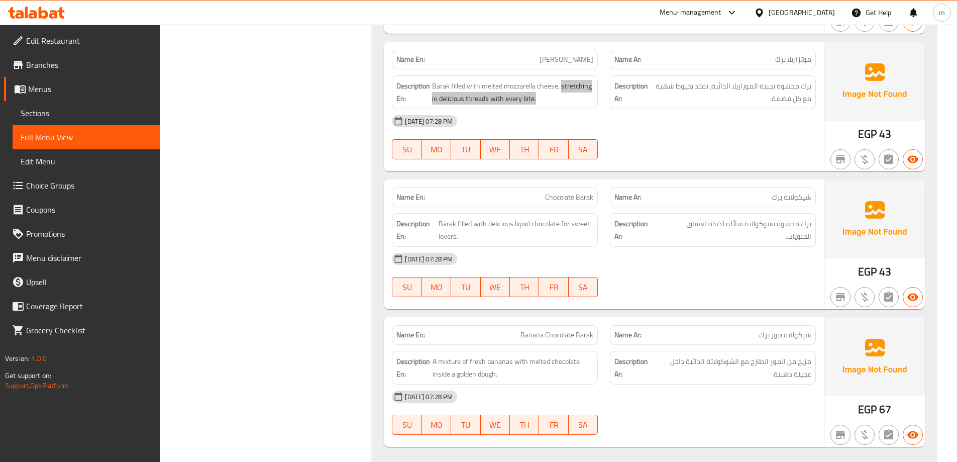
scroll to position [2317, 0]
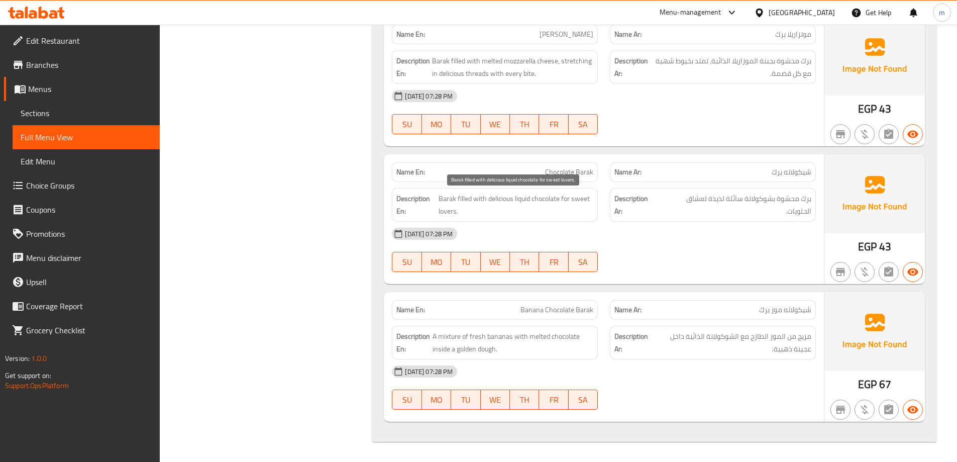
click at [439, 195] on span "Barak filled with delicious liquid chocolate for sweet lovers." at bounding box center [516, 204] width 155 height 25
click at [499, 215] on span "Barak filled with delicious liquid chocolate for sweet lovers." at bounding box center [516, 204] width 155 height 25
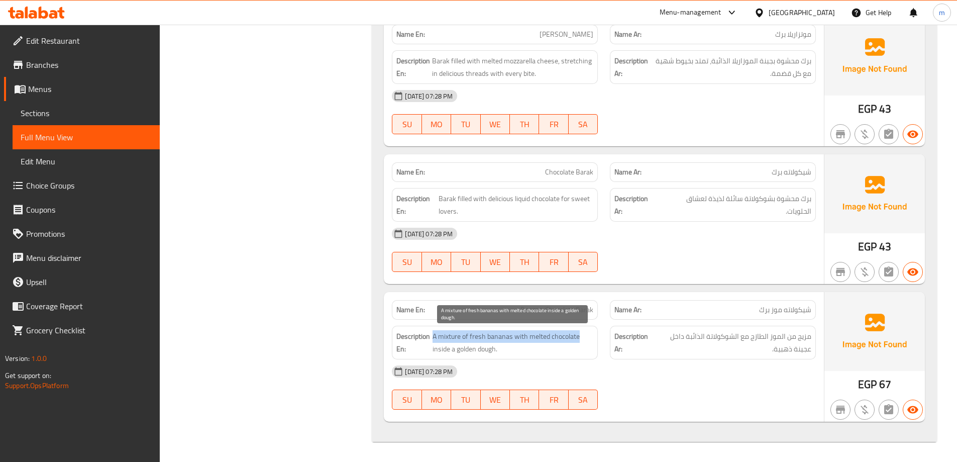
drag, startPoint x: 434, startPoint y: 333, endPoint x: 581, endPoint y: 331, distance: 146.7
click at [581, 331] on span "A mixture of fresh bananas with melted chocolate inside a golden dough." at bounding box center [513, 342] width 161 height 25
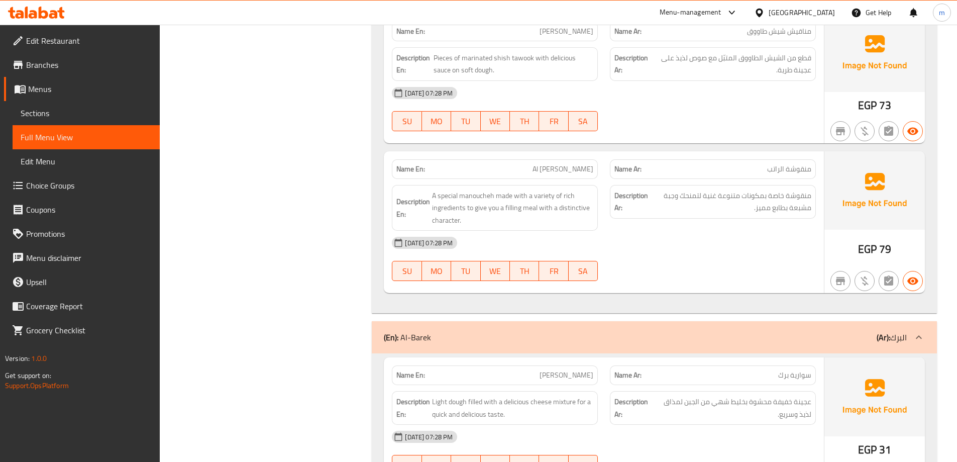
scroll to position [1513, 0]
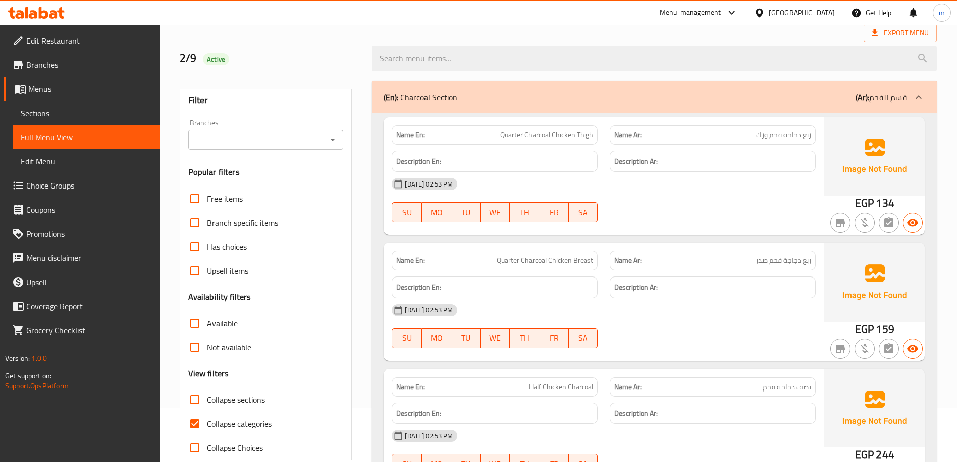
scroll to position [151, 0]
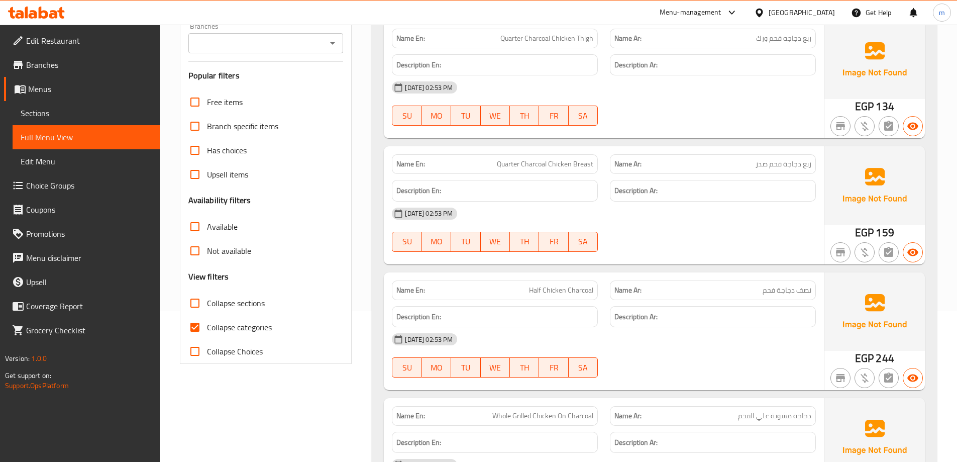
click at [237, 311] on label "Collapse sections" at bounding box center [224, 303] width 82 height 24
click at [207, 311] on input "Collapse sections" at bounding box center [195, 303] width 24 height 24
checkbox input "true"
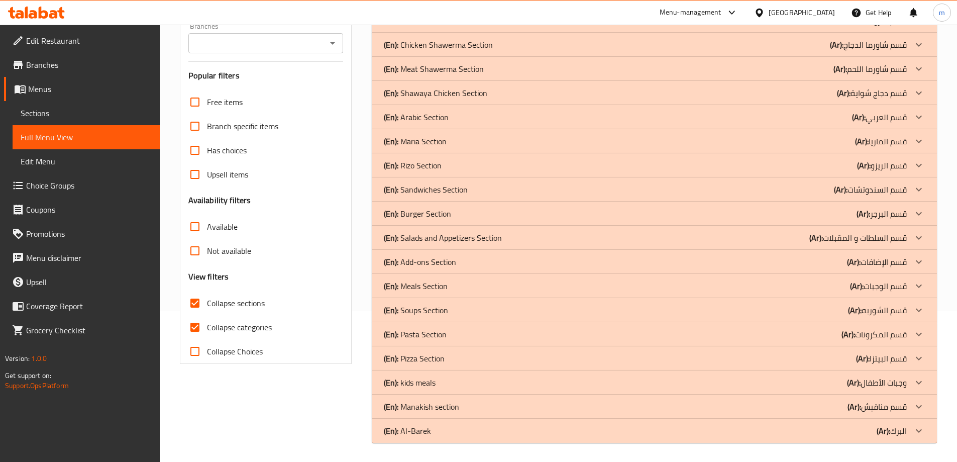
click at [237, 324] on span "Collapse categories" at bounding box center [239, 327] width 65 height 12
click at [207, 324] on input "Collapse categories" at bounding box center [195, 327] width 24 height 24
checkbox input "false"
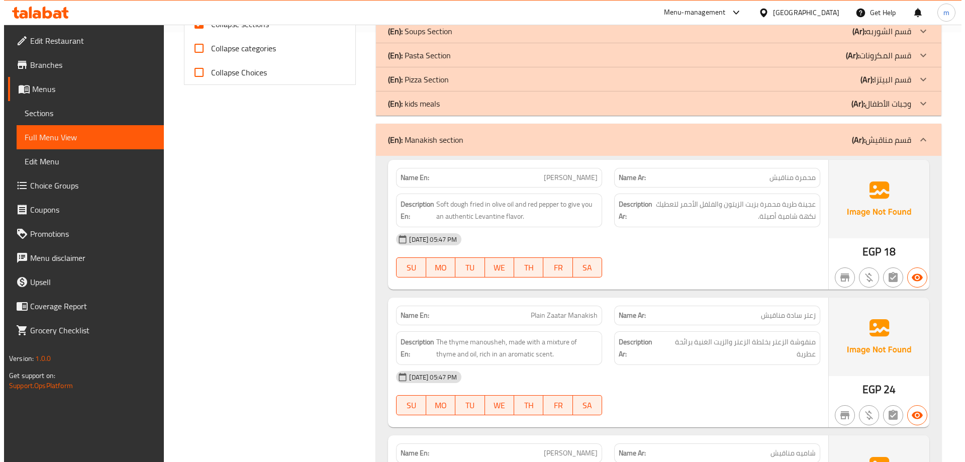
scroll to position [0, 0]
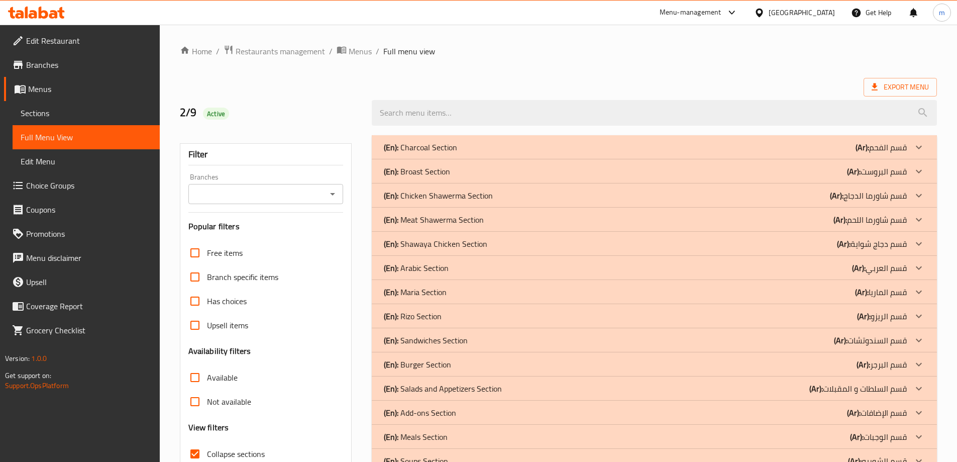
drag, startPoint x: 319, startPoint y: 335, endPoint x: 367, endPoint y: 141, distance: 200.0
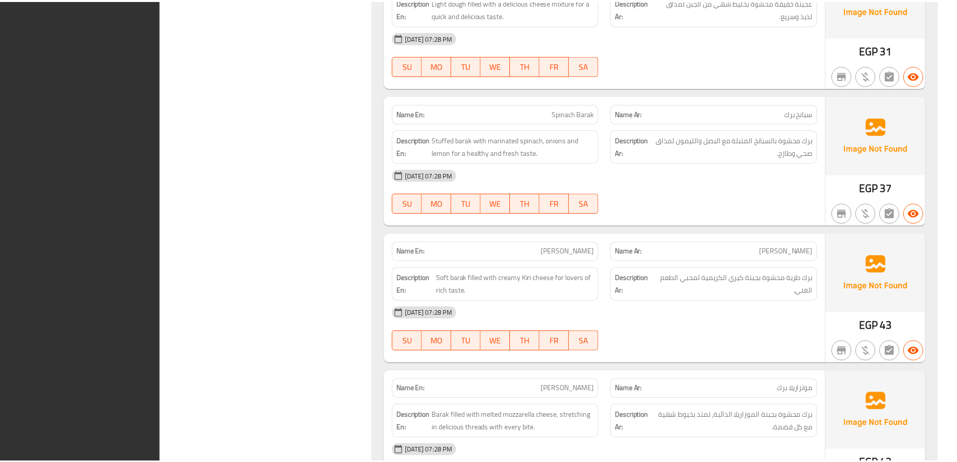
scroll to position [4322, 0]
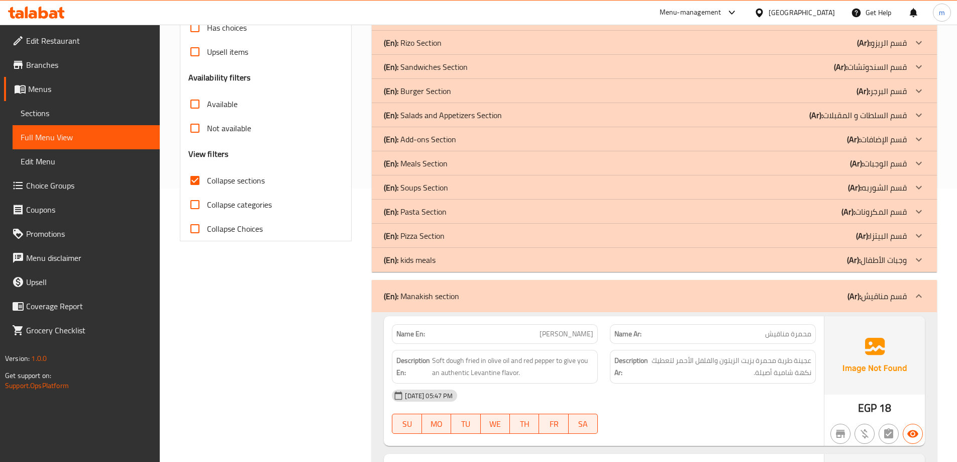
scroll to position [0, 0]
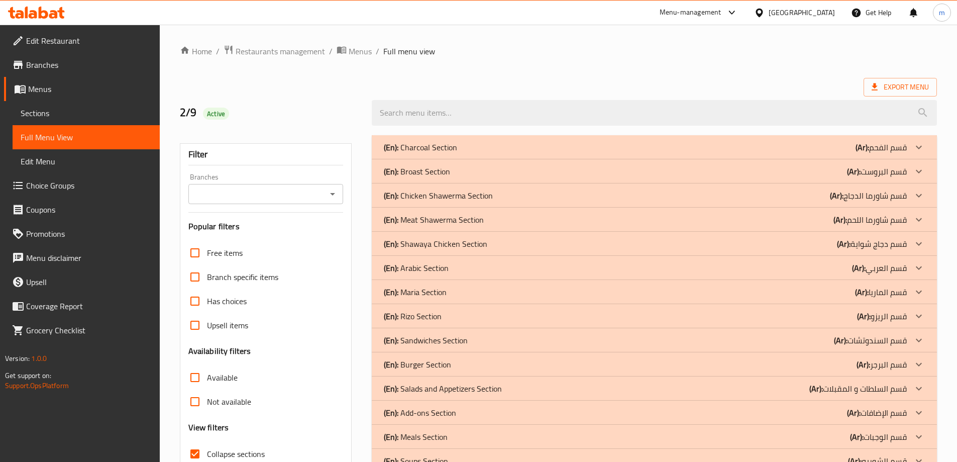
drag, startPoint x: 280, startPoint y: 170, endPoint x: 280, endPoint y: 124, distance: 45.7
drag, startPoint x: 337, startPoint y: 241, endPoint x: 388, endPoint y: 56, distance: 191.4
click at [895, 89] on span "Export Menu" at bounding box center [900, 87] width 57 height 13
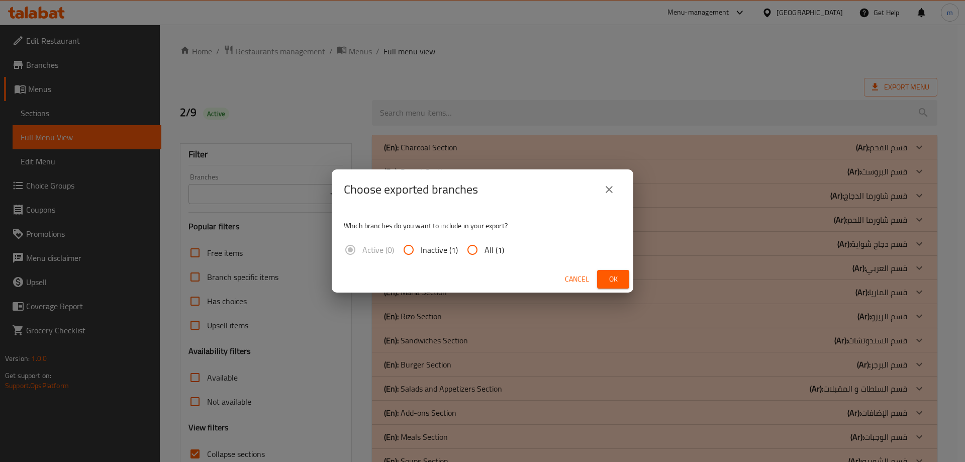
click at [483, 248] on input "All (1)" at bounding box center [472, 250] width 24 height 24
radio input "true"
click at [625, 283] on button "Ok" at bounding box center [613, 279] width 32 height 19
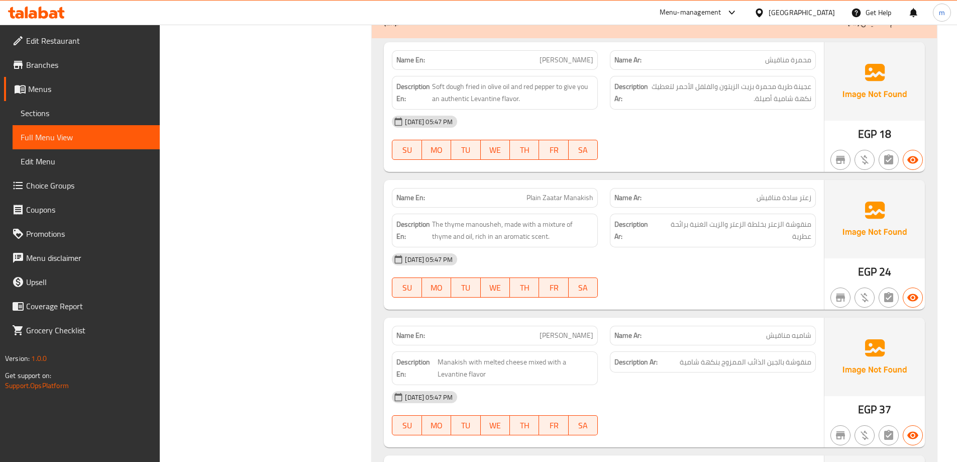
scroll to position [553, 0]
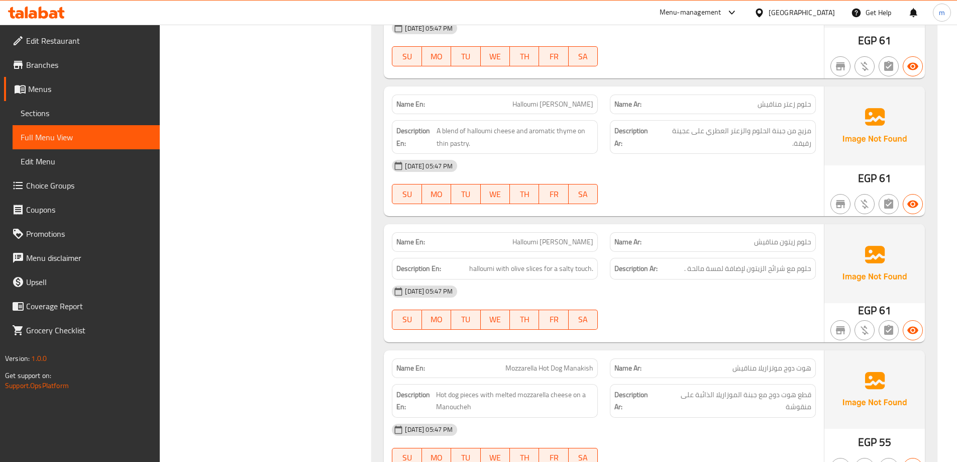
scroll to position [2154, 0]
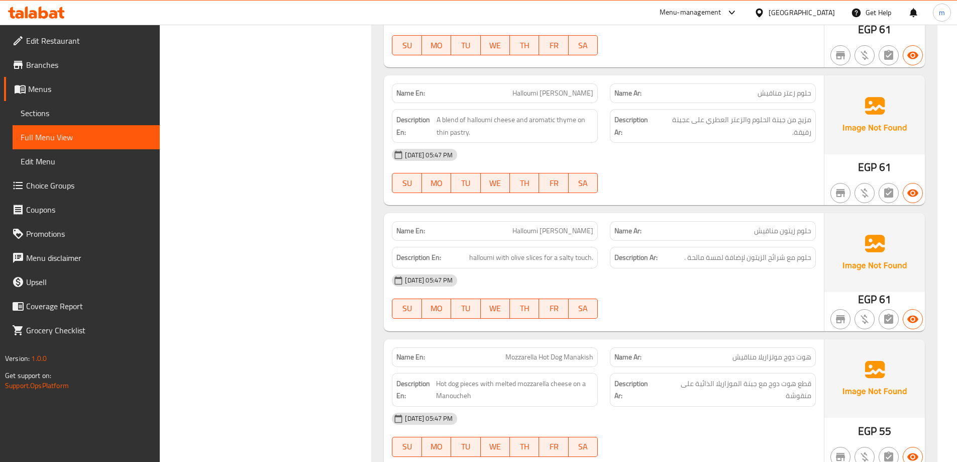
drag, startPoint x: 956, startPoint y: 235, endPoint x: 952, endPoint y: 229, distance: 7.2
click at [951, 230] on div "Home / Restaurants management / Menus / Full menu view Export Menu 2/9 Active F…" at bounding box center [558, 257] width 797 height 4772
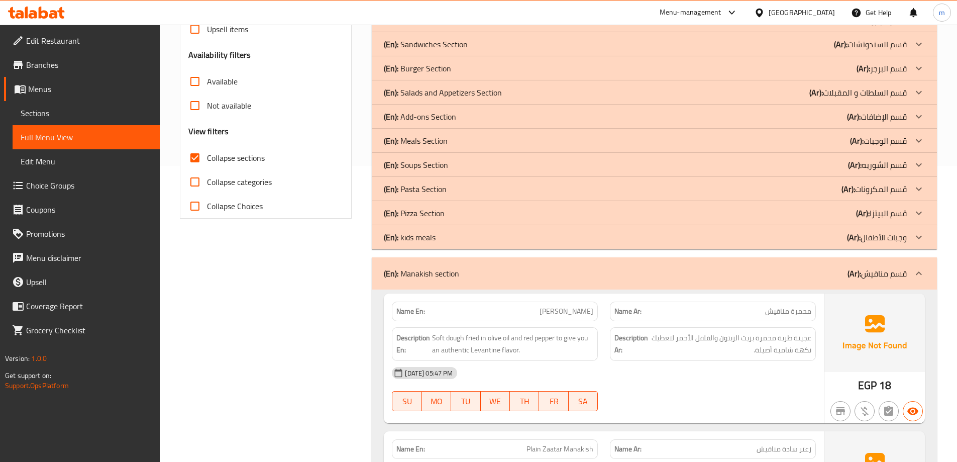
scroll to position [295, 0]
click at [813, 276] on div "(En): Manakish section (Ar): قسم مناقيش" at bounding box center [645, 274] width 523 height 12
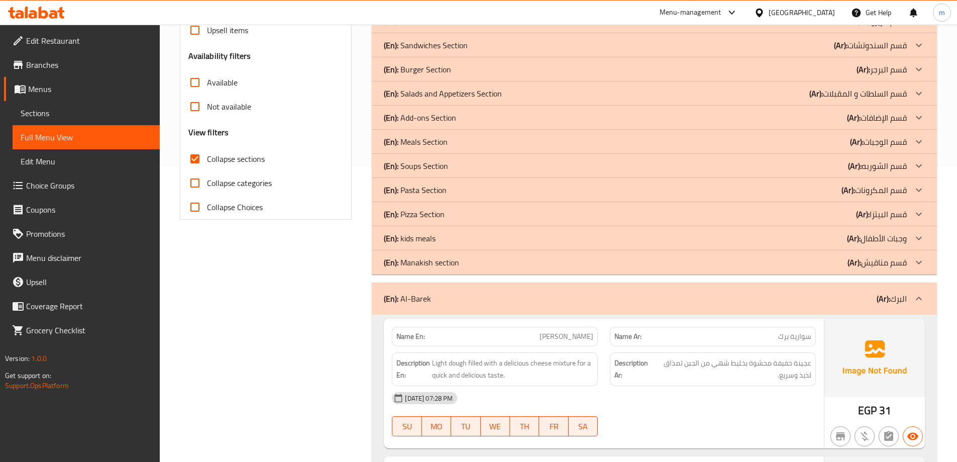
click at [775, 301] on div "(En): Al-Barek (Ar): البرك" at bounding box center [645, 298] width 523 height 12
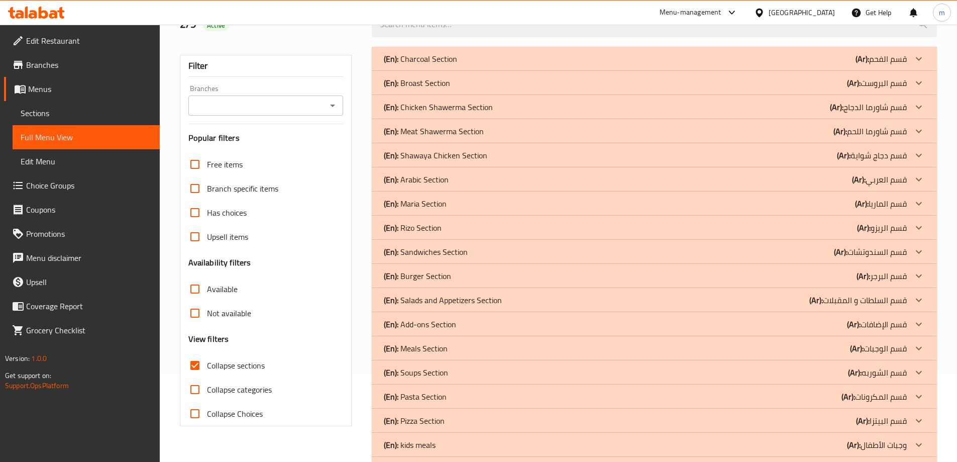
scroll to position [0, 0]
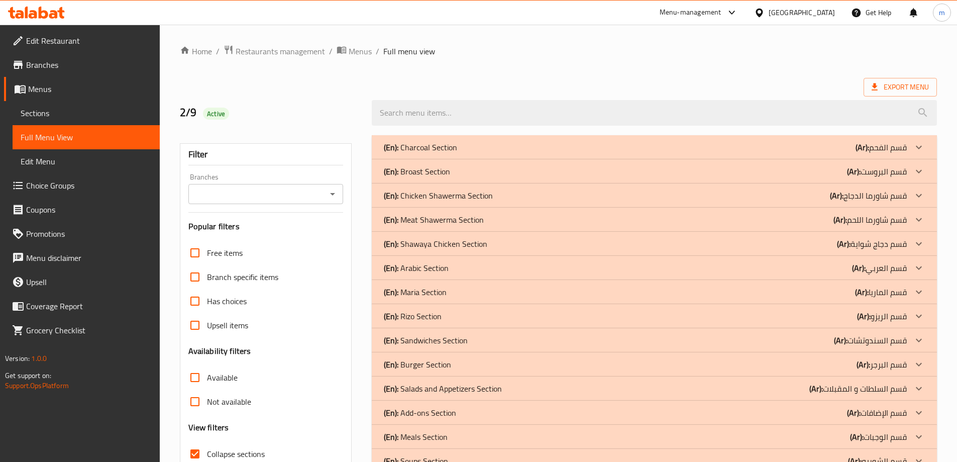
drag, startPoint x: 302, startPoint y: 392, endPoint x: 308, endPoint y: 196, distance: 195.5
click at [55, 45] on span "Edit Restaurant" at bounding box center [89, 41] width 126 height 12
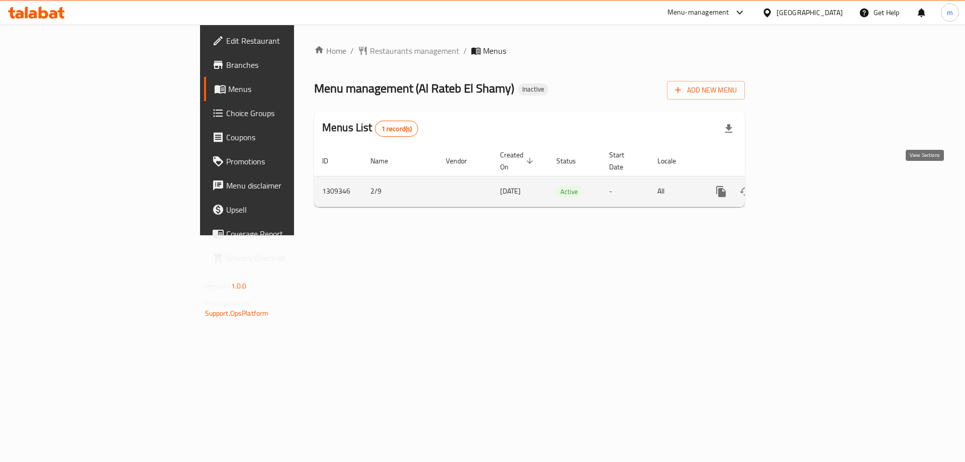
click at [805, 179] on link "enhanced table" at bounding box center [793, 191] width 24 height 24
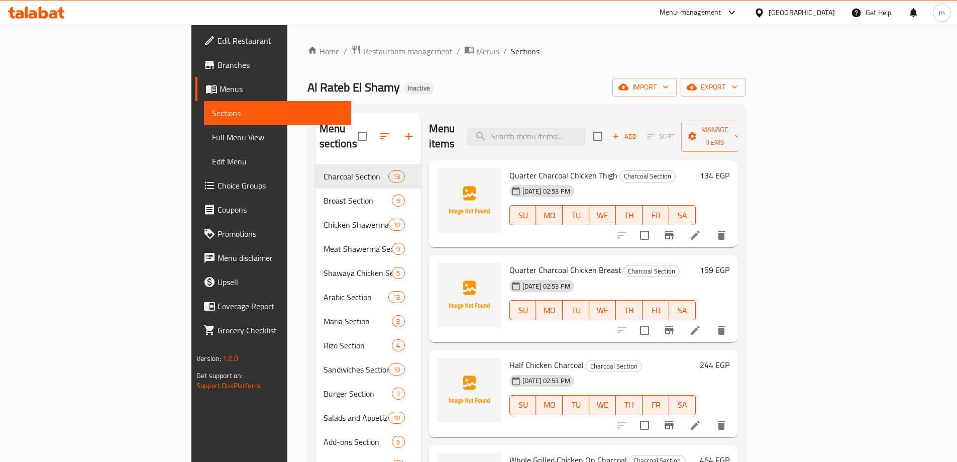
click at [212, 136] on span "Full Menu View" at bounding box center [277, 137] width 131 height 12
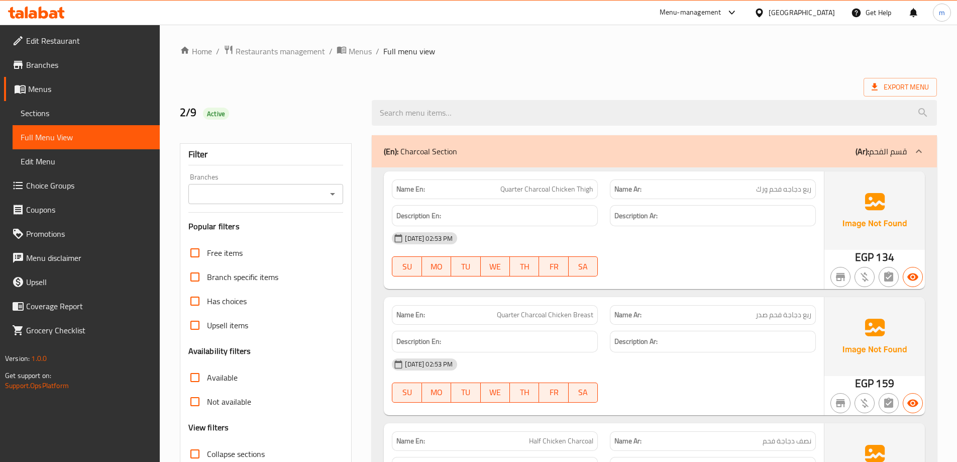
scroll to position [50, 0]
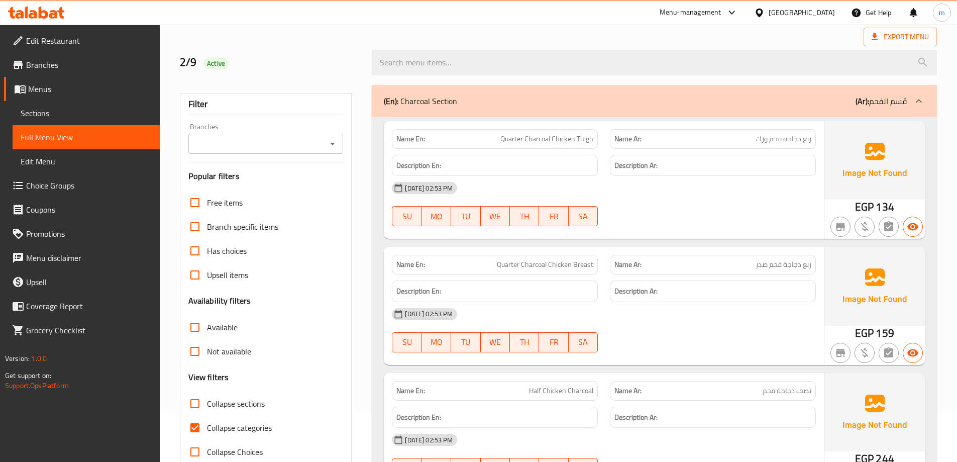
click at [237, 403] on span "Collapse sections" at bounding box center [236, 403] width 58 height 12
click at [207, 403] on input "Collapse sections" at bounding box center [195, 403] width 24 height 24
checkbox input "true"
click at [233, 432] on span "Collapse categories" at bounding box center [239, 428] width 65 height 12
click at [207, 432] on input "Collapse categories" at bounding box center [195, 428] width 24 height 24
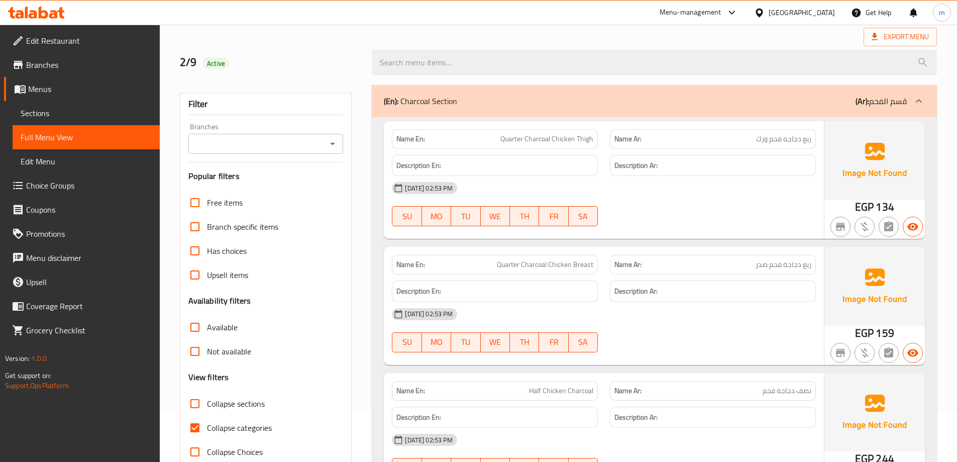
checkbox input "false"
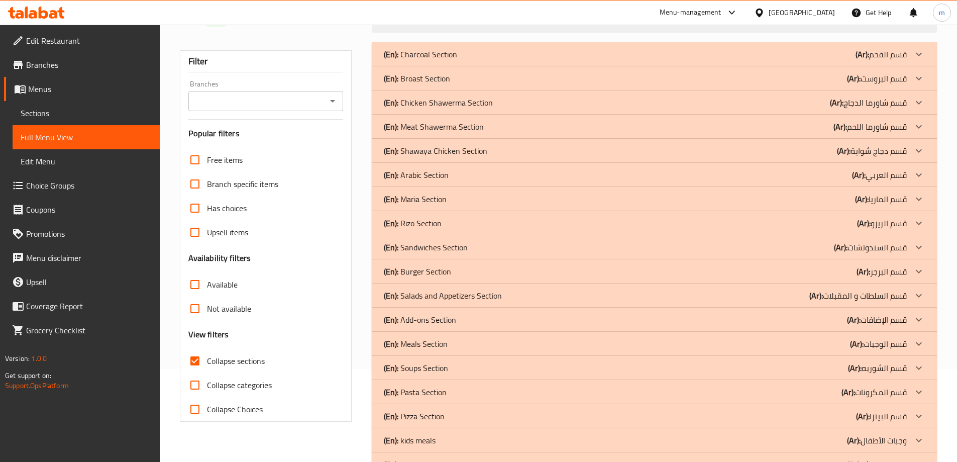
scroll to position [152, 0]
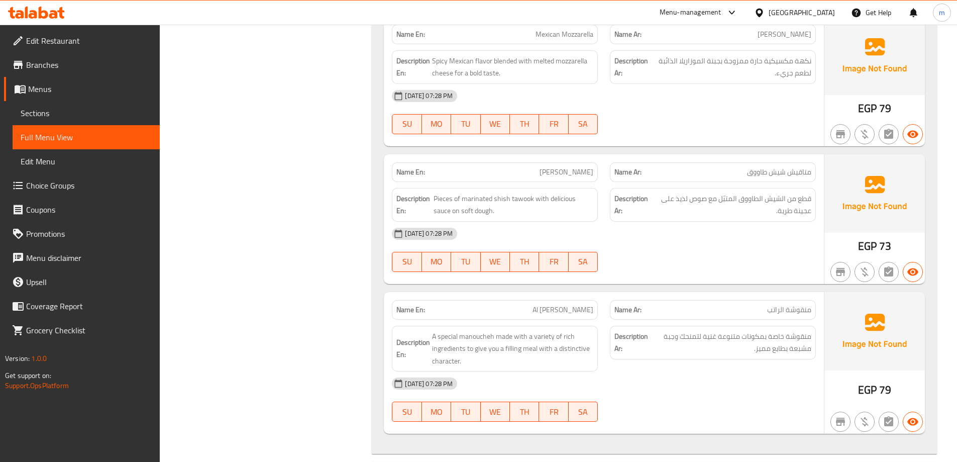
scroll to position [3472, 0]
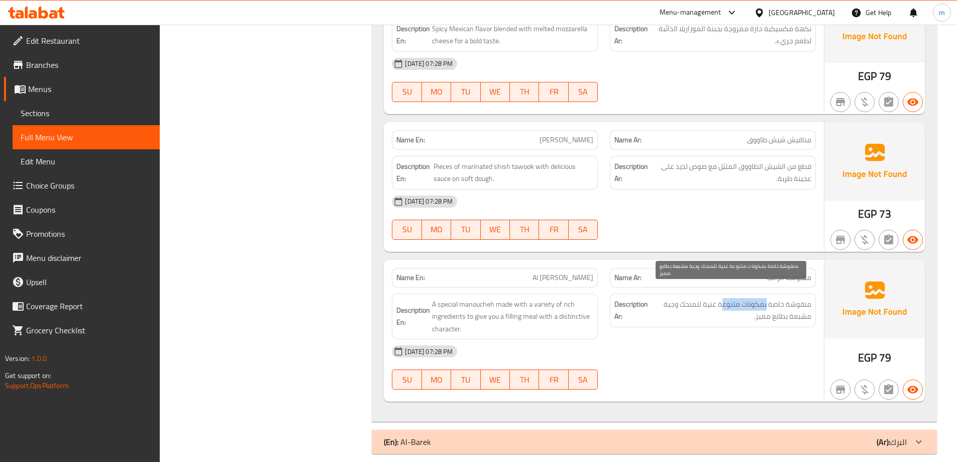
drag, startPoint x: 767, startPoint y: 290, endPoint x: 722, endPoint y: 294, distance: 44.9
click at [722, 298] on span "منقوشة خاصة بمكونات متنوعة غنية لتمنحك وجبة مشبعة بطابع مميز." at bounding box center [730, 310] width 161 height 25
click at [721, 298] on span "منقوشة خاصة بمكونات متنوعة غنية لتمنحك وجبة مشبعة بطابع مميز." at bounding box center [730, 310] width 161 height 25
click at [719, 298] on span "منقوشة خاصة بمكونات متنوعة غنية لتمنحك وجبة مشبعة بطابع مميز." at bounding box center [730, 310] width 161 height 25
drag, startPoint x: 719, startPoint y: 293, endPoint x: 759, endPoint y: 293, distance: 40.2
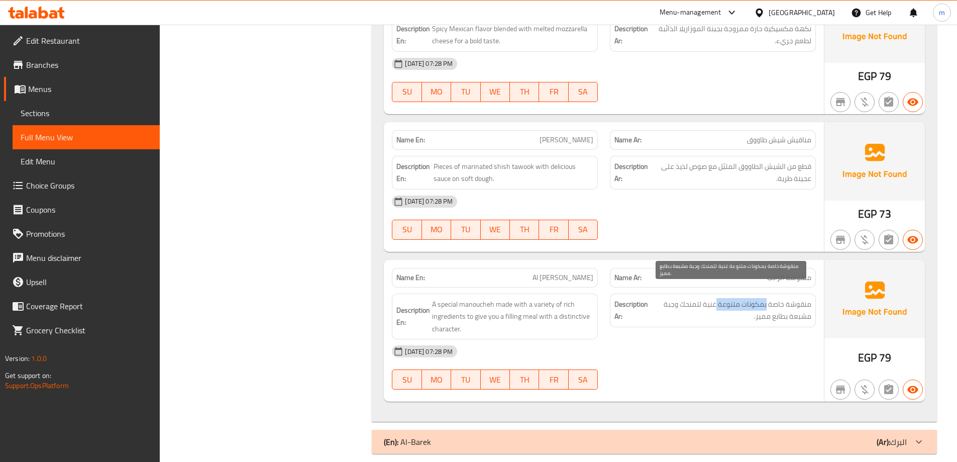
click at [759, 298] on span "منقوشة خاصة بمكونات متنوعة غنية لتمنحك وجبة مشبعة بطابع مميز." at bounding box center [730, 310] width 161 height 25
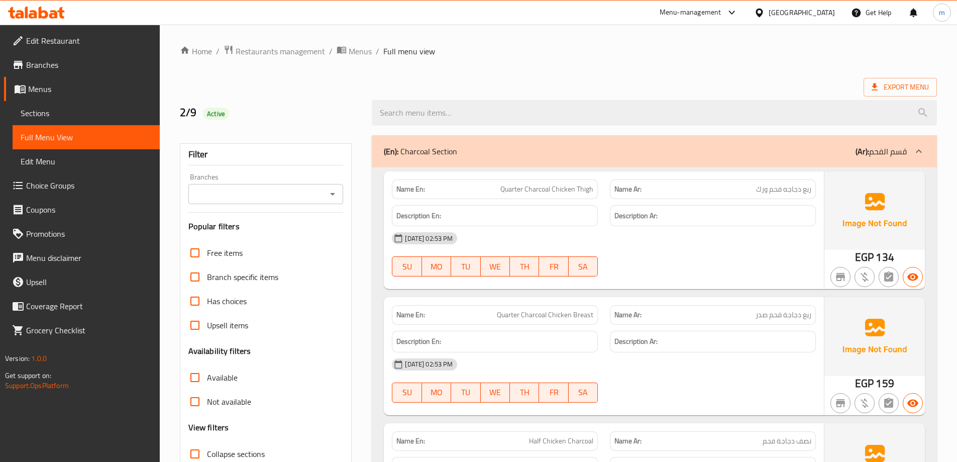
click at [66, 109] on span "Sections" at bounding box center [86, 113] width 131 height 12
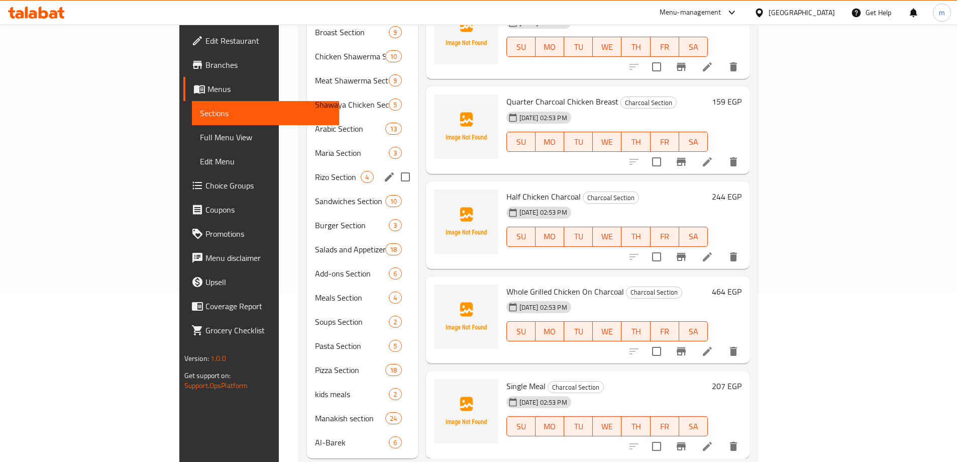
scroll to position [178, 0]
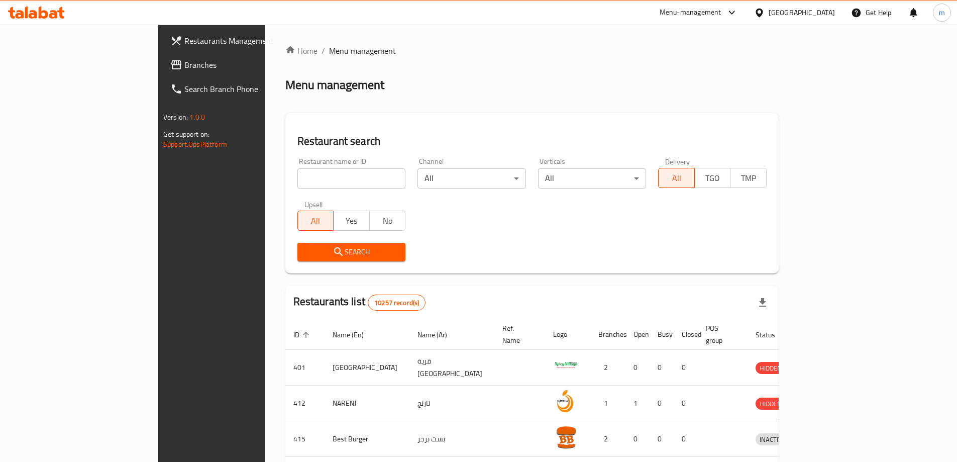
click at [162, 77] on link "Search Branch Phone" at bounding box center [240, 89] width 156 height 24
